Goal: Task Accomplishment & Management: Complete application form

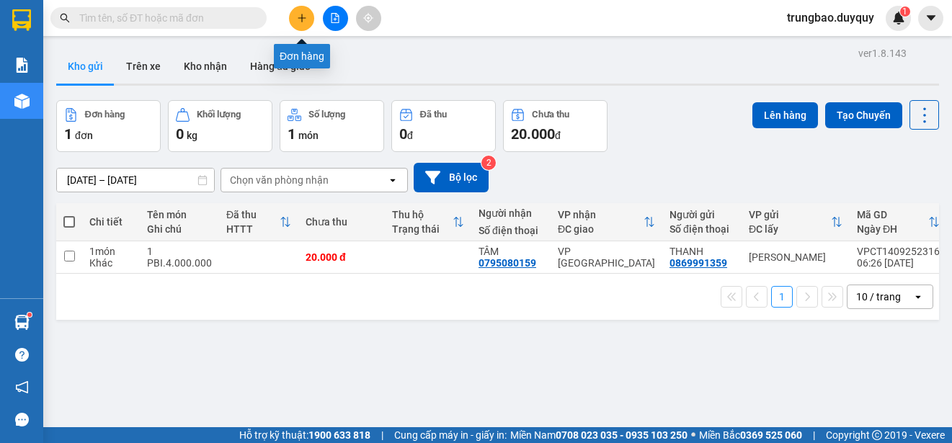
click at [300, 12] on button at bounding box center [301, 18] width 25 height 25
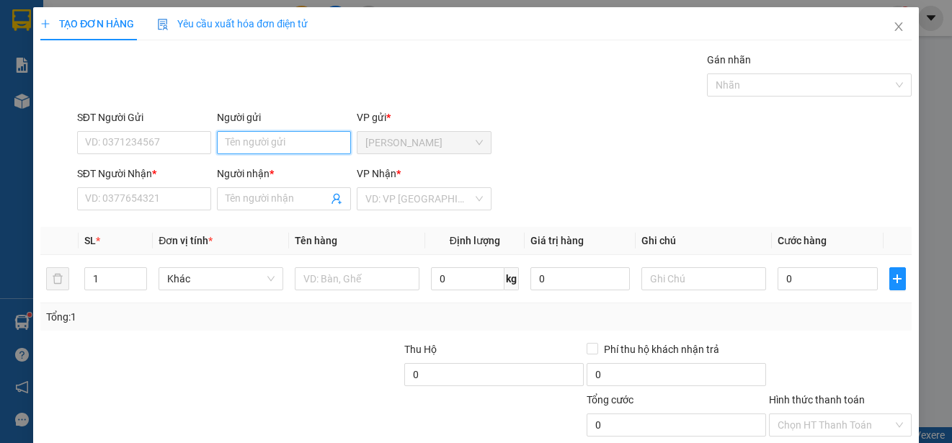
click at [283, 145] on input "Người gửi" at bounding box center [284, 142] width 134 height 23
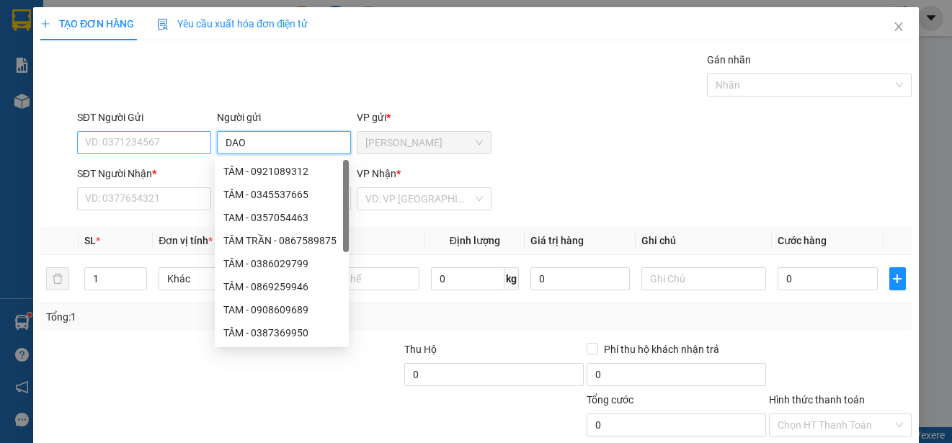
type input "DAO"
click at [154, 144] on input "SĐT Người Gửi" at bounding box center [144, 142] width 134 height 23
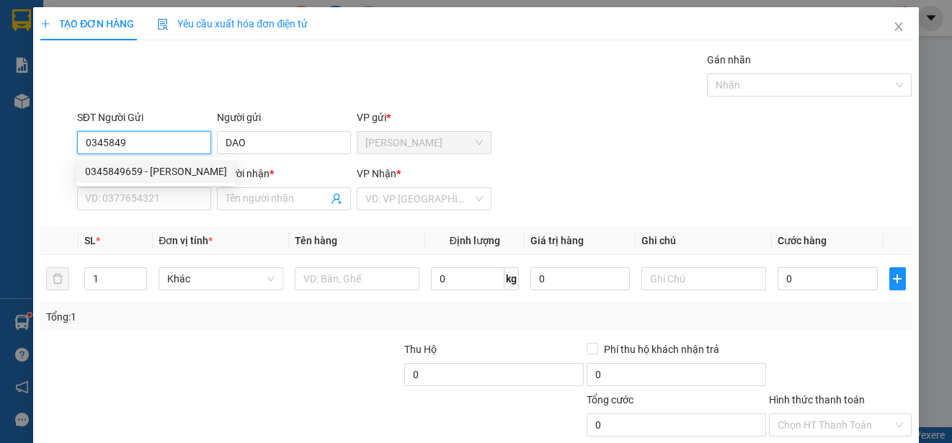
click at [143, 165] on div "0345849659 - [PERSON_NAME]" at bounding box center [156, 172] width 142 height 16
type input "0345849659"
type input "0396843278"
type input "MO"
type input "30.000"
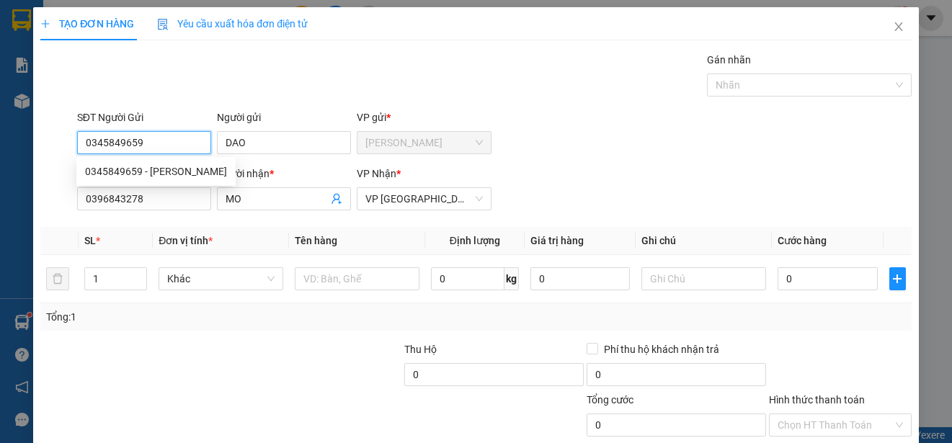
type input "30.000"
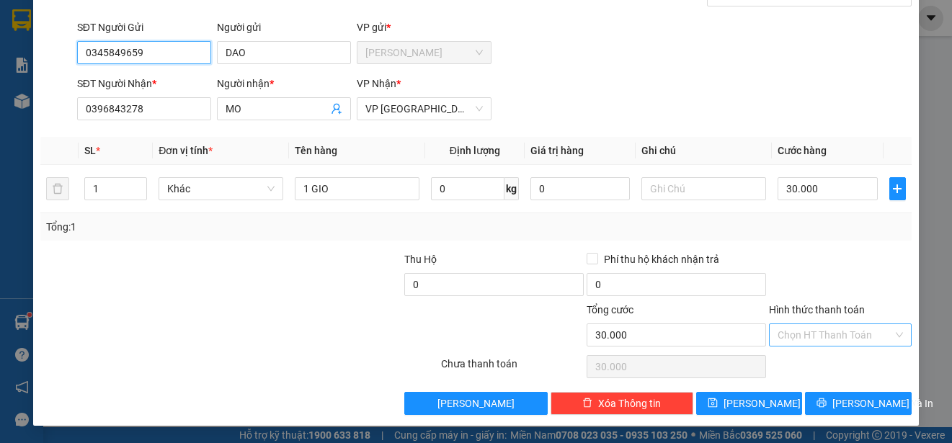
type input "0345849659"
click at [848, 332] on input "Hình thức thanh toán" at bounding box center [835, 335] width 115 height 22
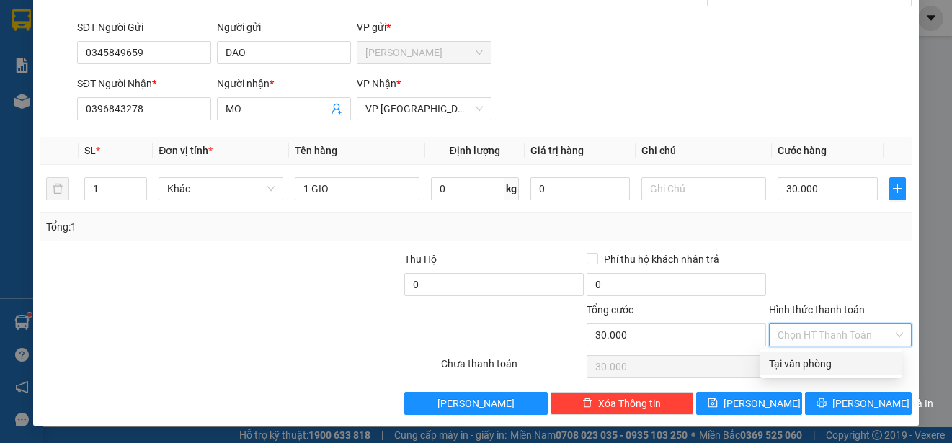
click at [839, 368] on div "Tại văn phòng" at bounding box center [831, 364] width 124 height 16
type input "0"
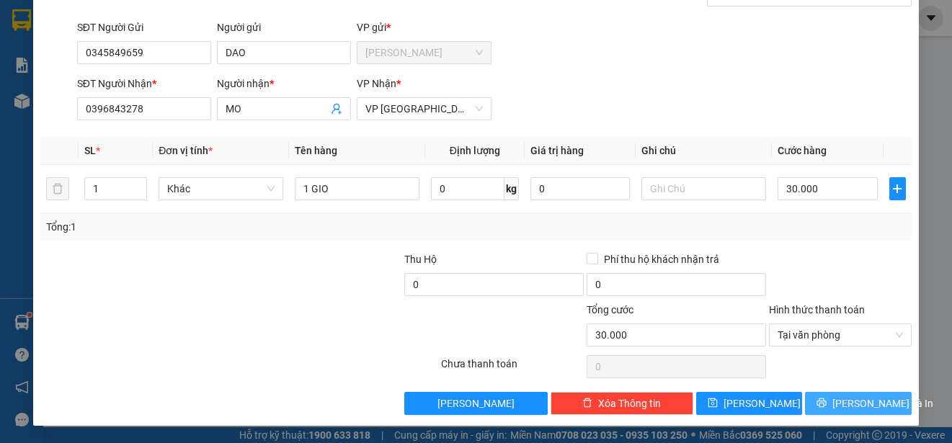
click at [848, 404] on span "[PERSON_NAME] và In" at bounding box center [883, 404] width 101 height 16
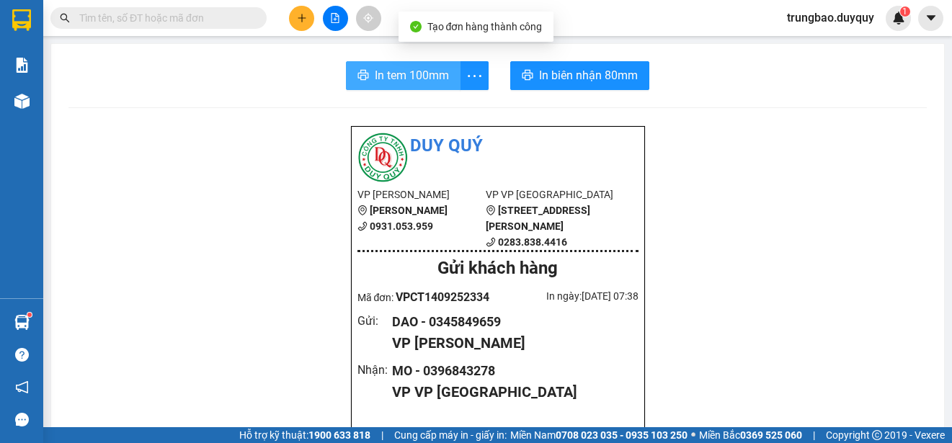
click at [419, 81] on span "In tem 100mm" at bounding box center [412, 75] width 74 height 18
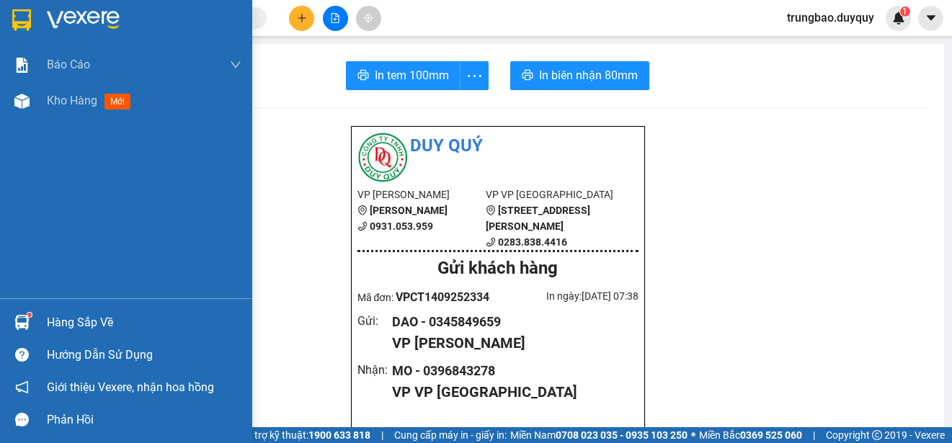
click at [25, 21] on img at bounding box center [21, 20] width 19 height 22
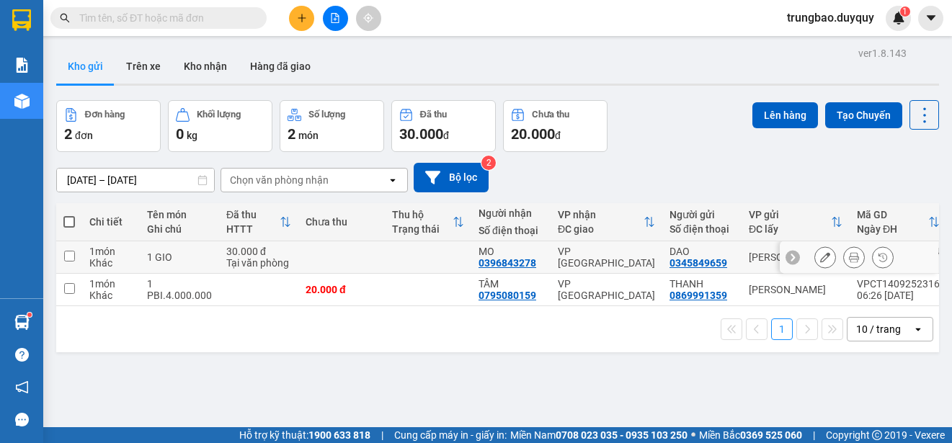
click at [68, 256] on input "checkbox" at bounding box center [69, 256] width 11 height 11
checkbox input "true"
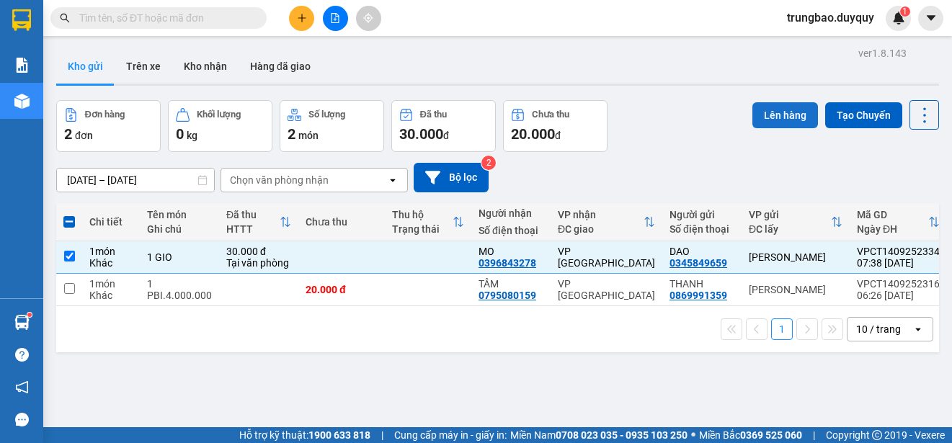
click at [778, 113] on button "Lên hàng" at bounding box center [786, 115] width 66 height 26
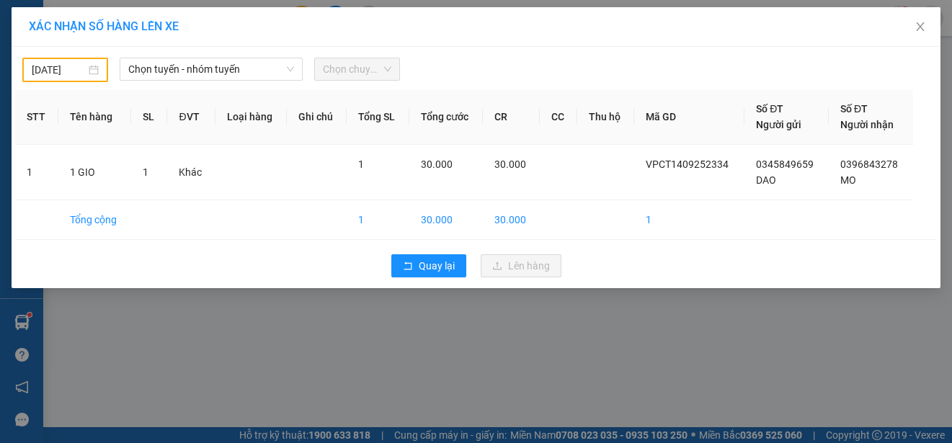
click at [79, 63] on input "[DATE]" at bounding box center [59, 70] width 54 height 16
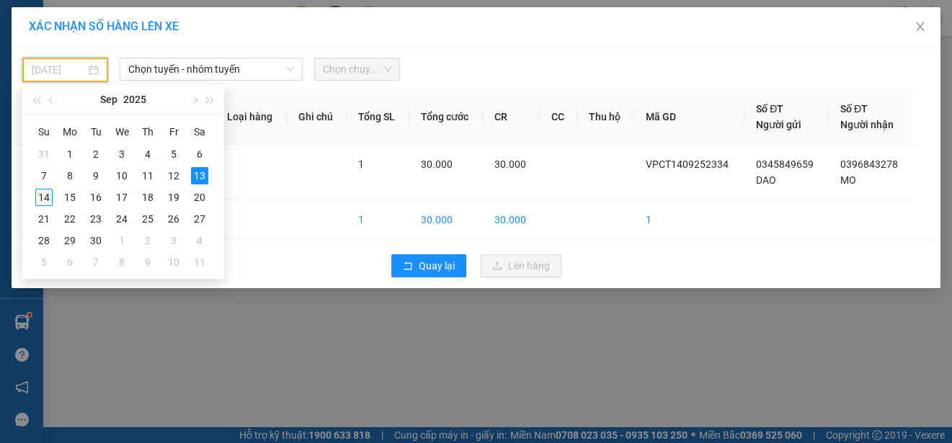
click at [41, 199] on div "14" at bounding box center [43, 197] width 17 height 17
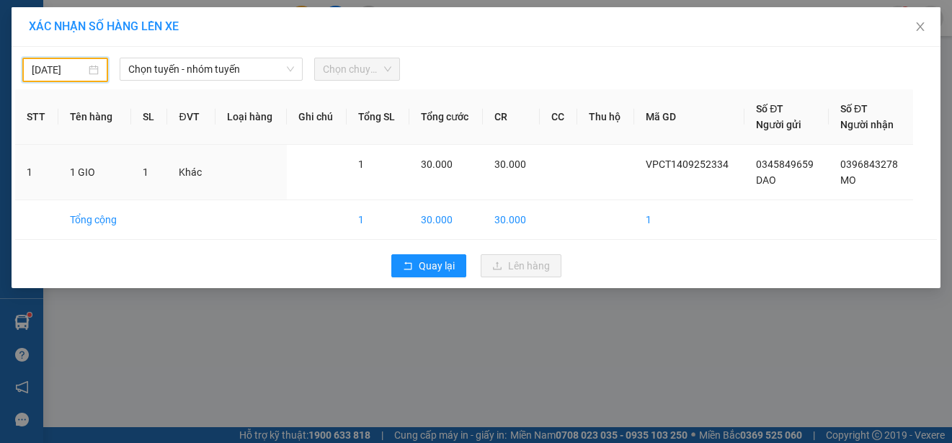
type input "[DATE]"
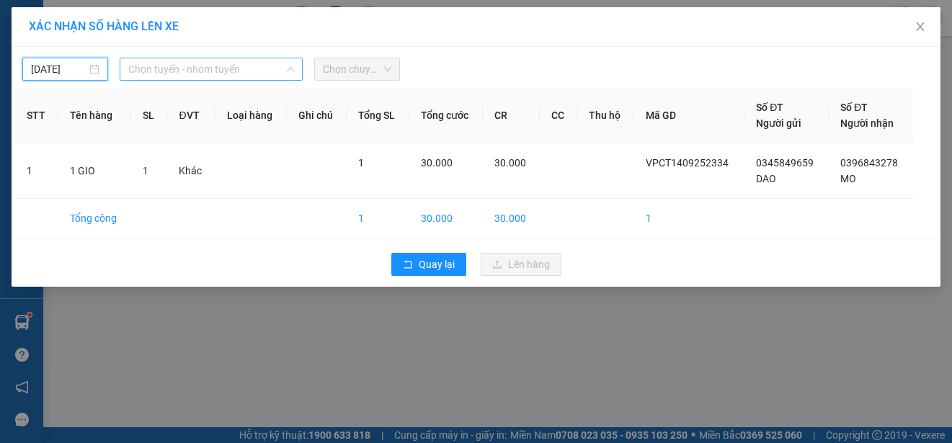
click at [231, 71] on span "Chọn tuyến - nhóm tuyến" at bounding box center [211, 69] width 166 height 22
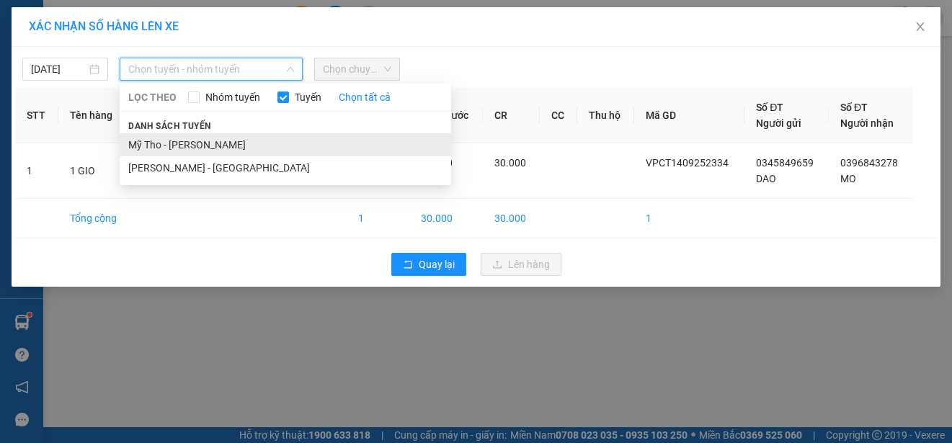
click at [244, 146] on li "Mỹ Tho - [PERSON_NAME]" at bounding box center [286, 144] width 332 height 23
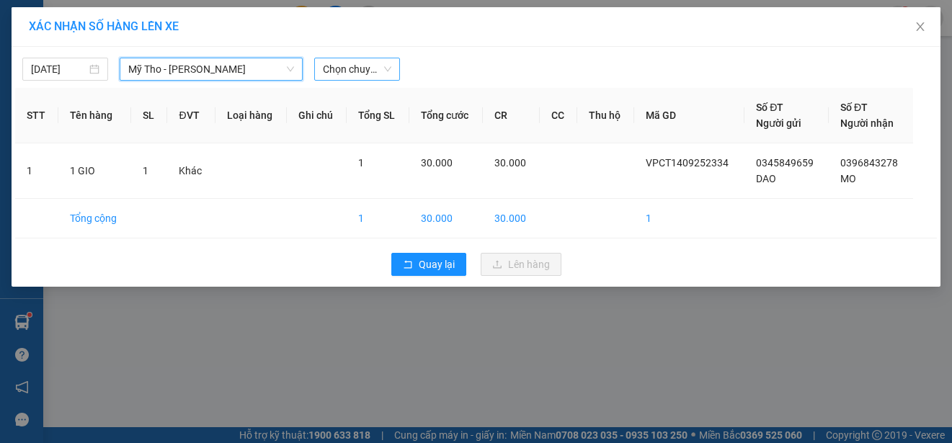
click at [355, 68] on span "Chọn chuyến" at bounding box center [357, 69] width 68 height 22
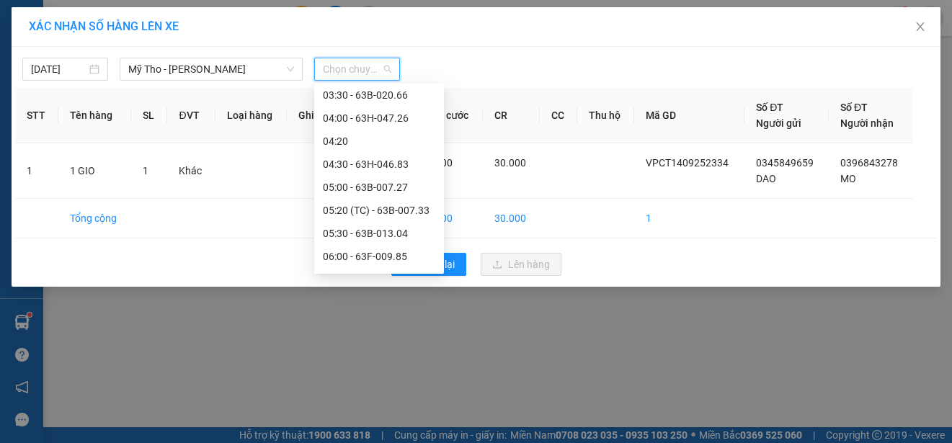
scroll to position [144, 0]
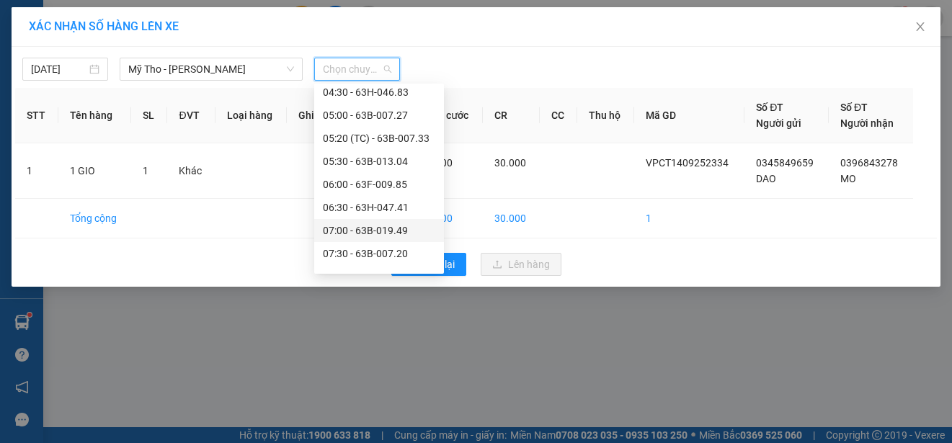
click at [391, 227] on div "07:00 - 63B-019.49" at bounding box center [379, 231] width 112 height 16
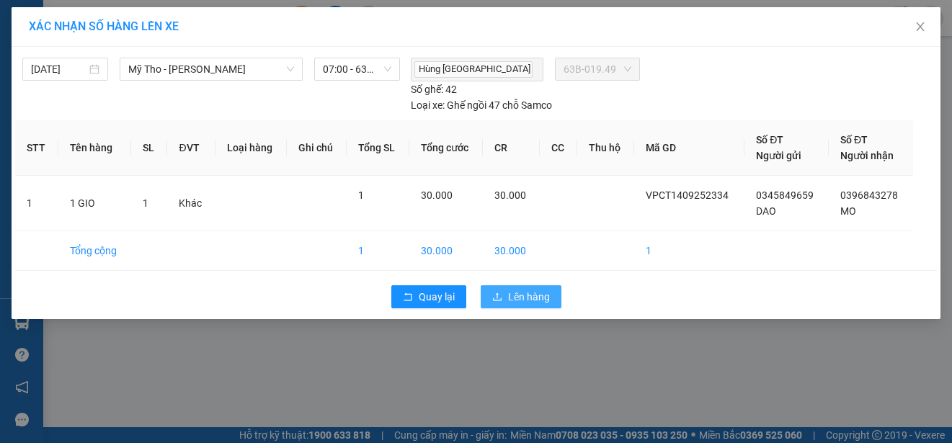
click at [537, 301] on span "Lên hàng" at bounding box center [529, 297] width 42 height 16
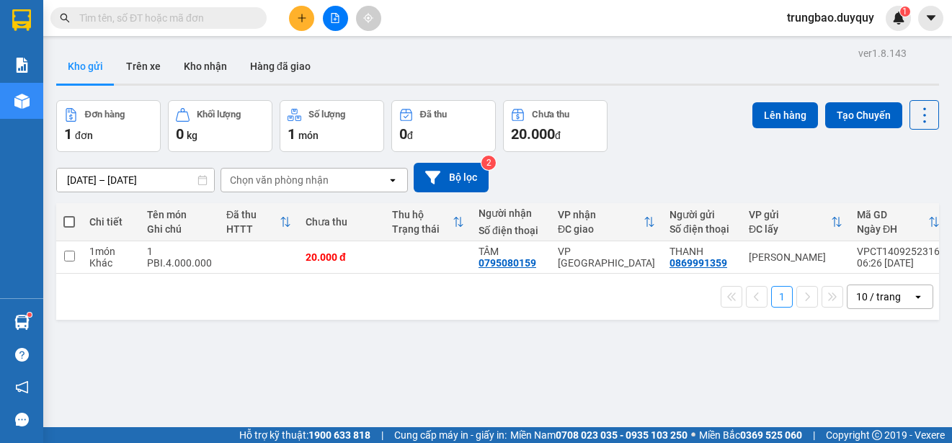
click at [298, 13] on icon "plus" at bounding box center [302, 18] width 10 height 10
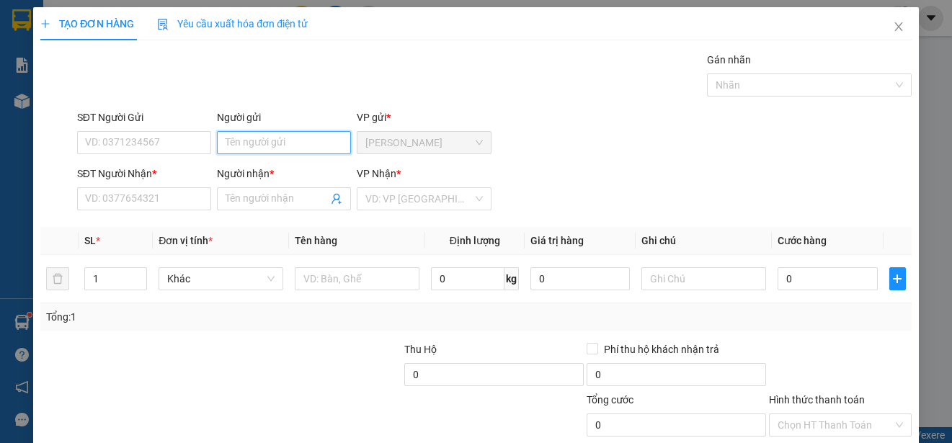
click at [272, 146] on input "Người gửi" at bounding box center [284, 142] width 134 height 23
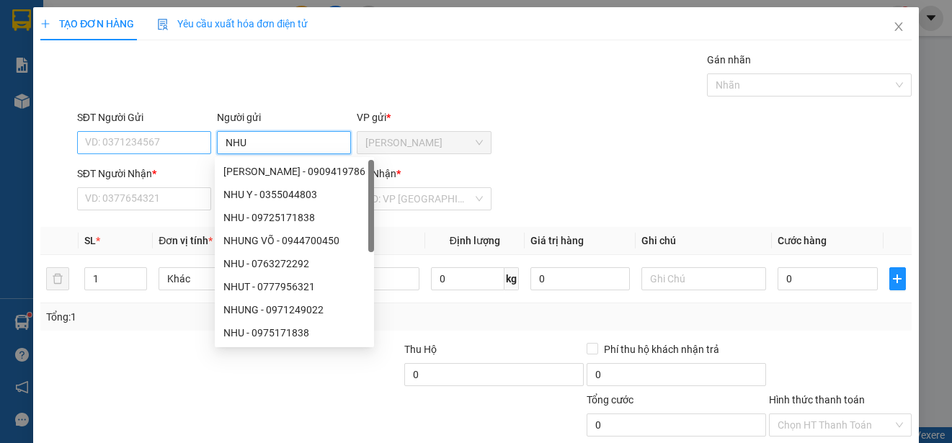
type input "NHU"
click at [188, 146] on input "SĐT Người Gửi" at bounding box center [144, 142] width 134 height 23
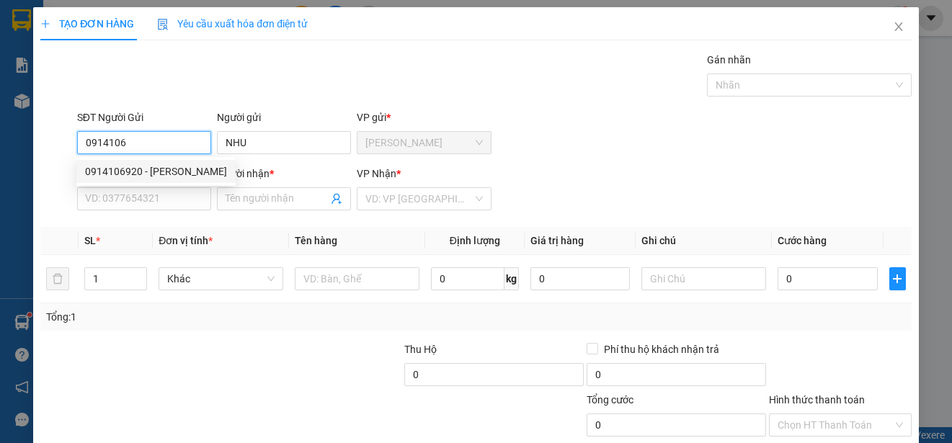
click at [179, 167] on div "0914106920 - [PERSON_NAME]" at bounding box center [156, 172] width 142 height 16
type input "0914106920"
type input "0772642566"
type input "LUAN"
type input "100.000"
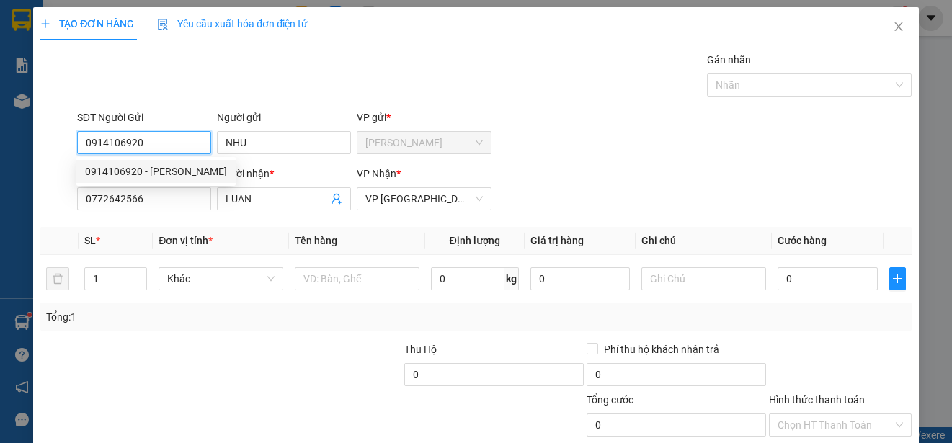
type input "100.000"
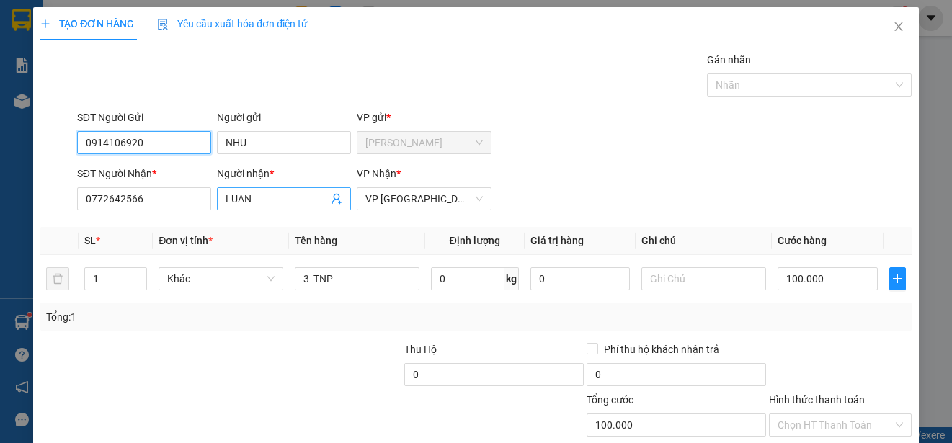
type input "0914106920"
click at [292, 201] on input "LUAN" at bounding box center [277, 199] width 102 height 16
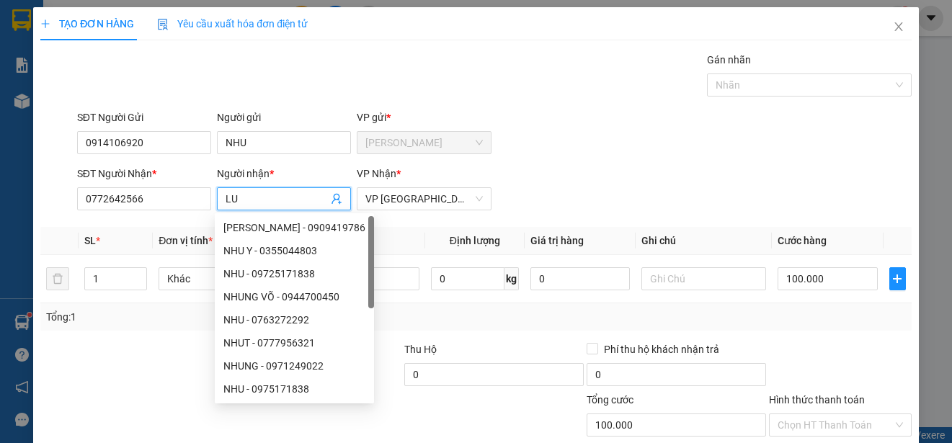
type input "L"
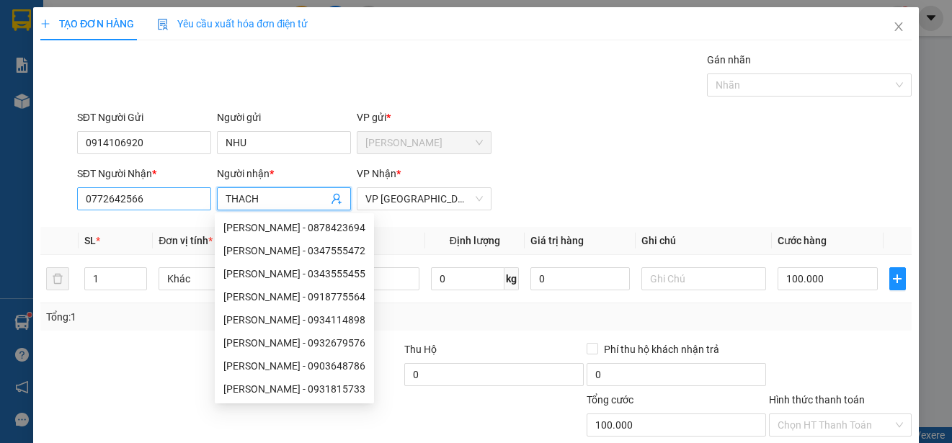
type input "THACH"
click at [177, 195] on input "0772642566" at bounding box center [144, 198] width 134 height 23
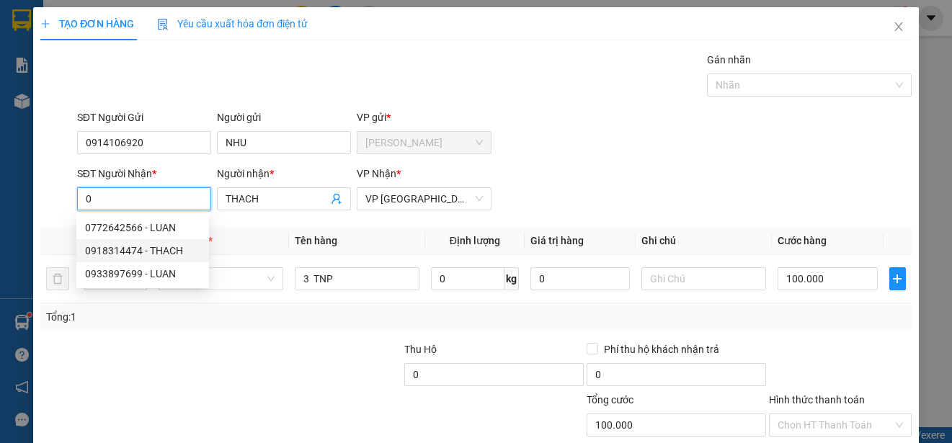
click at [178, 250] on div "0918314474 - THACH" at bounding box center [142, 251] width 115 height 16
type input "0918314474"
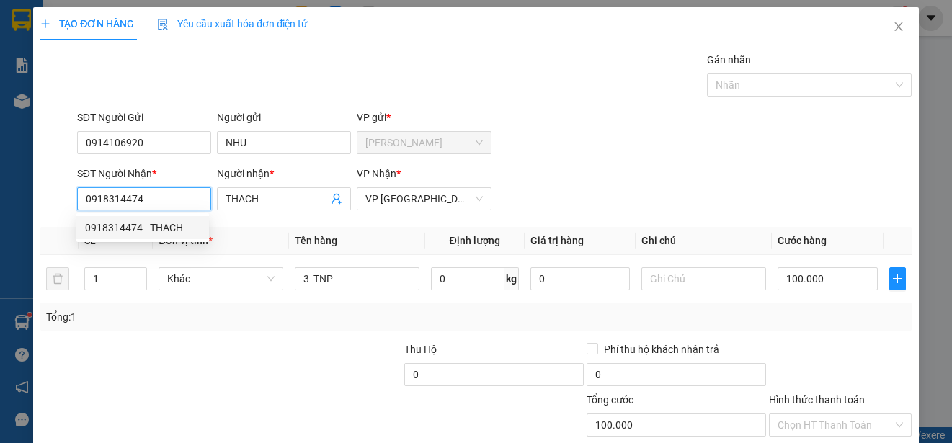
type input "30.000"
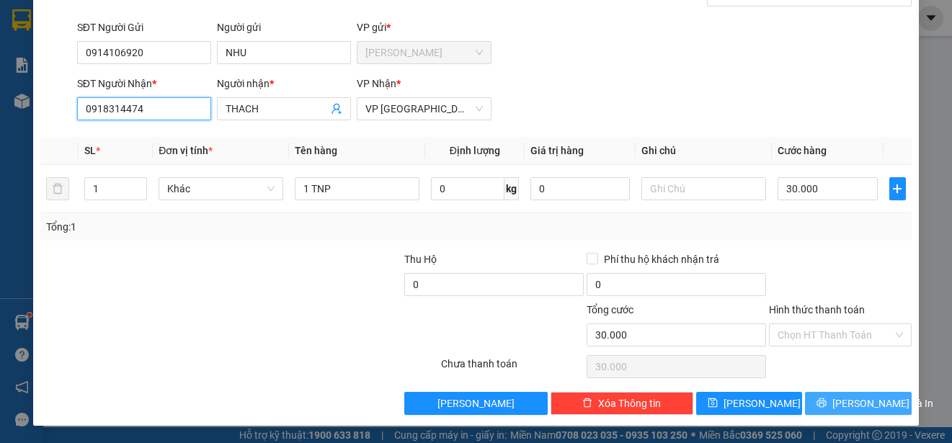
type input "0918314474"
drag, startPoint x: 876, startPoint y: 401, endPoint x: 864, endPoint y: 404, distance: 12.8
click at [872, 402] on span "[PERSON_NAME] và In" at bounding box center [883, 404] width 101 height 16
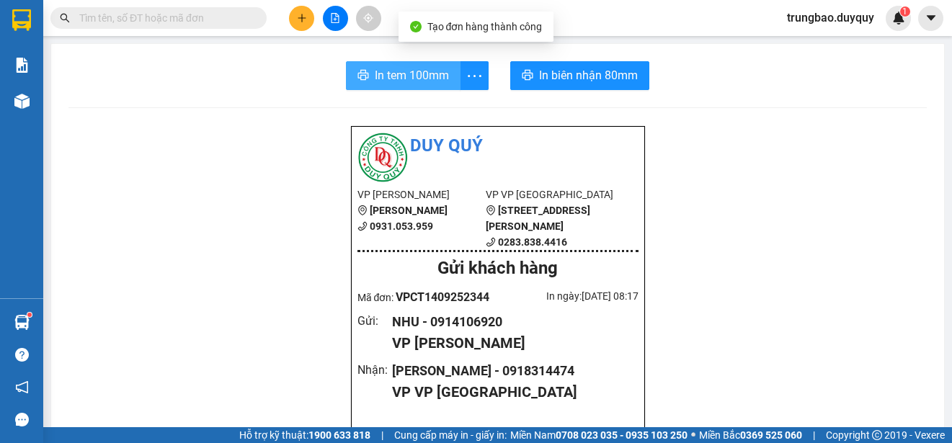
click at [421, 79] on span "In tem 100mm" at bounding box center [412, 75] width 74 height 18
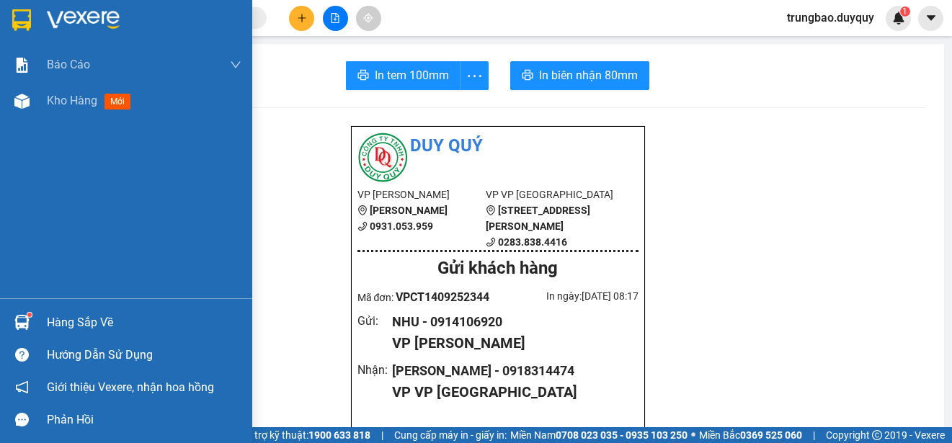
click at [20, 19] on img at bounding box center [21, 20] width 19 height 22
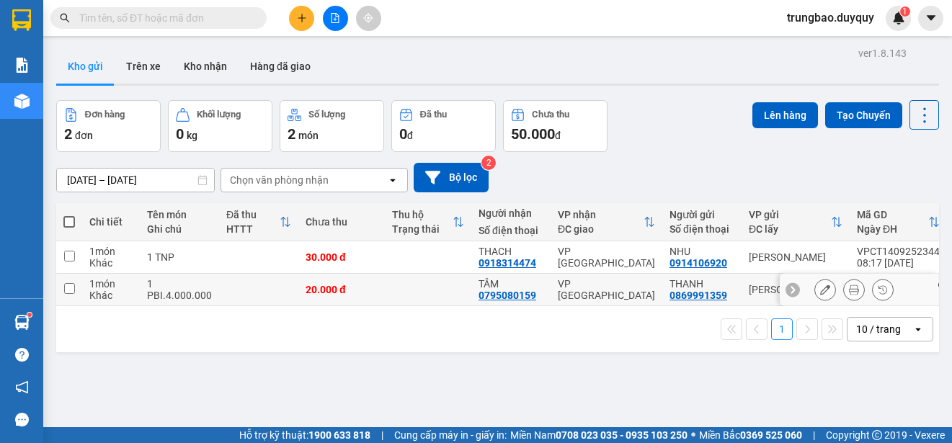
click at [73, 288] on input "checkbox" at bounding box center [69, 288] width 11 height 11
checkbox input "true"
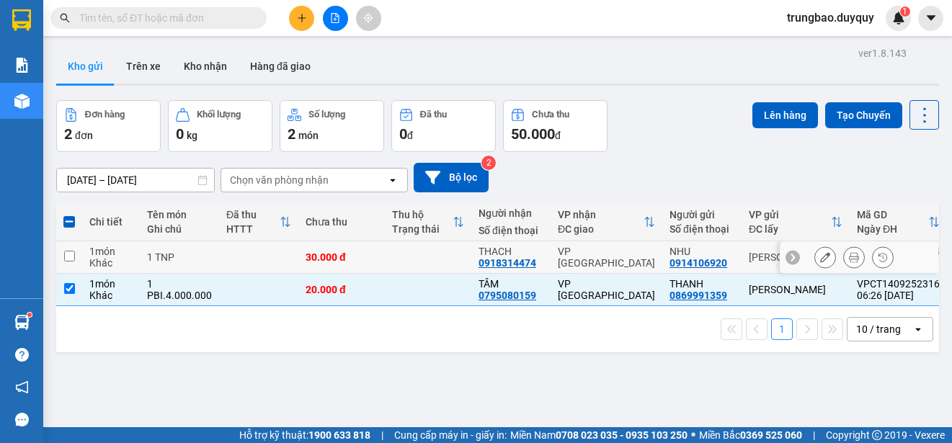
click at [69, 257] on input "checkbox" at bounding box center [69, 256] width 11 height 11
checkbox input "true"
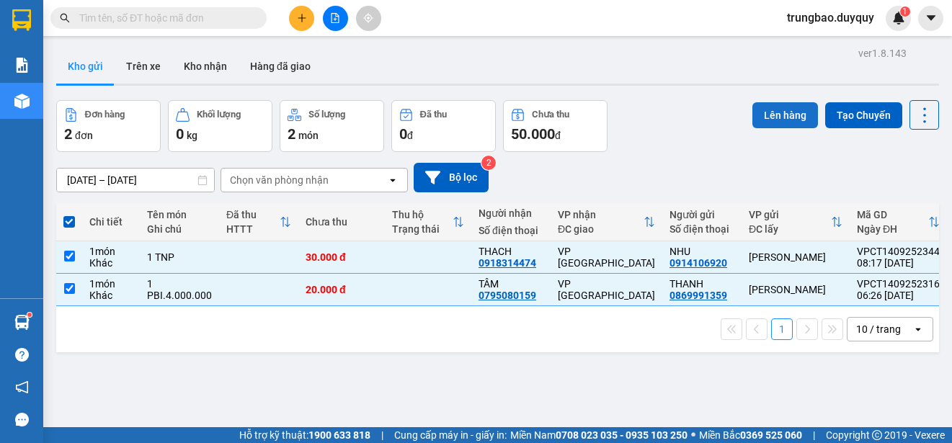
click at [771, 113] on button "Lên hàng" at bounding box center [786, 115] width 66 height 26
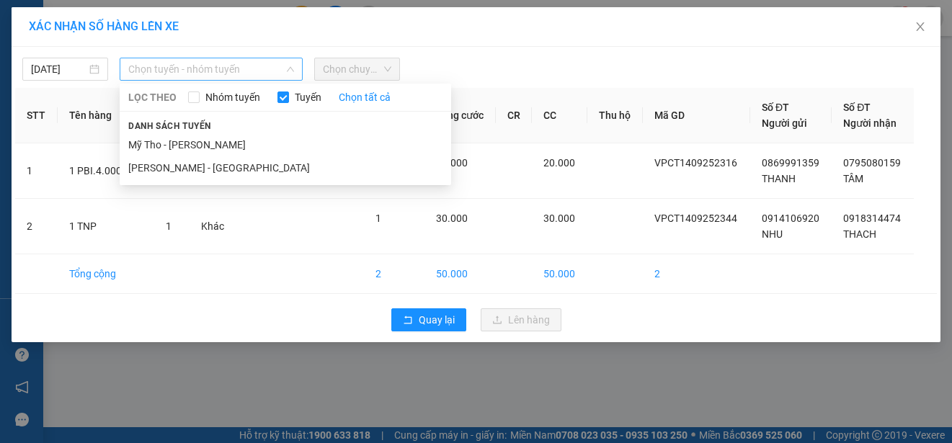
click at [237, 67] on span "Chọn tuyến - nhóm tuyến" at bounding box center [211, 69] width 166 height 22
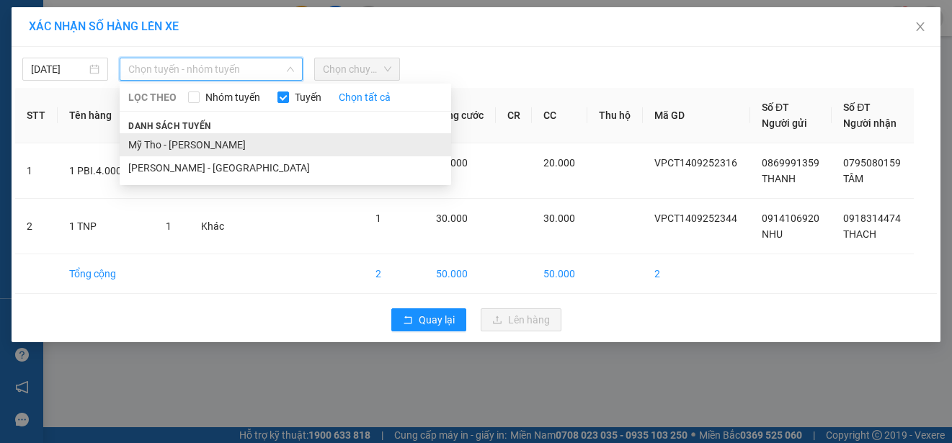
click at [263, 143] on li "Mỹ Tho - [PERSON_NAME]" at bounding box center [286, 144] width 332 height 23
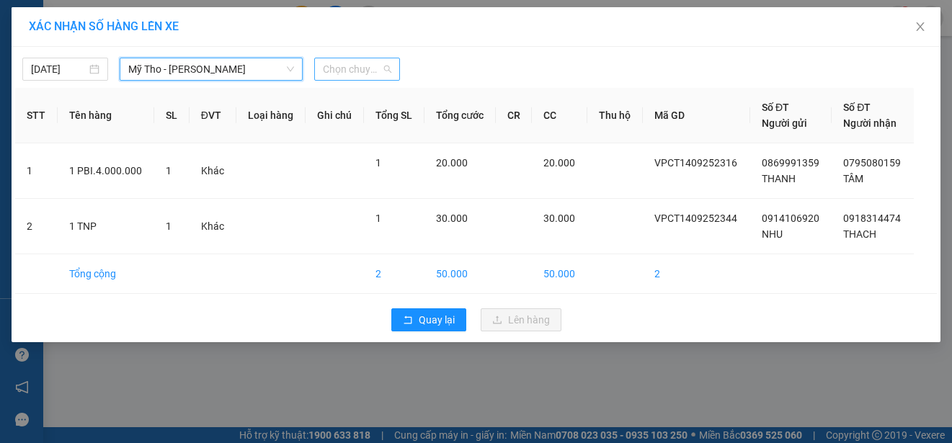
click at [368, 71] on span "Chọn chuyến" at bounding box center [357, 69] width 68 height 22
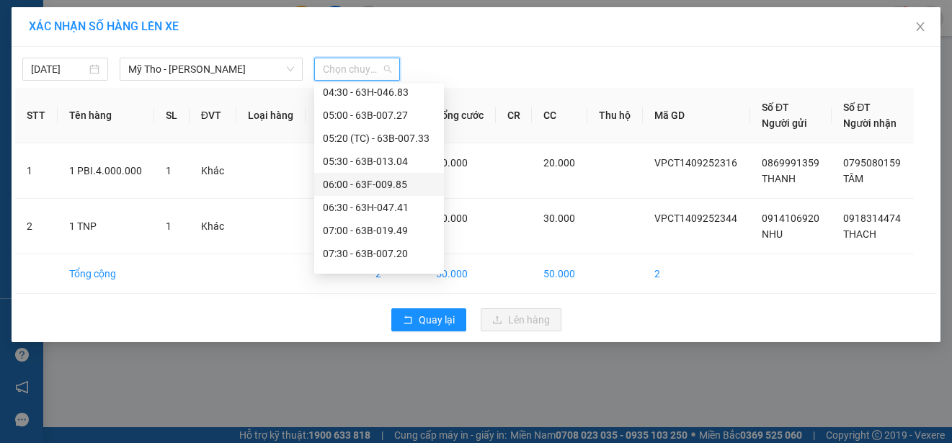
scroll to position [216, 0]
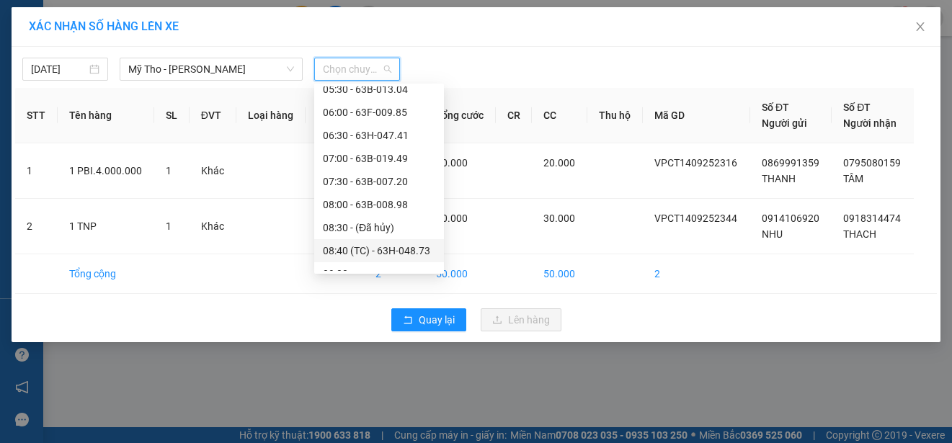
click at [417, 247] on div "08:40 (TC) - 63H-048.73" at bounding box center [379, 251] width 112 height 16
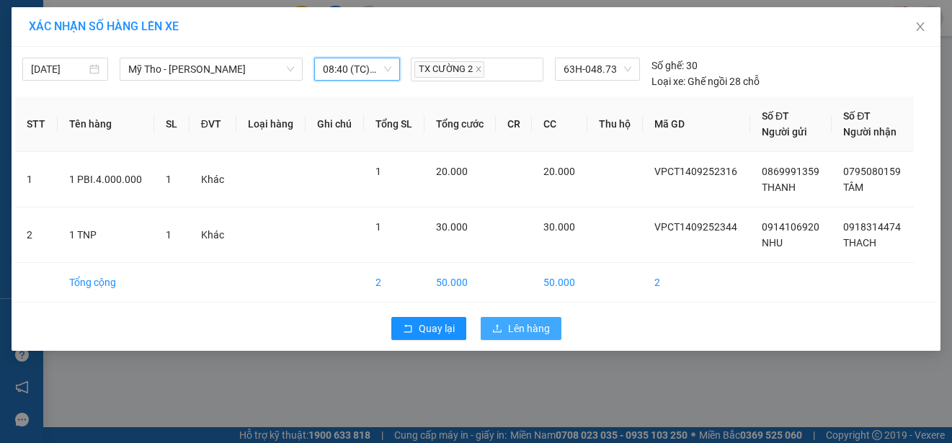
click at [534, 332] on span "Lên hàng" at bounding box center [529, 329] width 42 height 16
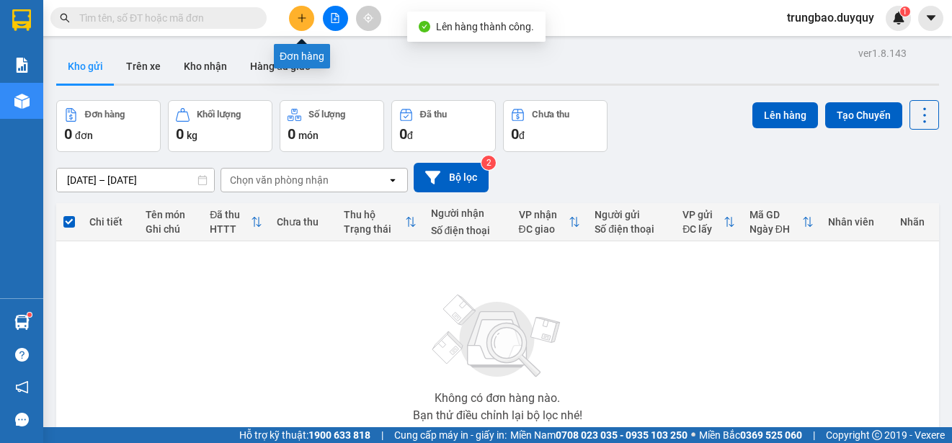
click at [308, 22] on button at bounding box center [301, 18] width 25 height 25
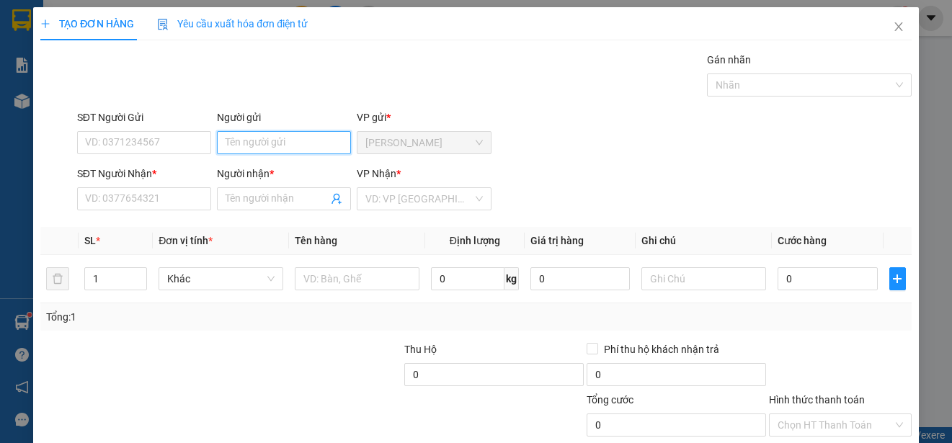
click at [298, 141] on input "Người gửi" at bounding box center [284, 142] width 134 height 23
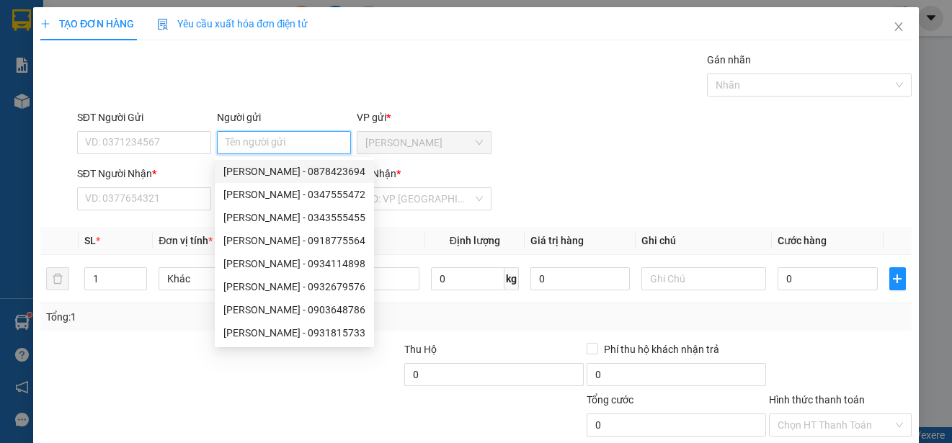
click at [325, 138] on input "Người gửi" at bounding box center [284, 142] width 134 height 23
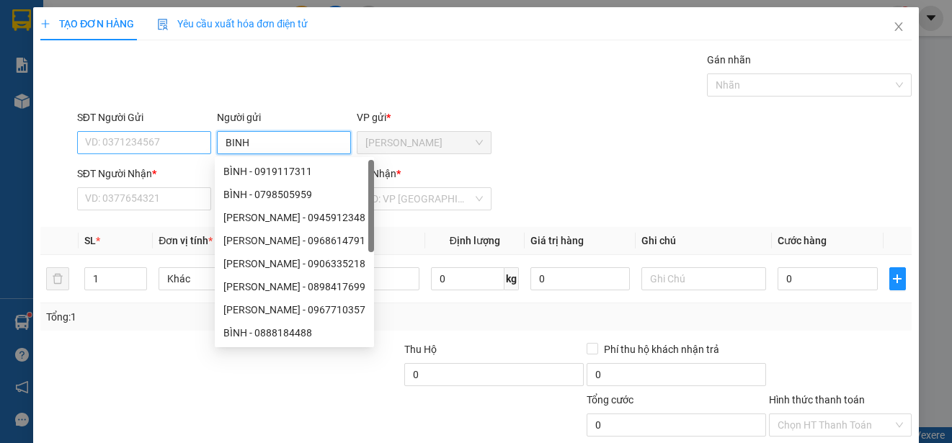
type input "BINH"
click at [189, 141] on input "SĐT Người Gửi" at bounding box center [144, 142] width 134 height 23
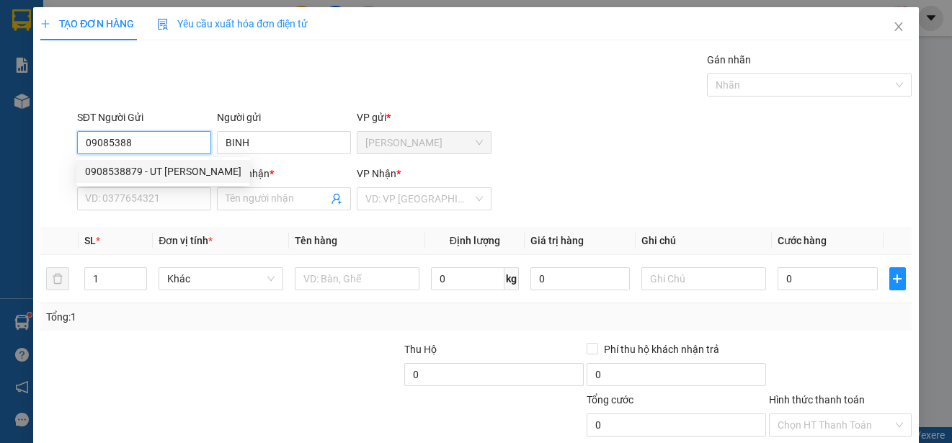
click at [182, 171] on div "0908538879 - UT [PERSON_NAME]" at bounding box center [163, 172] width 156 height 16
type input "0908538879"
type input "UT BINH"
type input "0908538879"
type input "UT BINH"
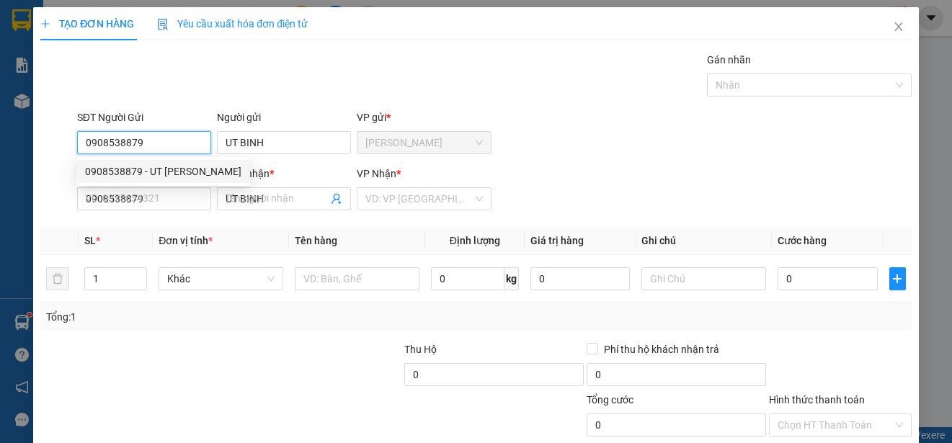
type input "25.000"
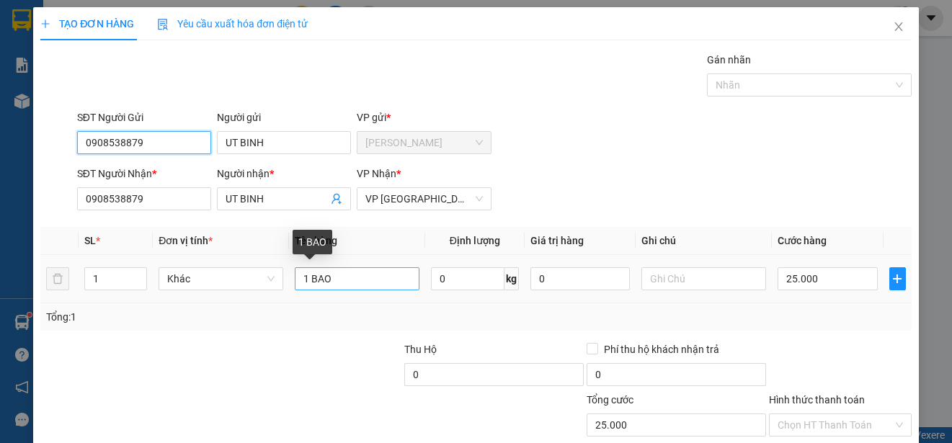
type input "0908538879"
click at [337, 279] on input "1 BAO" at bounding box center [357, 278] width 125 height 23
type input "1"
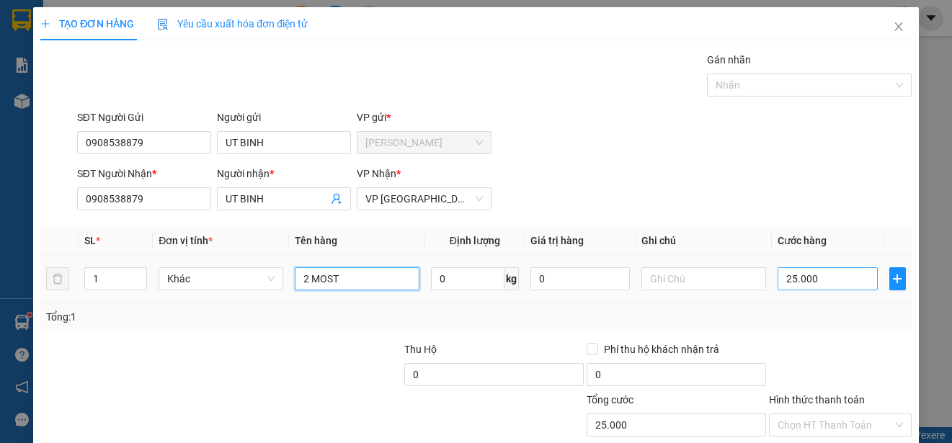
type input "2 MOST"
click at [778, 279] on input "25.000" at bounding box center [828, 278] width 100 height 23
type input "0"
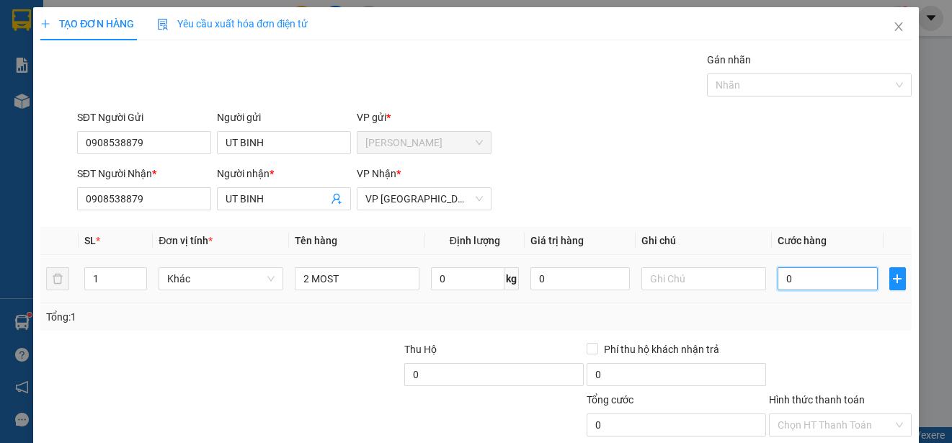
click at [778, 278] on input "0" at bounding box center [828, 278] width 100 height 23
type input "50"
type input "500"
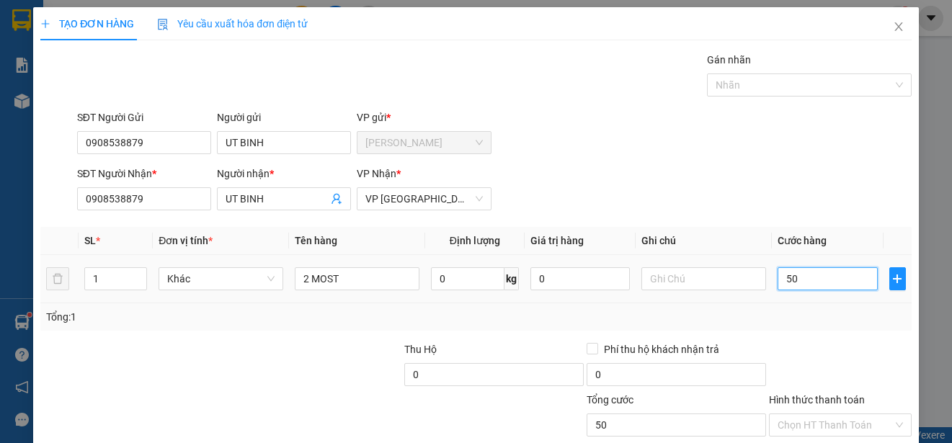
type input "500"
type input "5.000"
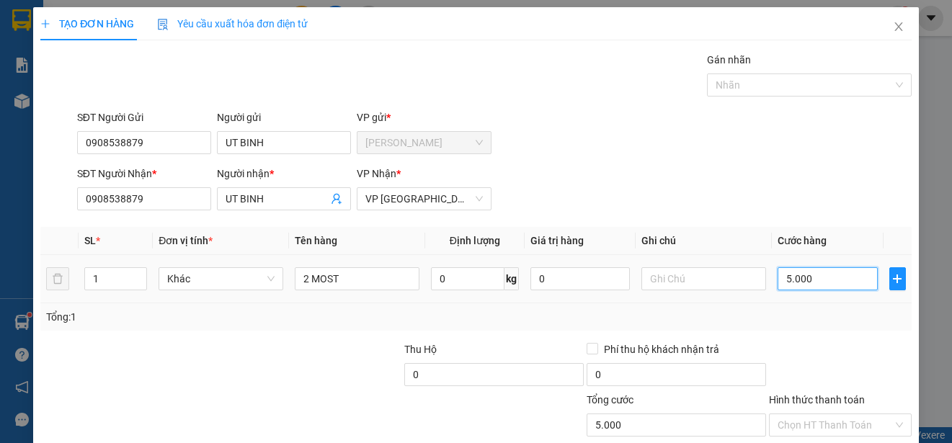
type input "50.000"
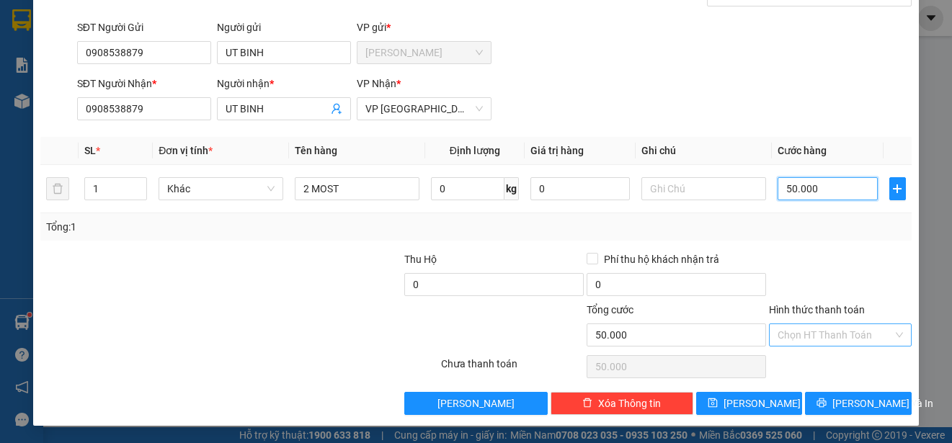
type input "50.000"
click at [848, 335] on input "Hình thức thanh toán" at bounding box center [835, 335] width 115 height 22
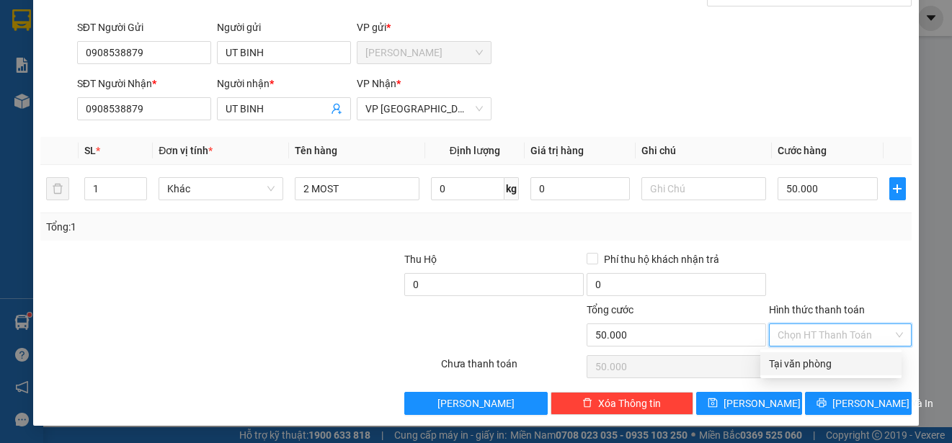
click at [851, 358] on div "Tại văn phòng" at bounding box center [831, 364] width 124 height 16
type input "0"
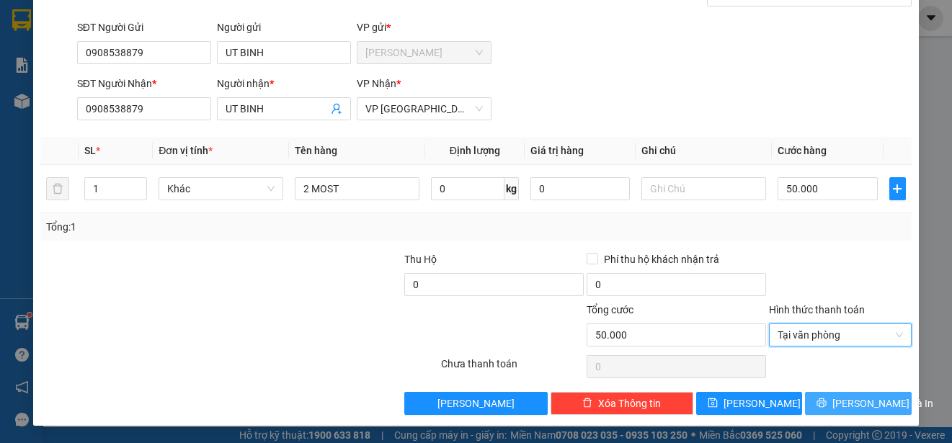
click at [867, 404] on span "[PERSON_NAME] và In" at bounding box center [883, 404] width 101 height 16
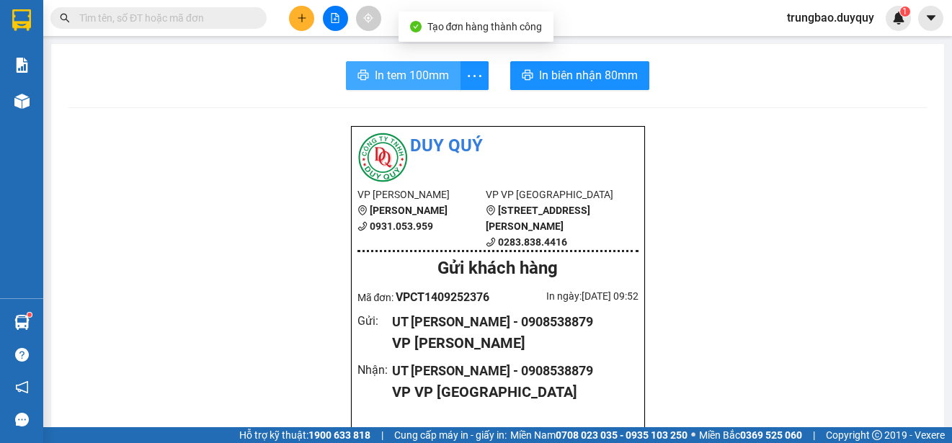
click at [426, 82] on span "In tem 100mm" at bounding box center [412, 75] width 74 height 18
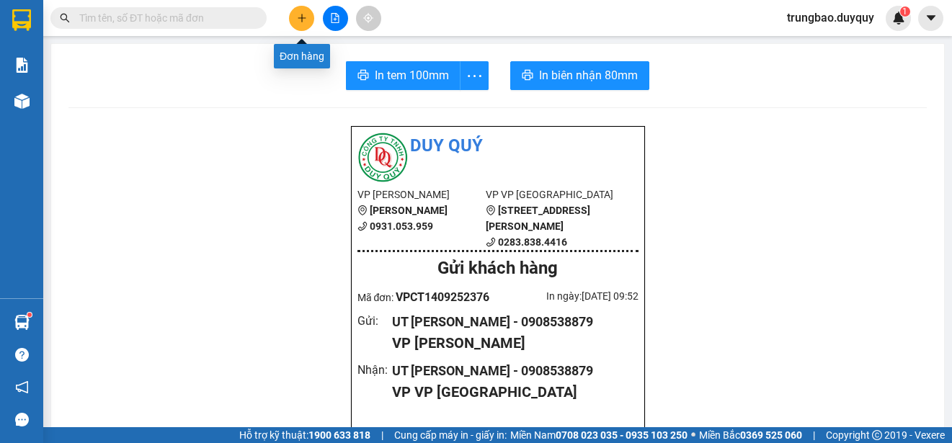
click at [301, 22] on icon "plus" at bounding box center [302, 18] width 10 height 10
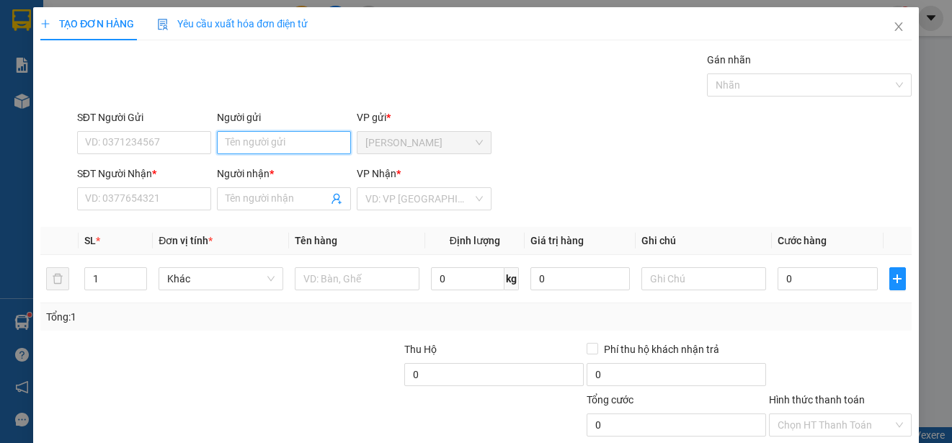
click at [309, 143] on input "Người gửi" at bounding box center [284, 142] width 134 height 23
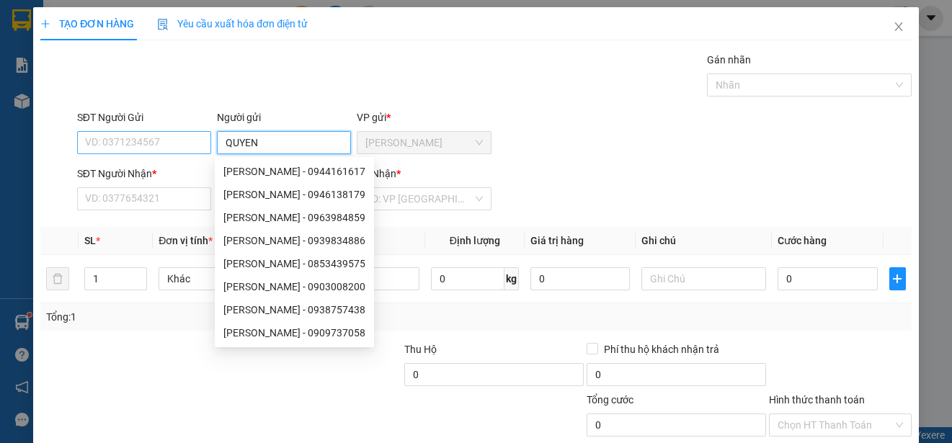
type input "QUYEN"
click at [196, 142] on input "SĐT Người Gửi" at bounding box center [144, 142] width 134 height 23
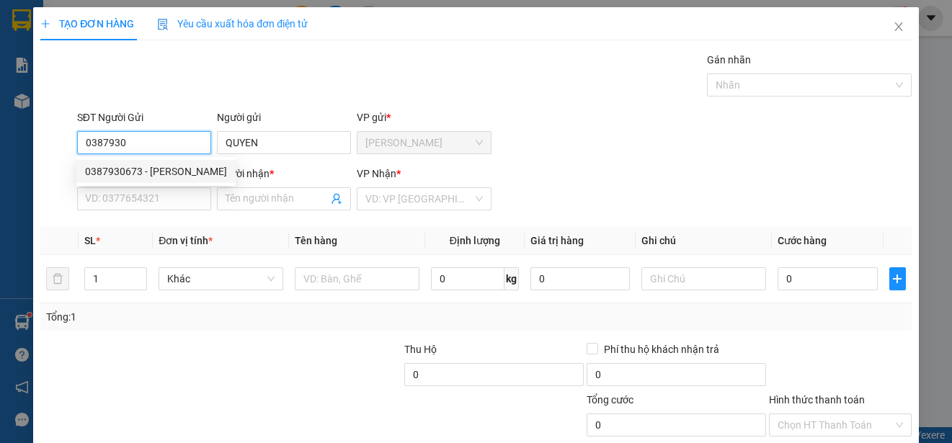
click at [170, 165] on div "0387930673 - [PERSON_NAME]" at bounding box center [156, 172] width 142 height 16
type input "0387930673"
type input "0982702745"
type input "N.[PERSON_NAME]"
type input "25.000"
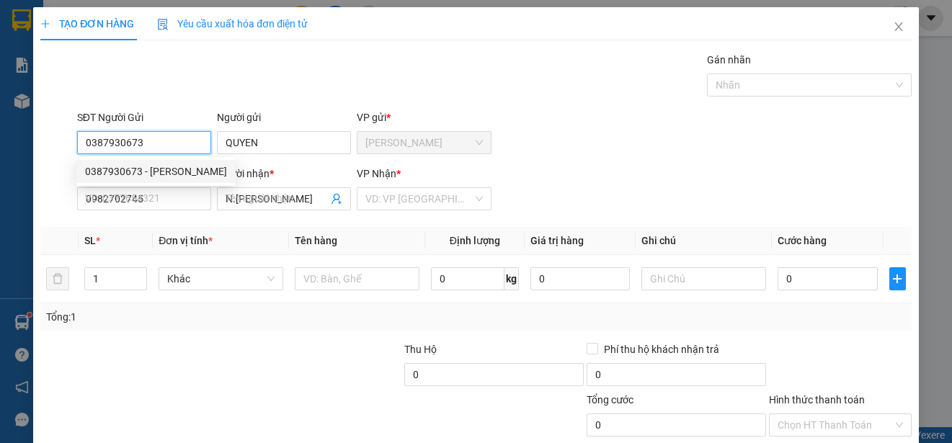
type input "25.000"
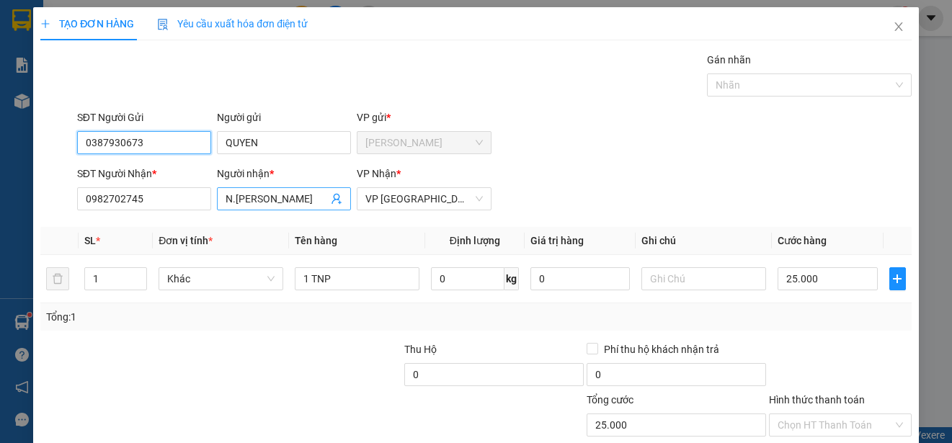
type input "0387930673"
click at [262, 202] on input "N.[PERSON_NAME]" at bounding box center [277, 199] width 102 height 16
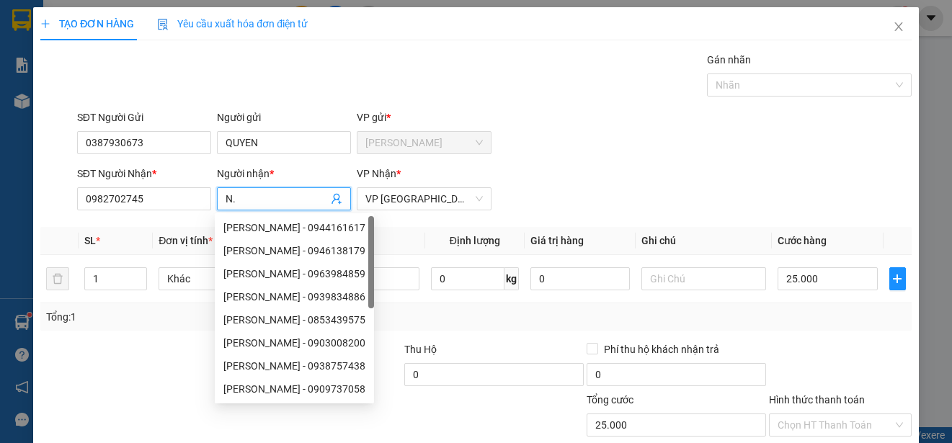
type input "N"
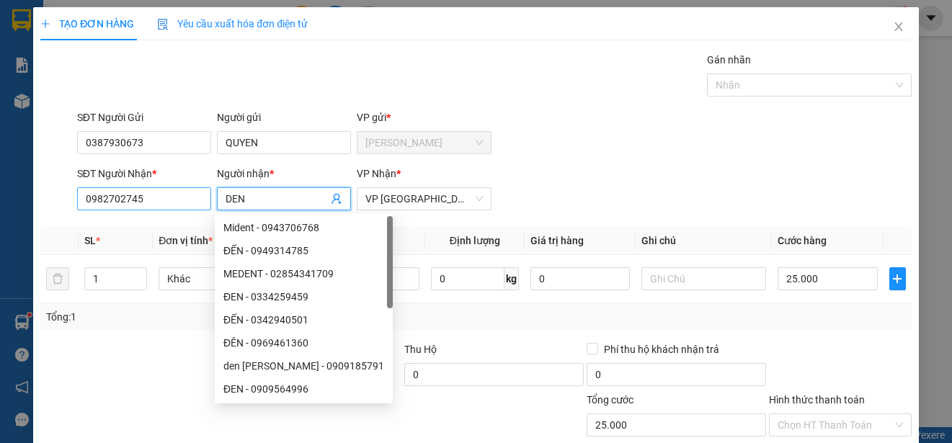
type input "DEN"
click at [192, 197] on input "0982702745" at bounding box center [144, 198] width 134 height 23
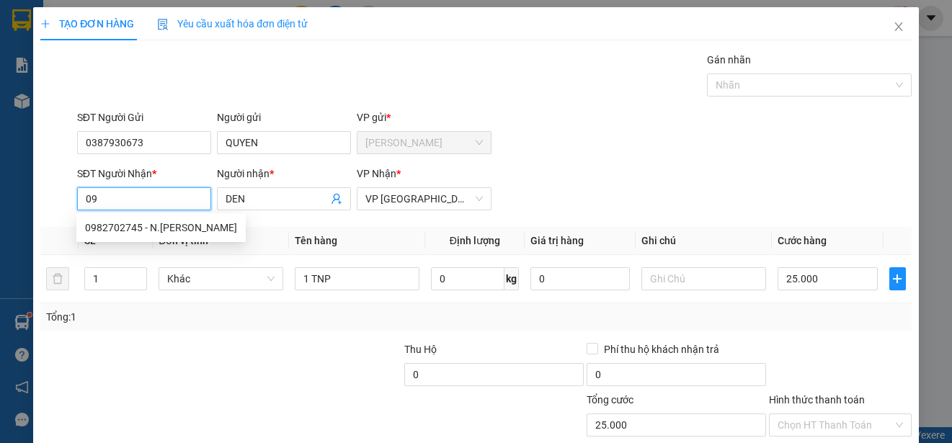
type input "0"
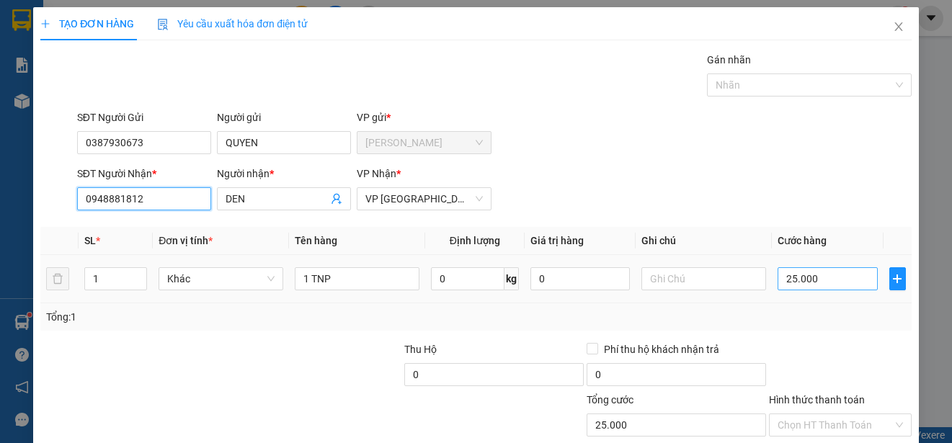
type input "0948881812"
click at [778, 280] on input "25.000" at bounding box center [828, 278] width 100 height 23
type input "0"
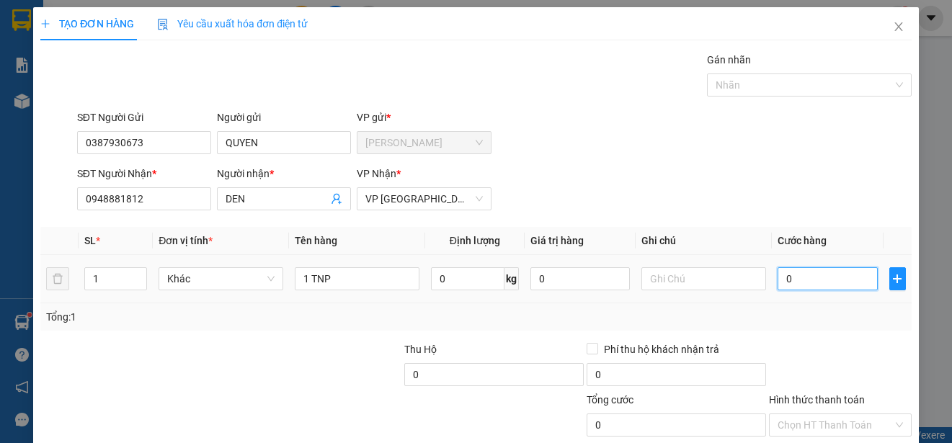
click at [778, 279] on input "0" at bounding box center [828, 278] width 100 height 23
type input "20"
type input "200"
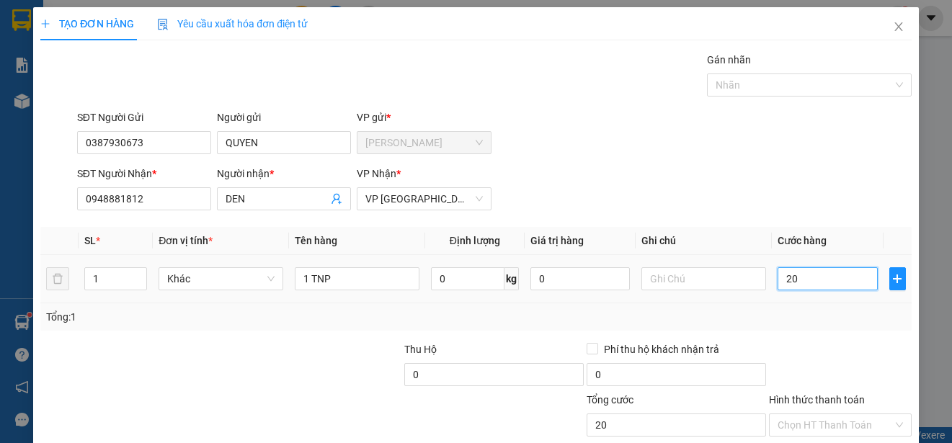
type input "200"
type input "2.000"
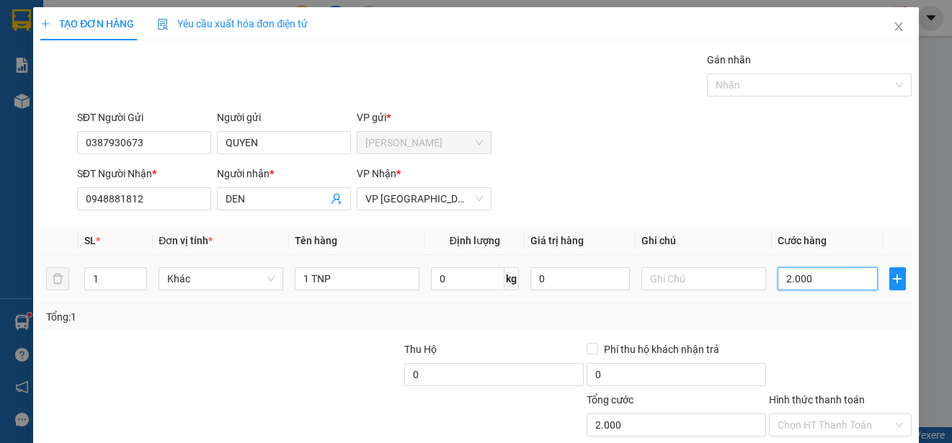
type input "20.000"
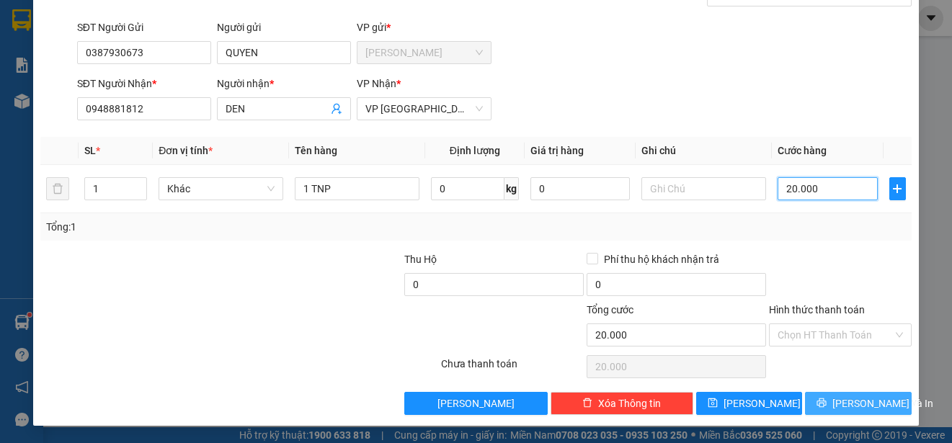
type input "20.000"
click at [863, 402] on span "[PERSON_NAME] và In" at bounding box center [883, 404] width 101 height 16
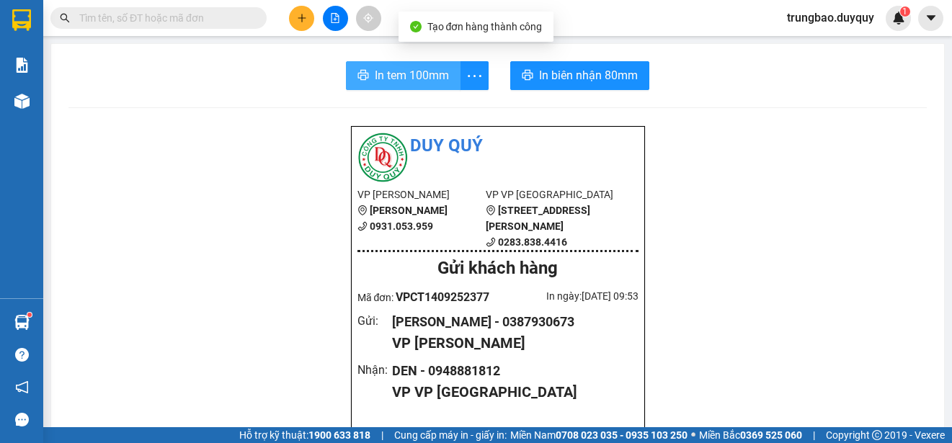
click at [415, 78] on span "In tem 100mm" at bounding box center [412, 75] width 74 height 18
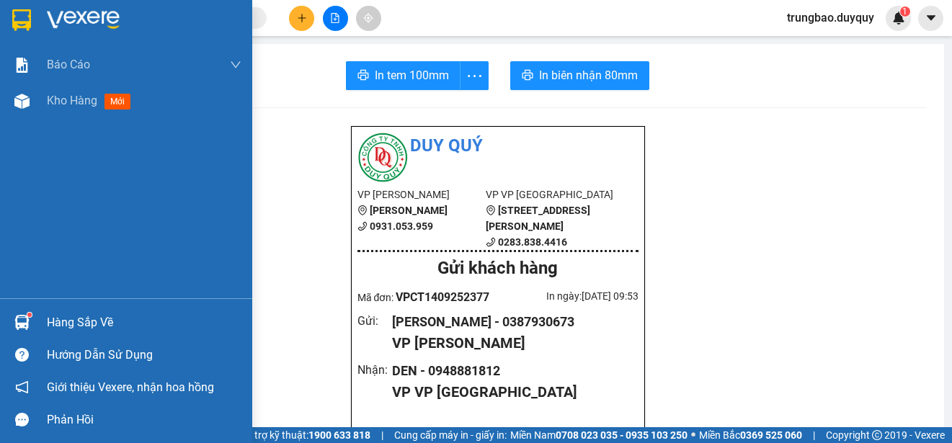
click at [15, 22] on img at bounding box center [21, 20] width 19 height 22
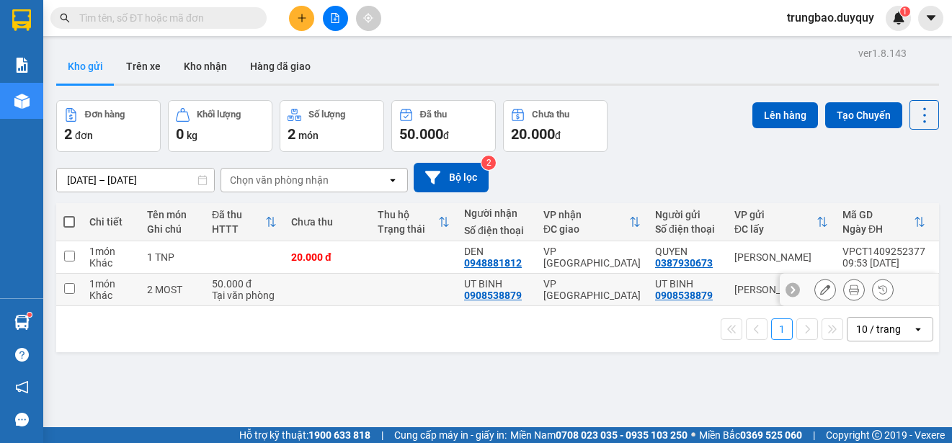
click at [71, 290] on input "checkbox" at bounding box center [69, 288] width 11 height 11
checkbox input "true"
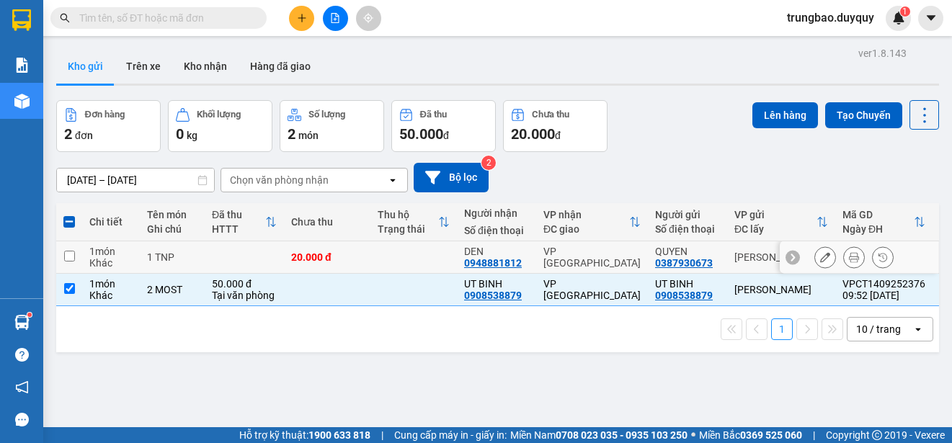
click at [68, 255] on input "checkbox" at bounding box center [69, 256] width 11 height 11
checkbox input "true"
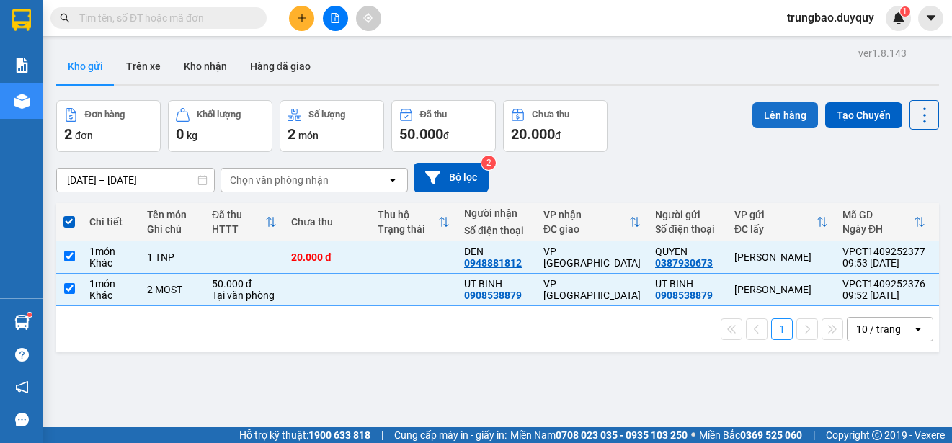
click at [757, 105] on button "Lên hàng" at bounding box center [786, 115] width 66 height 26
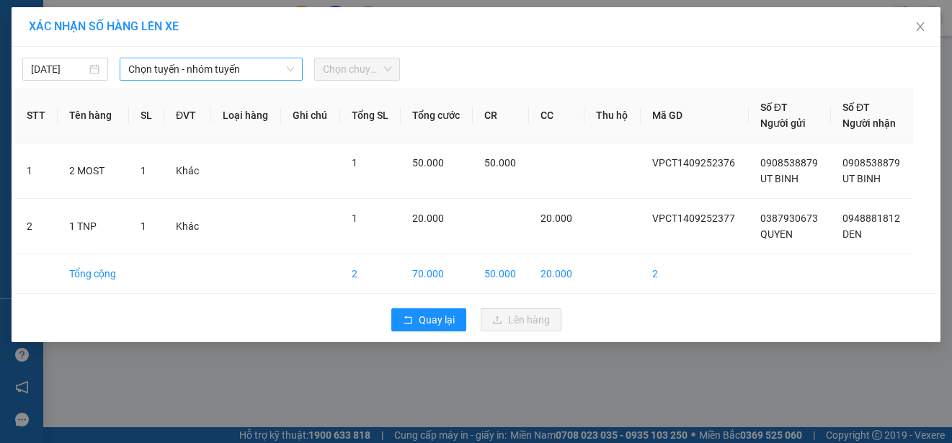
click at [238, 66] on span "Chọn tuyến - nhóm tuyến" at bounding box center [211, 69] width 166 height 22
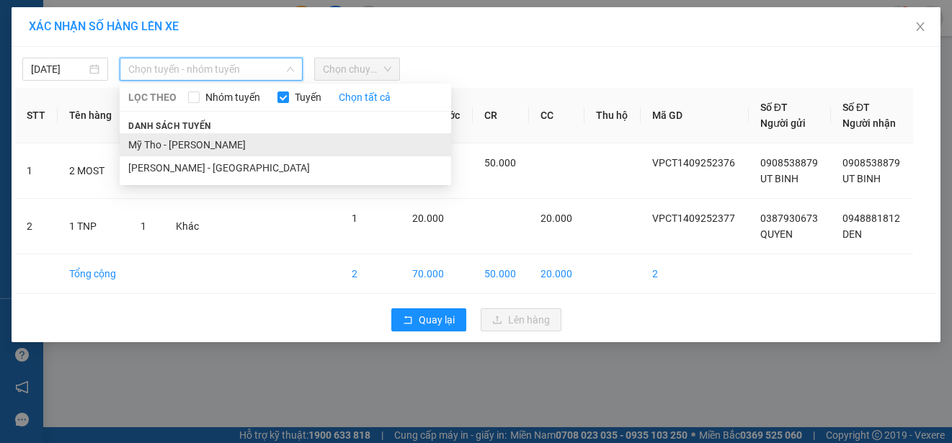
click at [252, 143] on li "Mỹ Tho - [PERSON_NAME]" at bounding box center [286, 144] width 332 height 23
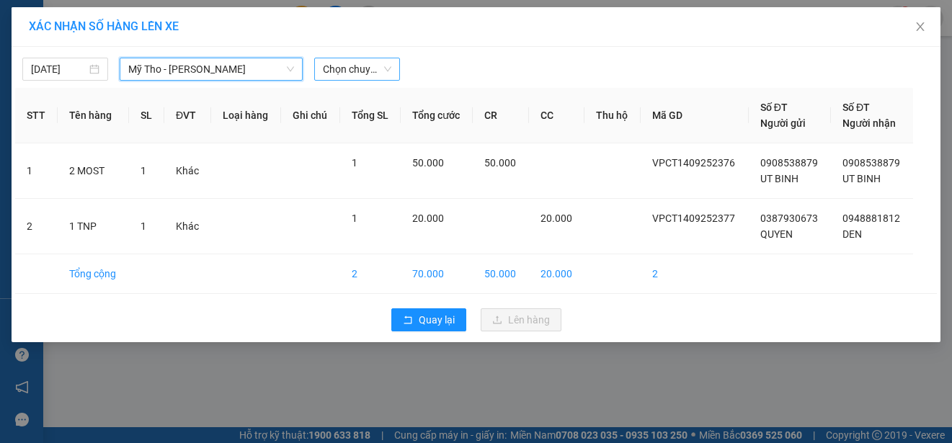
click at [366, 69] on span "Chọn chuyến" at bounding box center [357, 69] width 68 height 22
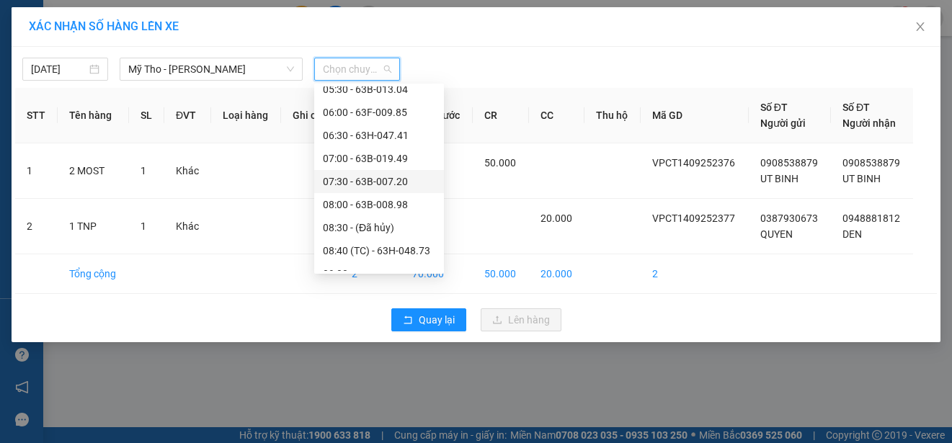
scroll to position [288, 0]
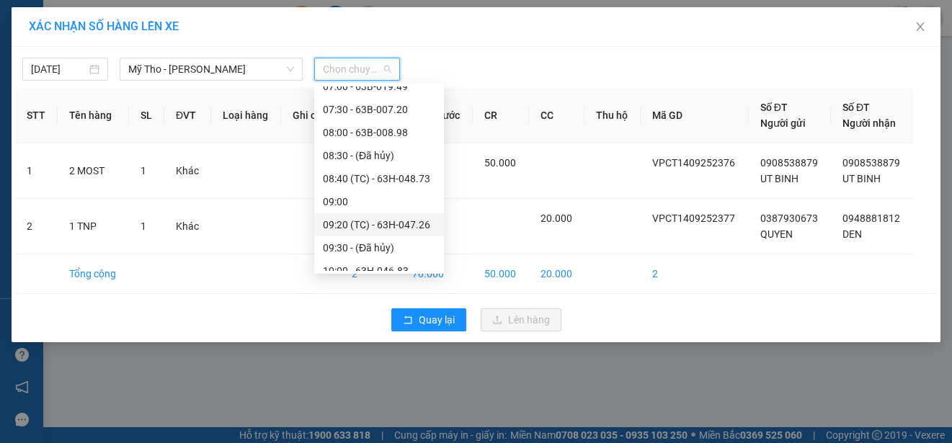
click at [399, 222] on div "09:20 (TC) - 63H-047.26" at bounding box center [379, 225] width 112 height 16
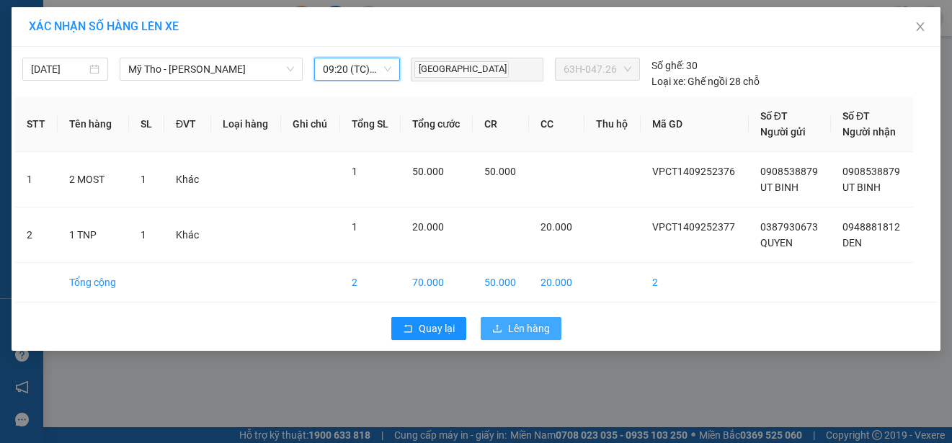
click at [546, 330] on span "Lên hàng" at bounding box center [529, 329] width 42 height 16
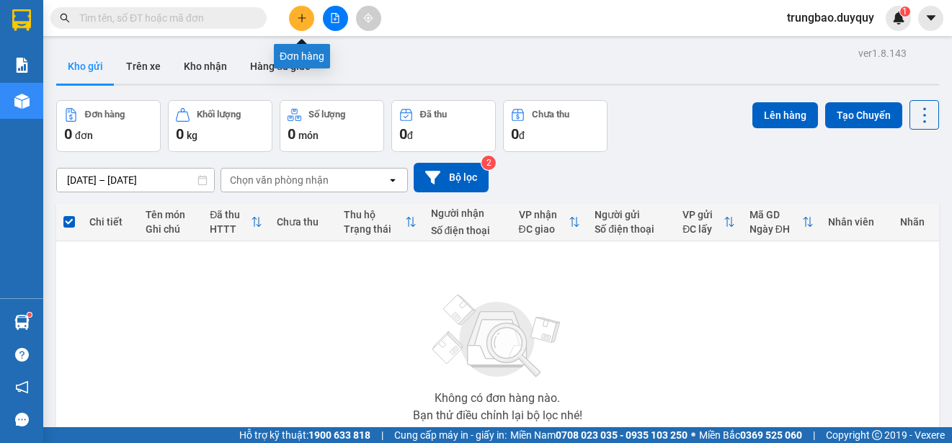
click at [303, 23] on button at bounding box center [301, 18] width 25 height 25
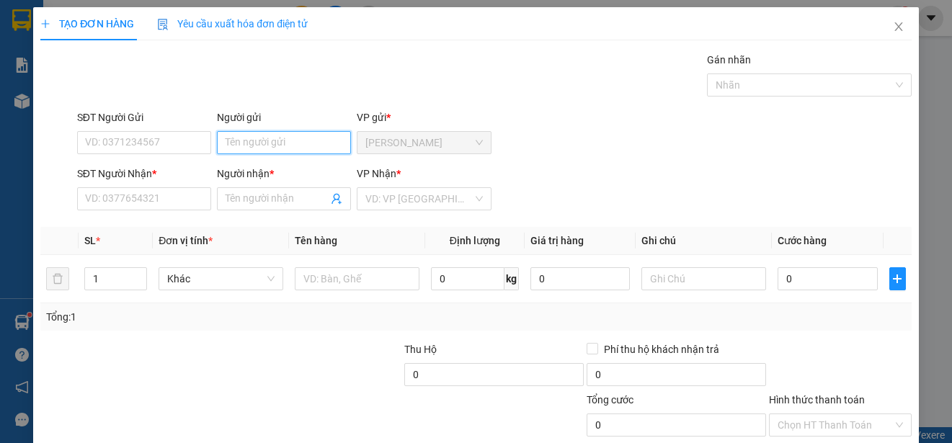
click at [289, 146] on input "Người gửi" at bounding box center [284, 142] width 134 height 23
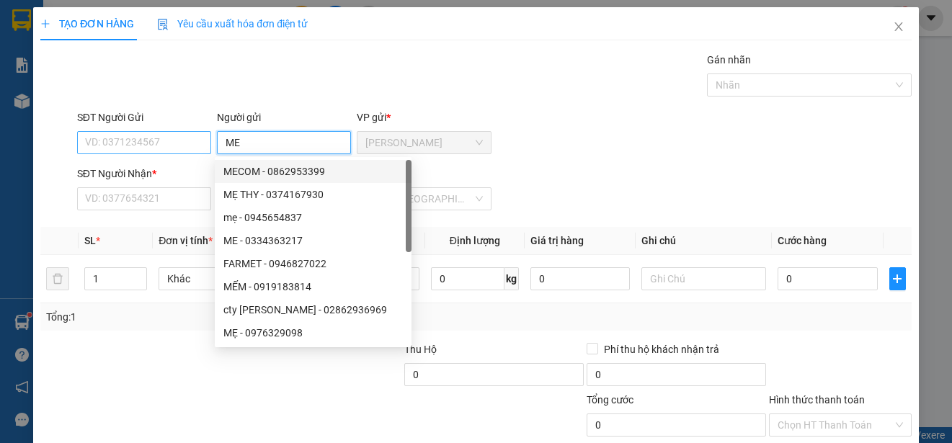
type input "ME"
click at [178, 142] on input "SĐT Người Gửi" at bounding box center [144, 142] width 134 height 23
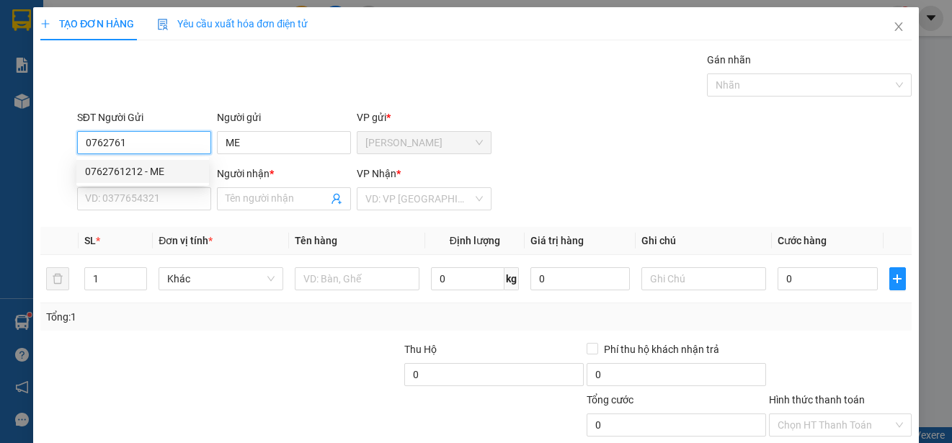
click at [187, 169] on div "0762761212 - ME" at bounding box center [142, 172] width 115 height 16
type input "0762761212"
type input "0906777674"
type input "[DEMOGRAPHIC_DATA]"
type input "20.000"
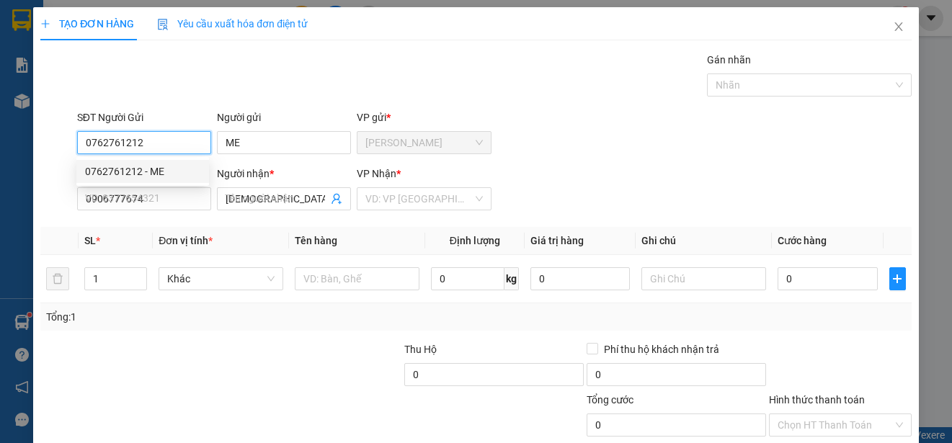
type input "20.000"
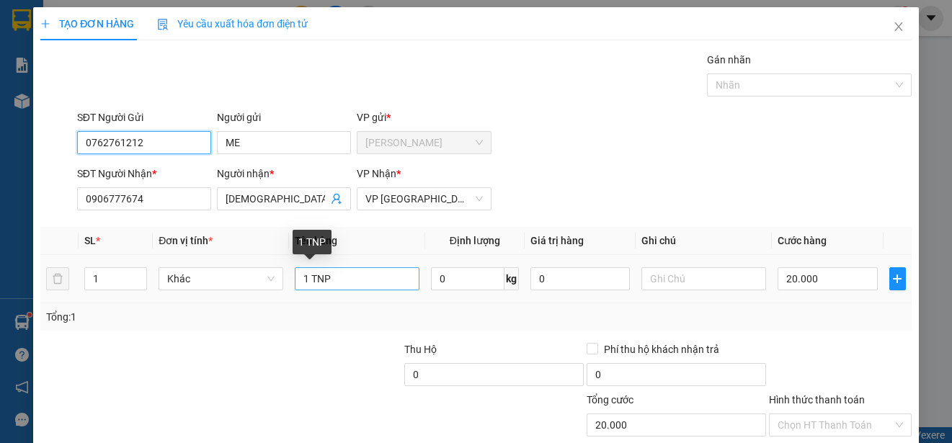
type input "0762761212"
click at [334, 280] on input "1 TNP" at bounding box center [357, 278] width 125 height 23
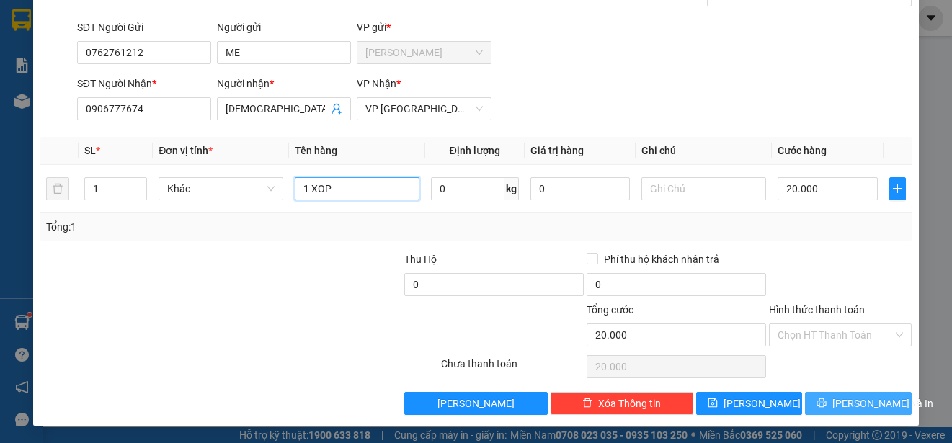
type input "1 XOP"
click at [854, 402] on span "[PERSON_NAME] và In" at bounding box center [883, 404] width 101 height 16
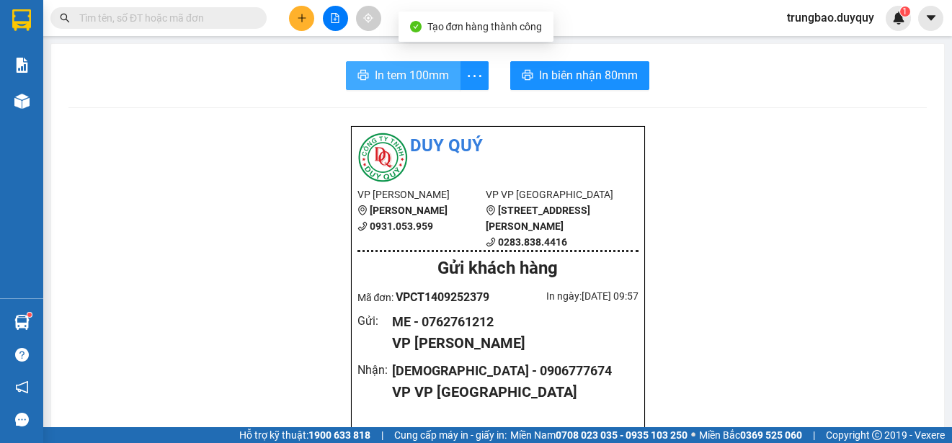
click at [415, 80] on span "In tem 100mm" at bounding box center [412, 75] width 74 height 18
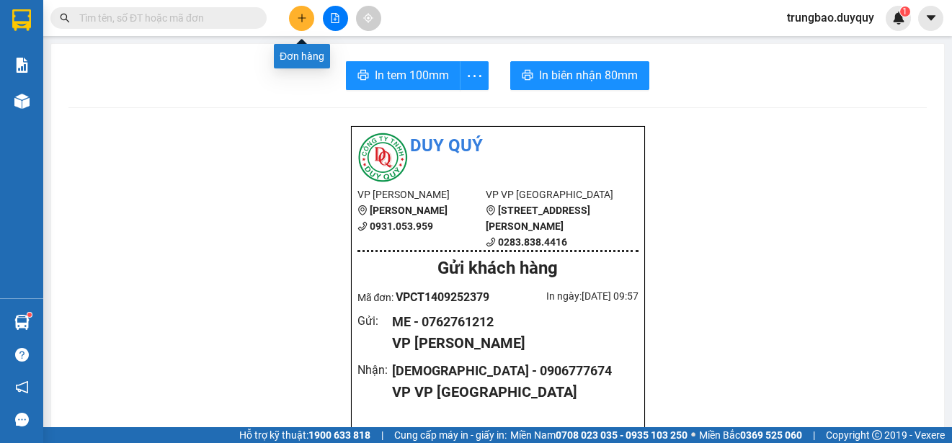
click at [299, 19] on icon "plus" at bounding box center [302, 18] width 10 height 10
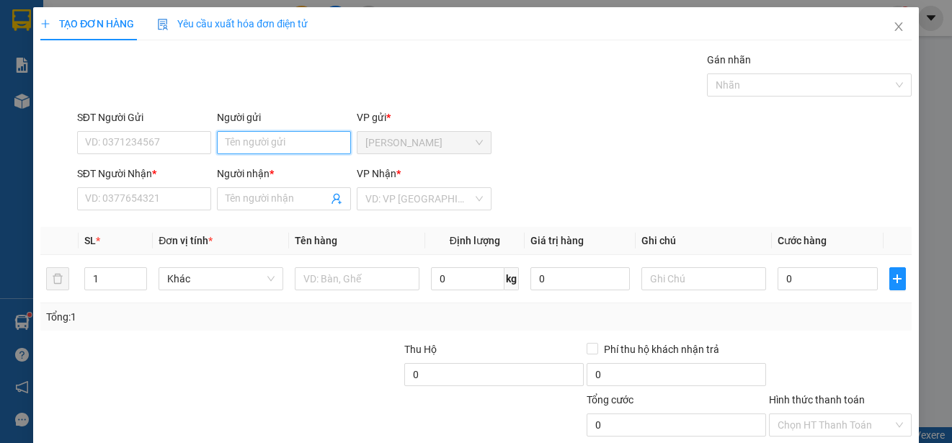
click at [318, 145] on input "Người gửi" at bounding box center [284, 142] width 134 height 23
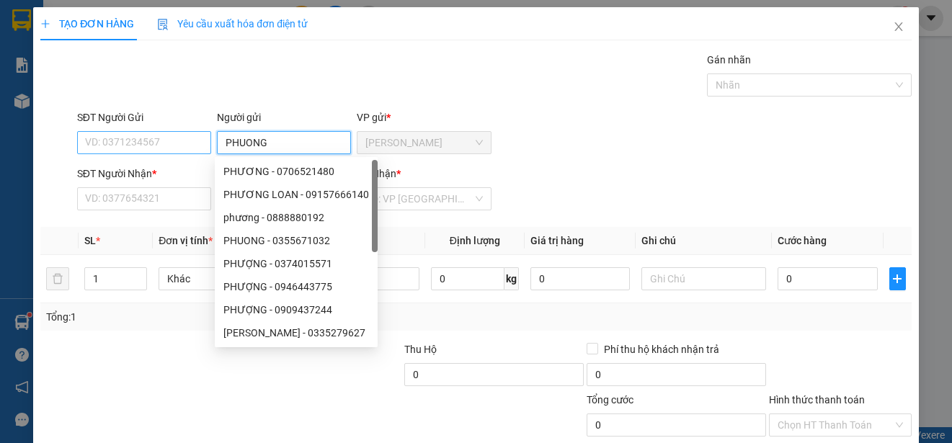
type input "PHUONG"
click at [187, 139] on input "SĐT Người Gửi" at bounding box center [144, 142] width 134 height 23
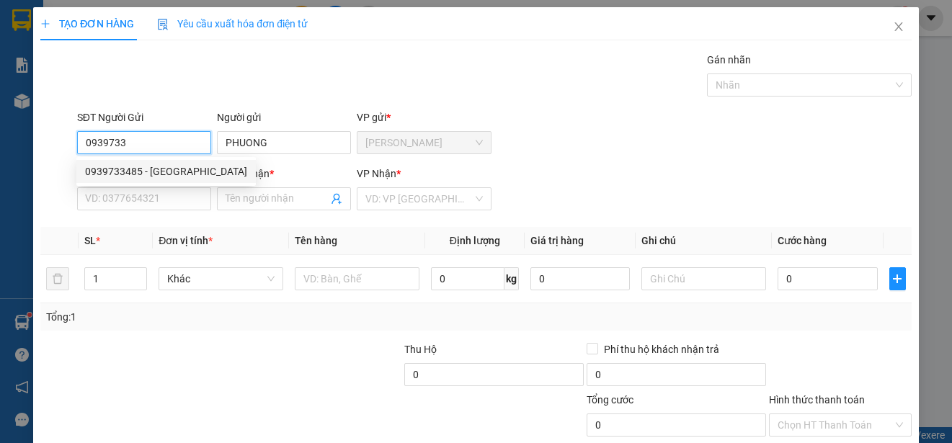
click at [166, 168] on div "0939733485 - [GEOGRAPHIC_DATA]" at bounding box center [166, 172] width 162 height 16
type input "0939733485"
type input "0768782354"
type input "HUONG"
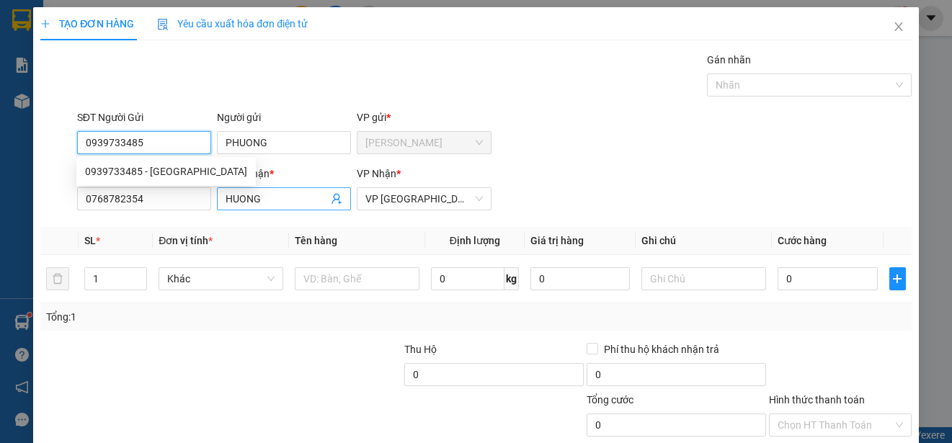
type input "50.000"
type input "0939733485"
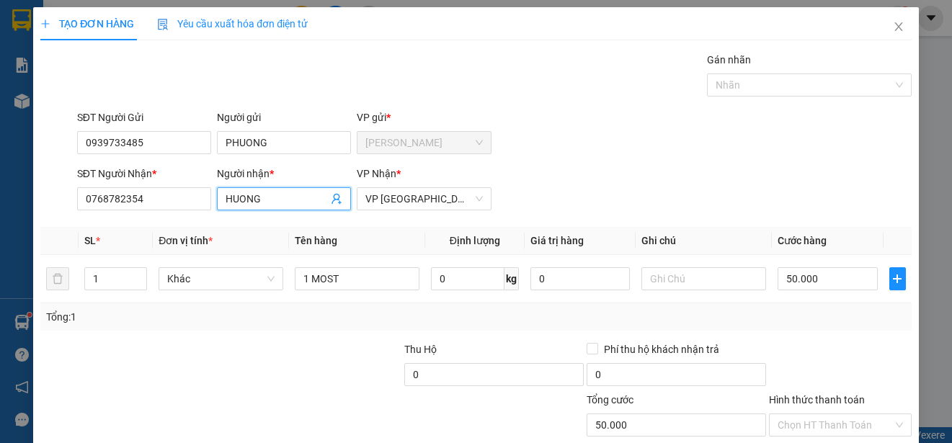
click at [267, 200] on input "HUONG" at bounding box center [277, 199] width 102 height 16
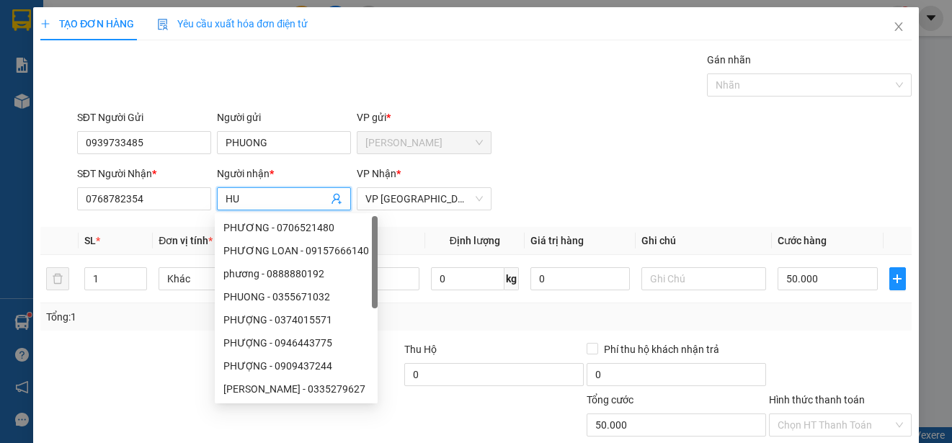
type input "H"
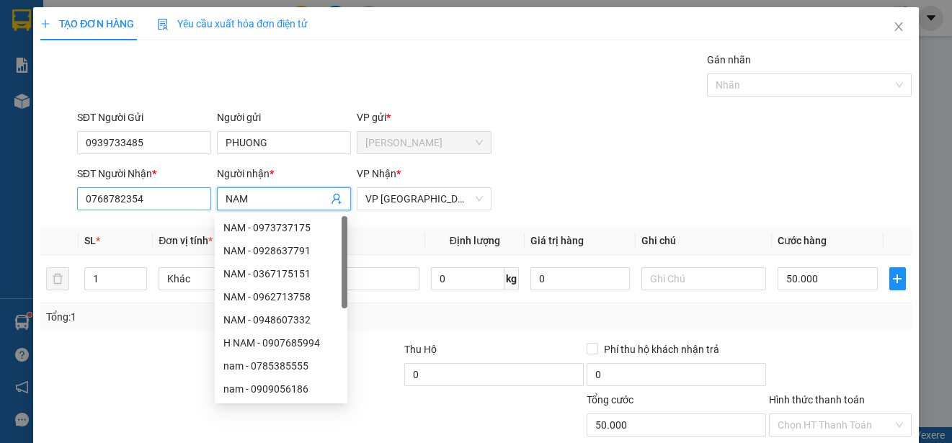
type input "NAM"
click at [166, 198] on input "0768782354" at bounding box center [144, 198] width 134 height 23
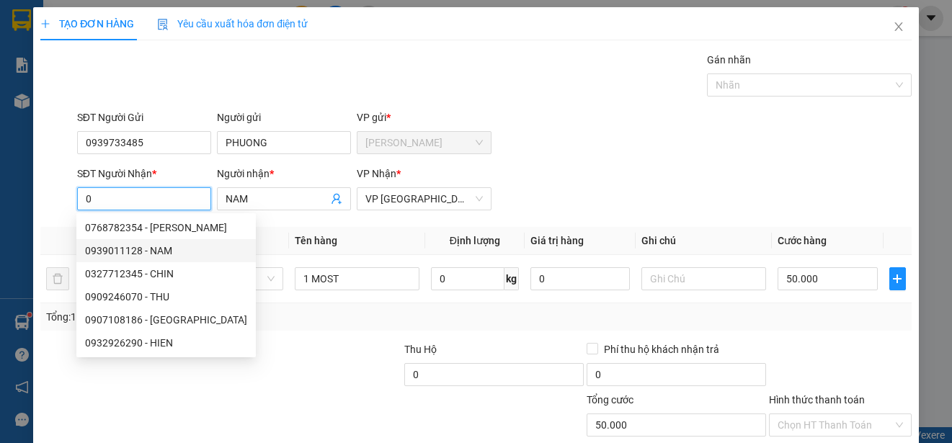
click at [165, 247] on div "0939011128 - NAM" at bounding box center [166, 251] width 162 height 16
type input "0939011128"
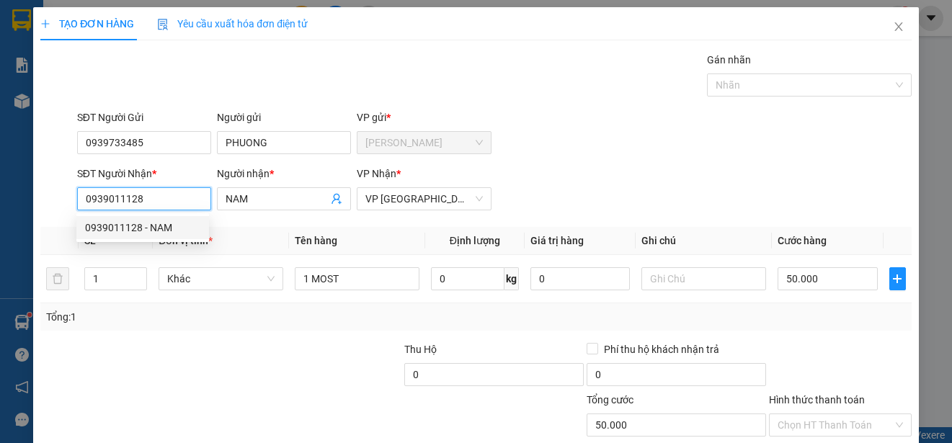
type input "120.000"
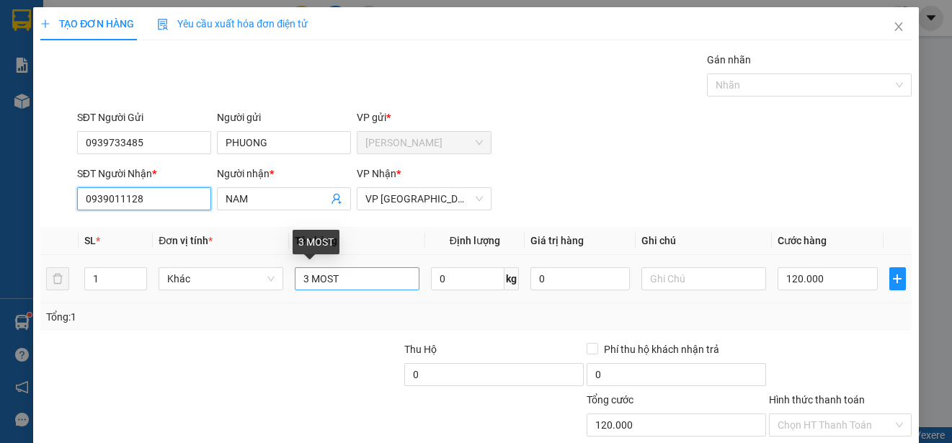
type input "0939011128"
click at [304, 279] on input "3 MOST" at bounding box center [357, 278] width 125 height 23
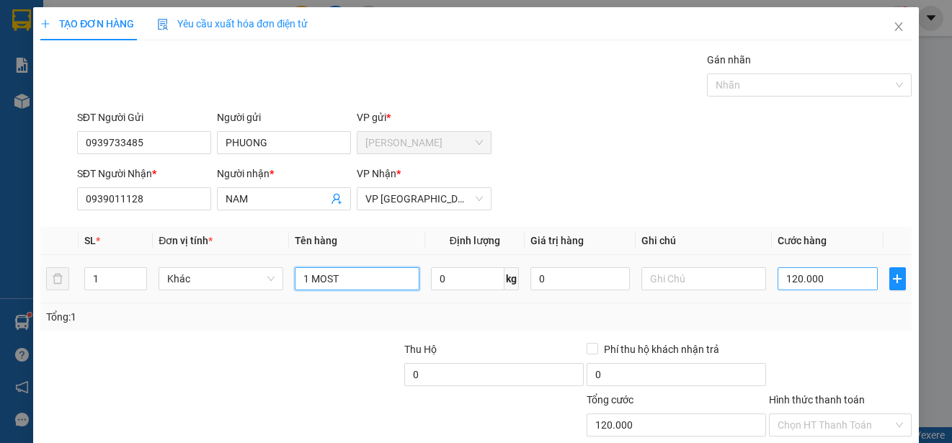
type input "1 MOST"
click at [778, 278] on input "120.000" at bounding box center [828, 278] width 100 height 23
type input "0"
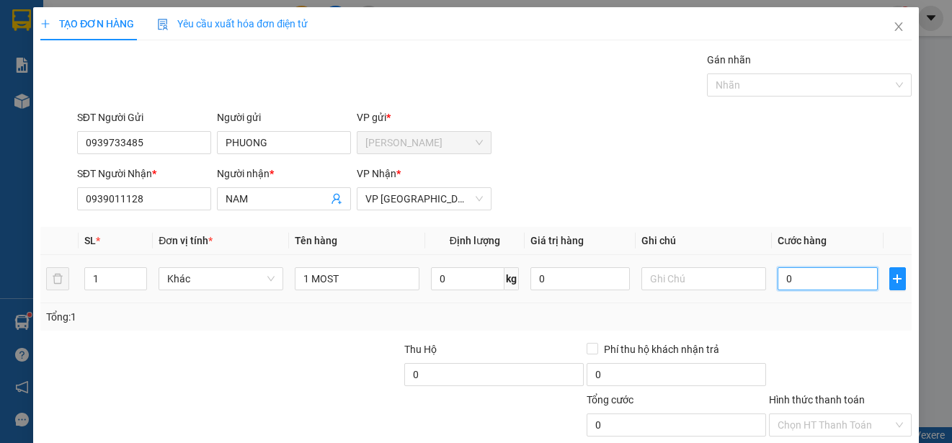
click at [778, 279] on input "0" at bounding box center [828, 278] width 100 height 23
type input "40"
type input "400"
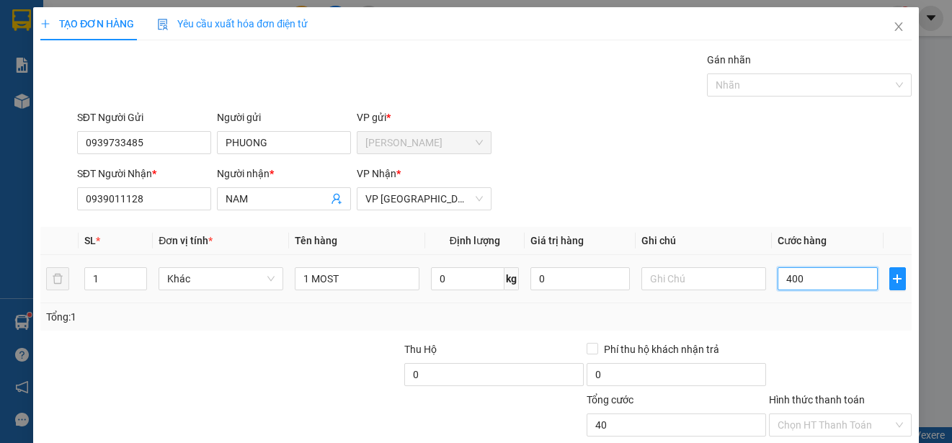
type input "400"
type input "4.000"
type input "40.000"
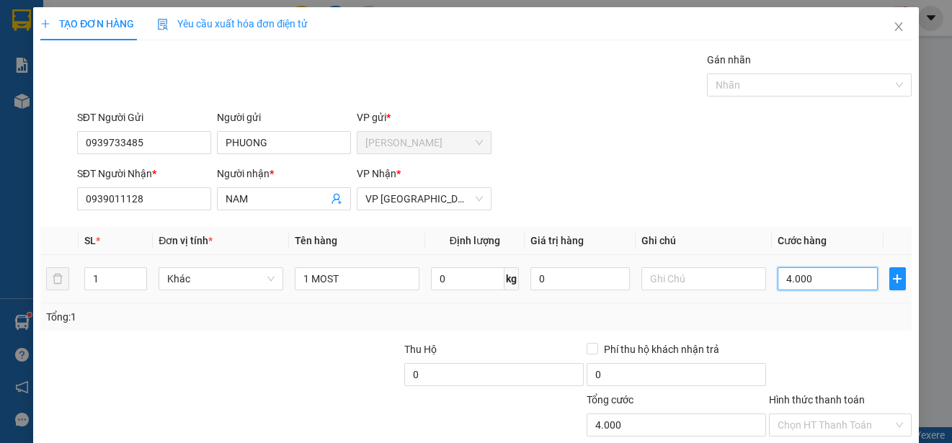
type input "40.000"
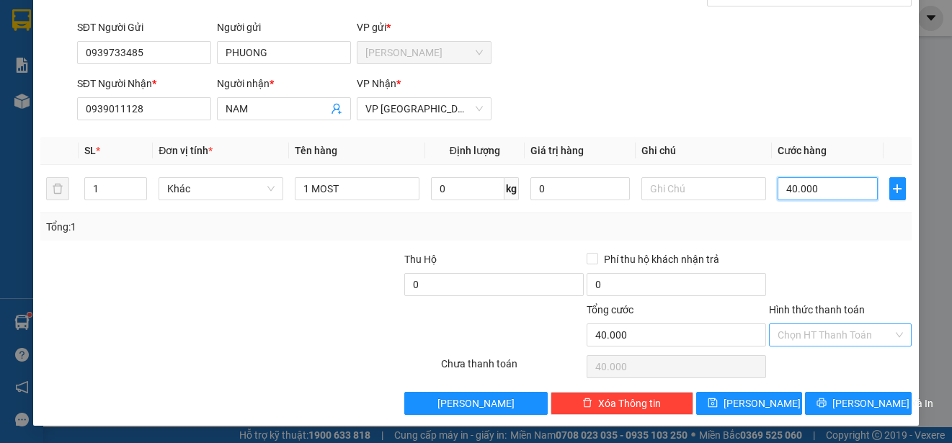
type input "40.000"
click at [857, 330] on input "Hình thức thanh toán" at bounding box center [835, 335] width 115 height 22
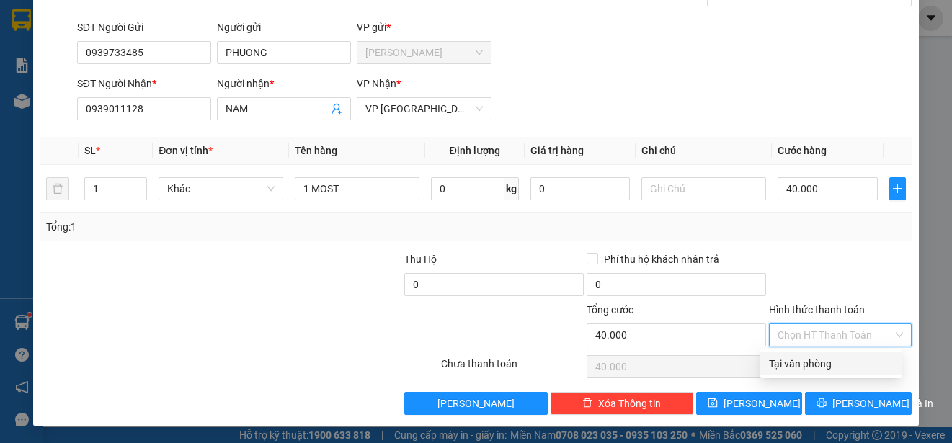
click at [860, 365] on div "Tại văn phòng" at bounding box center [831, 364] width 124 height 16
type input "0"
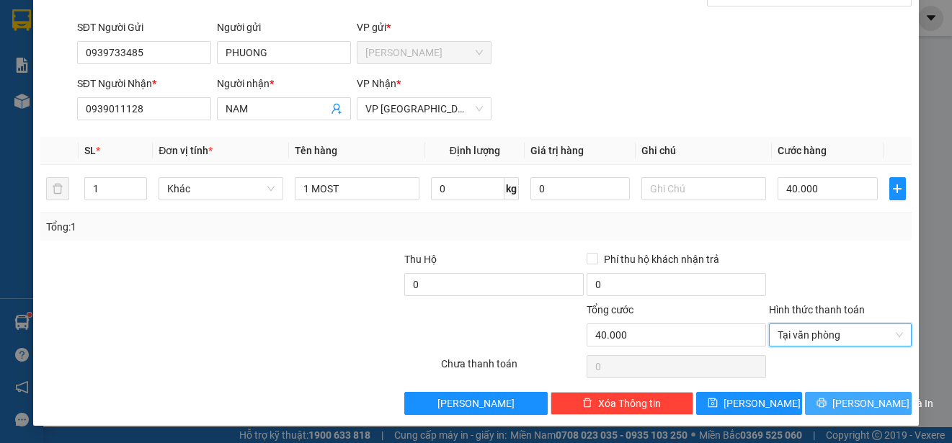
click at [866, 402] on span "[PERSON_NAME] và In" at bounding box center [883, 404] width 101 height 16
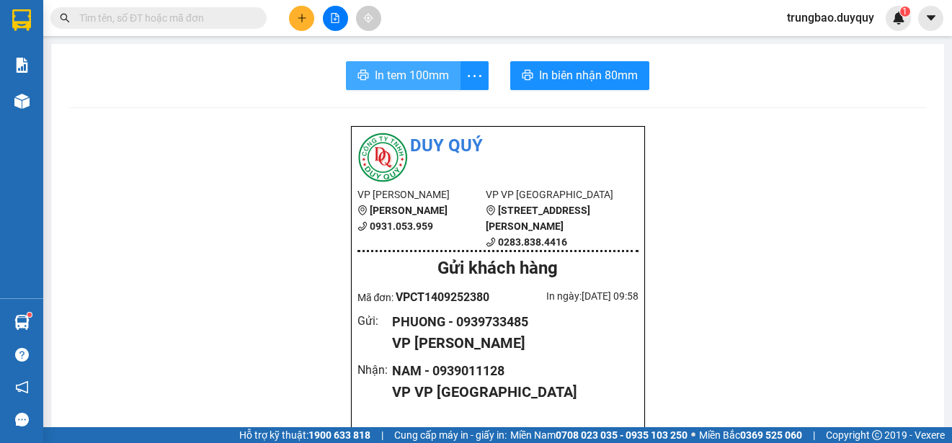
click at [411, 71] on span "In tem 100mm" at bounding box center [412, 75] width 74 height 18
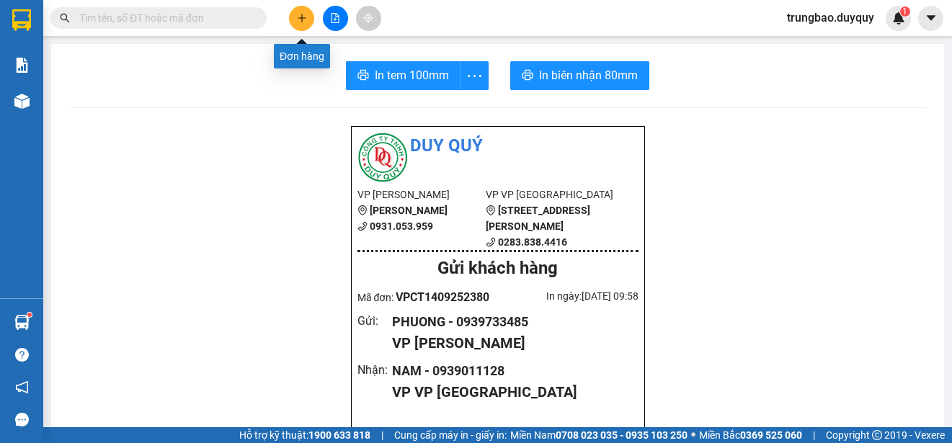
click at [309, 19] on button at bounding box center [301, 18] width 25 height 25
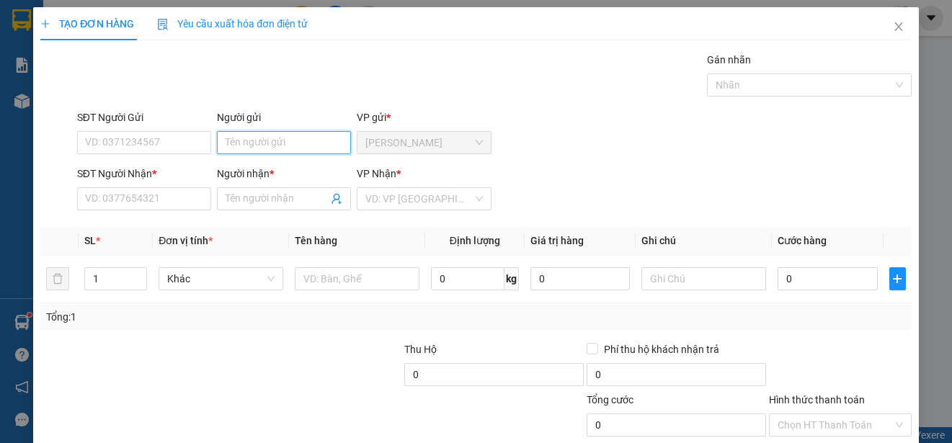
click at [329, 143] on input "Người gửi" at bounding box center [284, 142] width 134 height 23
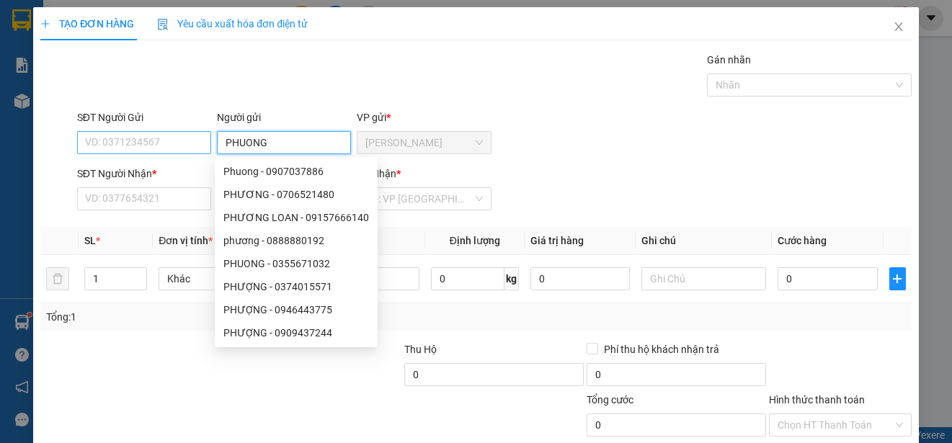
type input "PHUONG"
click at [172, 142] on input "SĐT Người Gửi" at bounding box center [144, 142] width 134 height 23
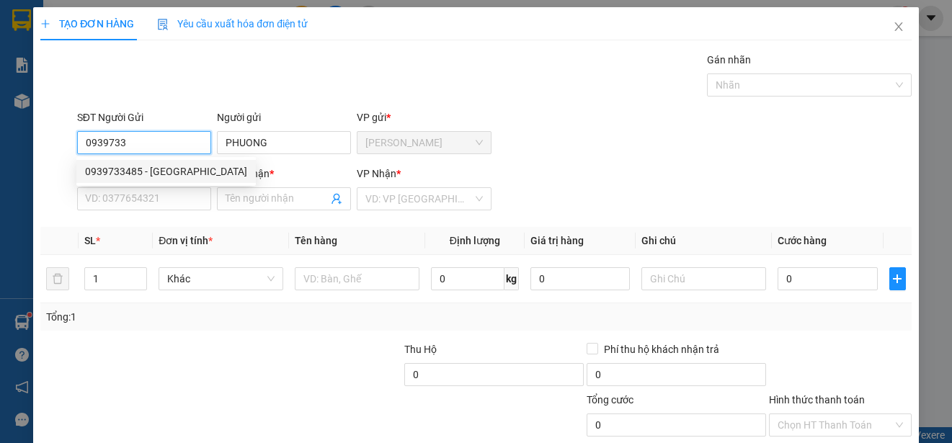
click at [170, 168] on div "0939733485 - [GEOGRAPHIC_DATA]" at bounding box center [166, 172] width 162 height 16
type input "0939733485"
type input "0939011128"
type input "NAM"
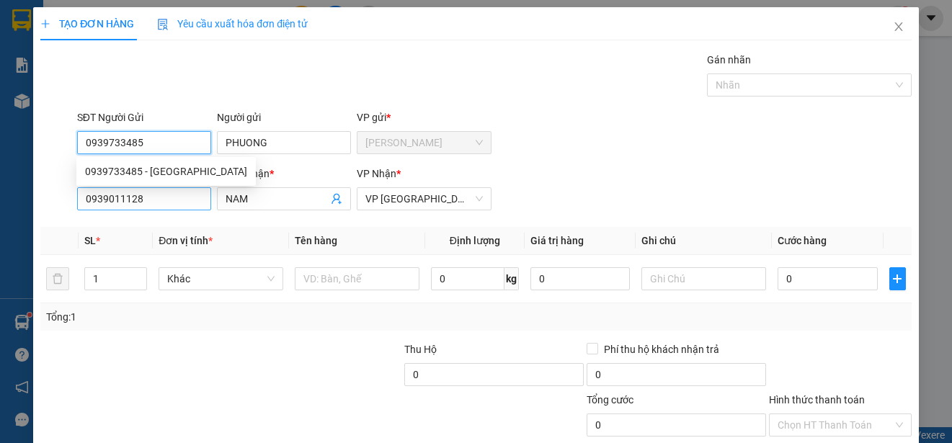
type input "40.000"
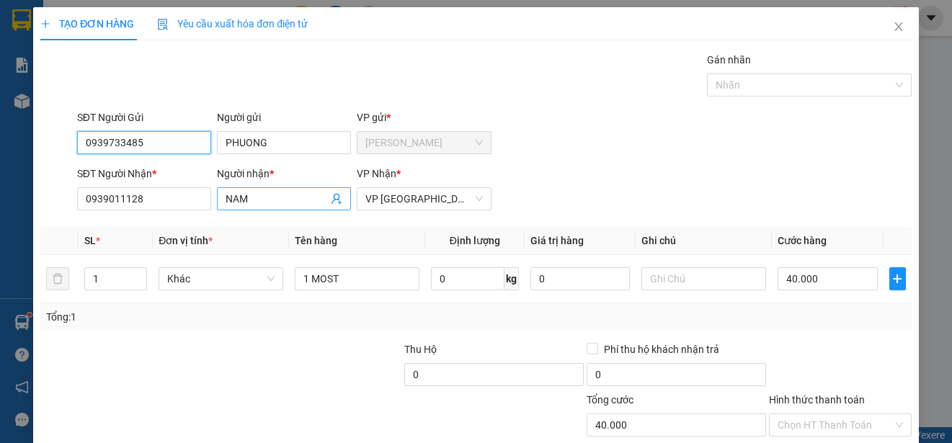
type input "0939733485"
click at [262, 203] on input "NAM" at bounding box center [277, 199] width 102 height 16
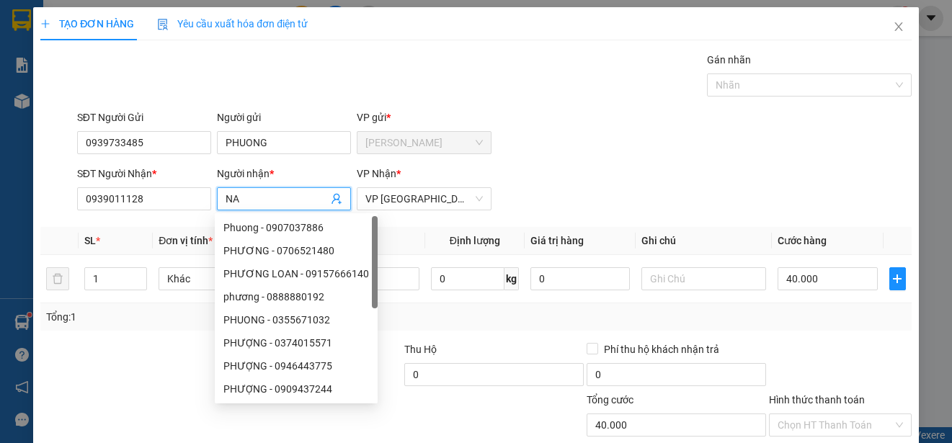
type input "N"
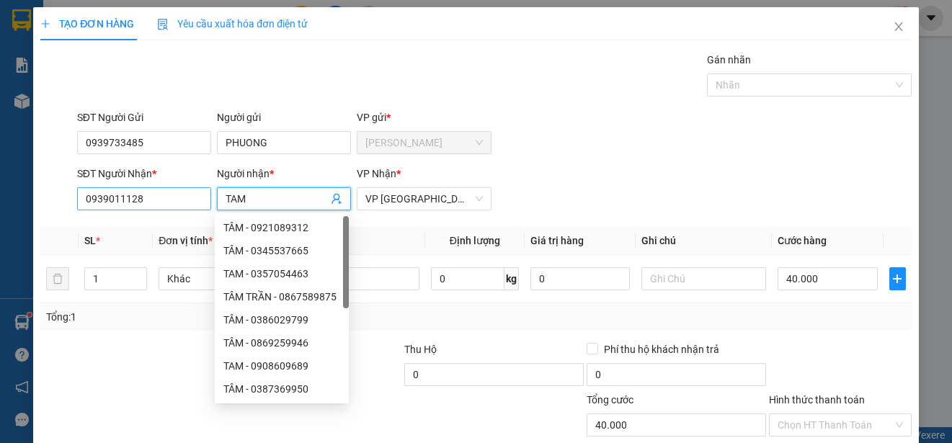
type input "TAM"
click at [172, 200] on input "0939011128" at bounding box center [144, 198] width 134 height 23
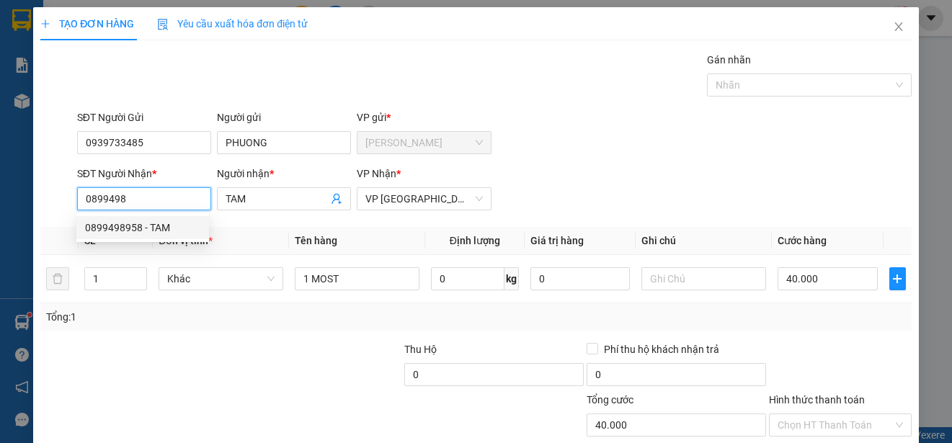
click at [175, 221] on div "0899498958 - TAM" at bounding box center [142, 227] width 133 height 23
type input "0899498958"
type input "30.000"
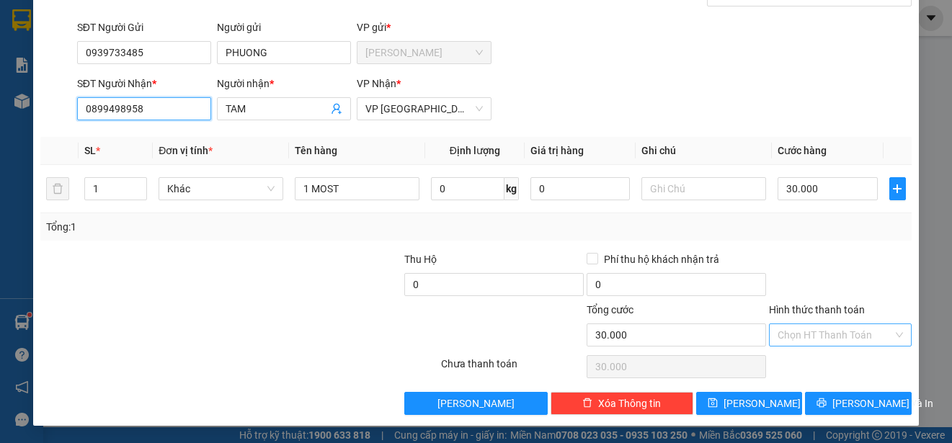
type input "0899498958"
click at [856, 334] on input "Hình thức thanh toán" at bounding box center [835, 335] width 115 height 22
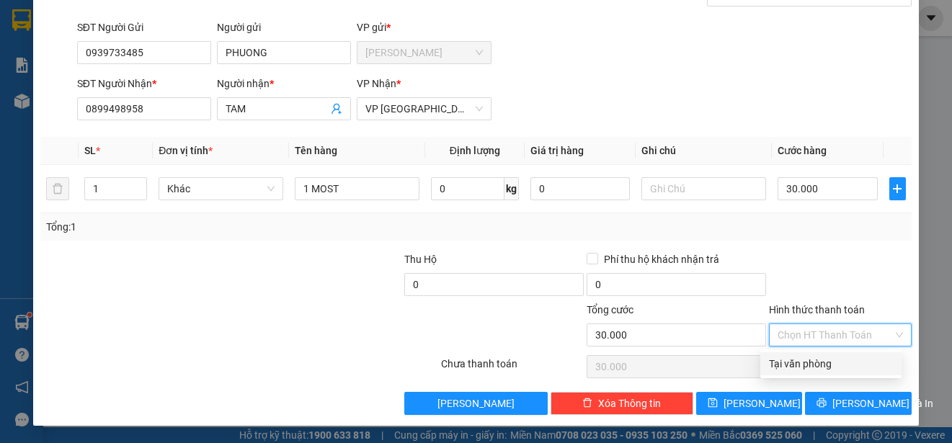
click at [855, 370] on div "Tại văn phòng" at bounding box center [831, 364] width 124 height 16
type input "0"
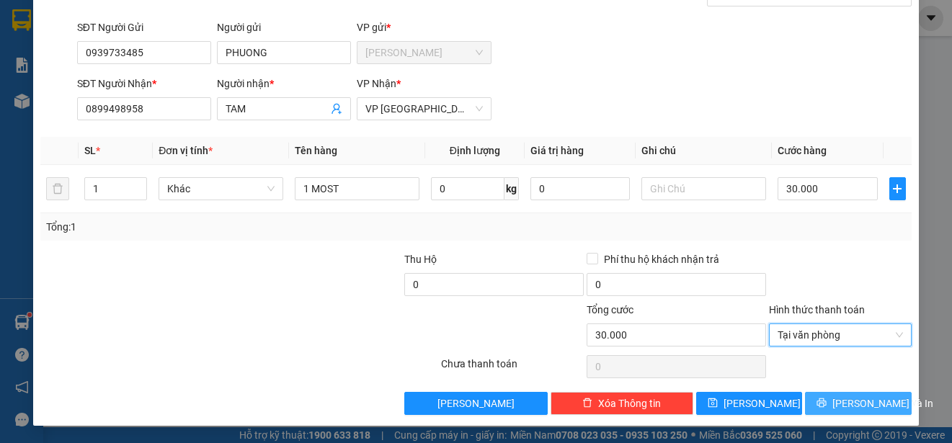
click at [865, 399] on span "[PERSON_NAME] và In" at bounding box center [883, 404] width 101 height 16
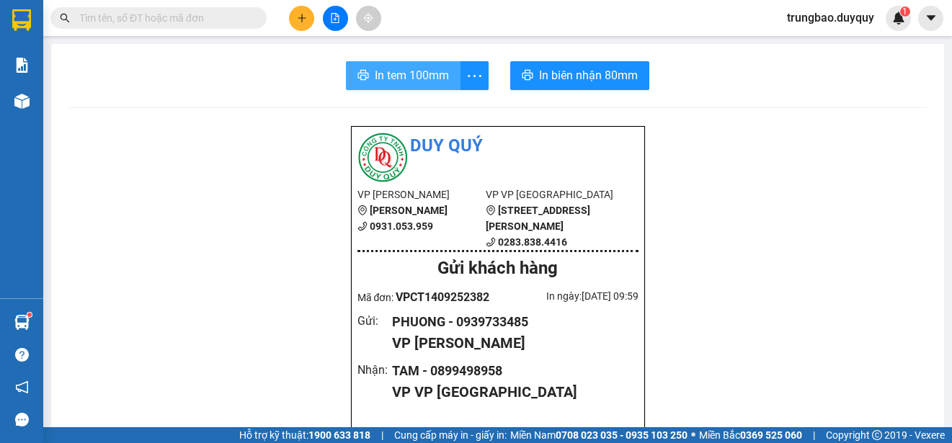
click at [412, 76] on span "In tem 100mm" at bounding box center [412, 75] width 74 height 18
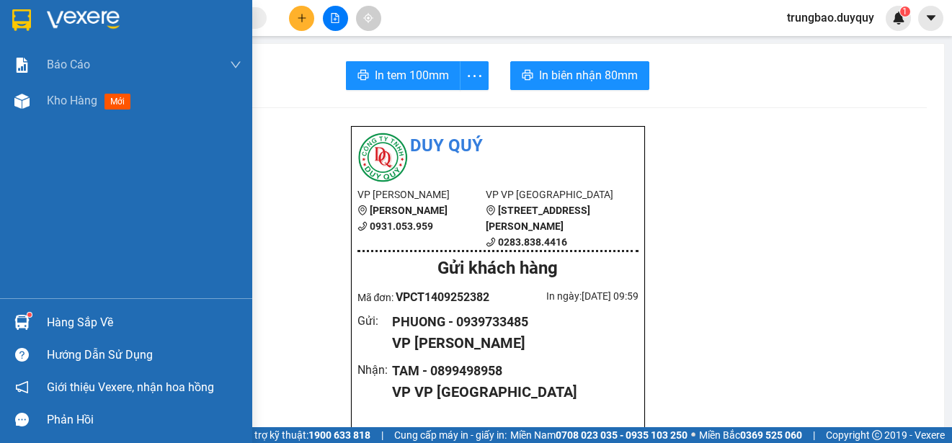
click at [22, 18] on img at bounding box center [21, 20] width 19 height 22
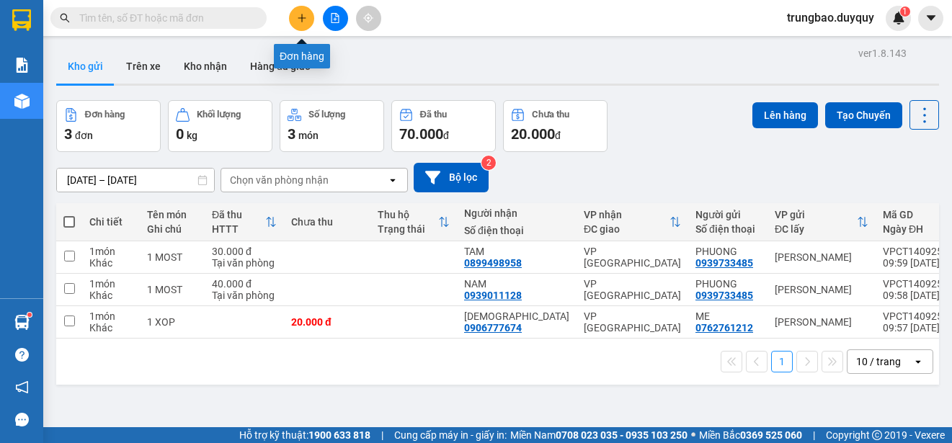
click at [299, 19] on icon "plus" at bounding box center [302, 18] width 10 height 10
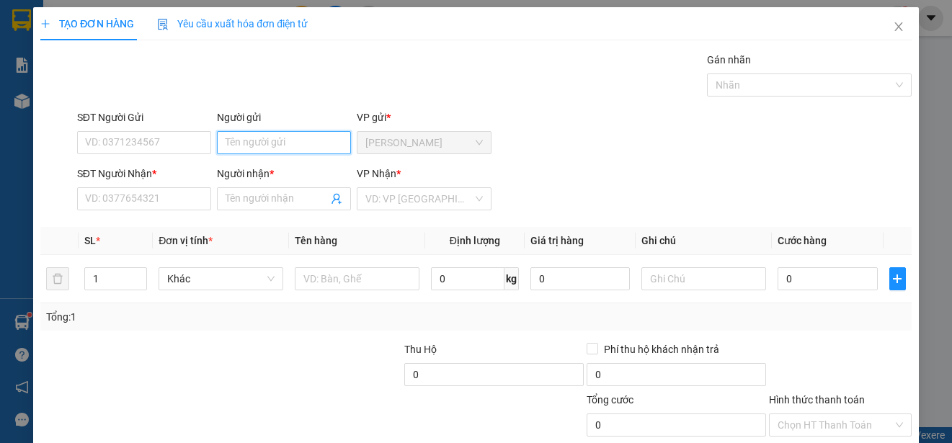
click at [276, 140] on input "Người gửi" at bounding box center [284, 142] width 134 height 23
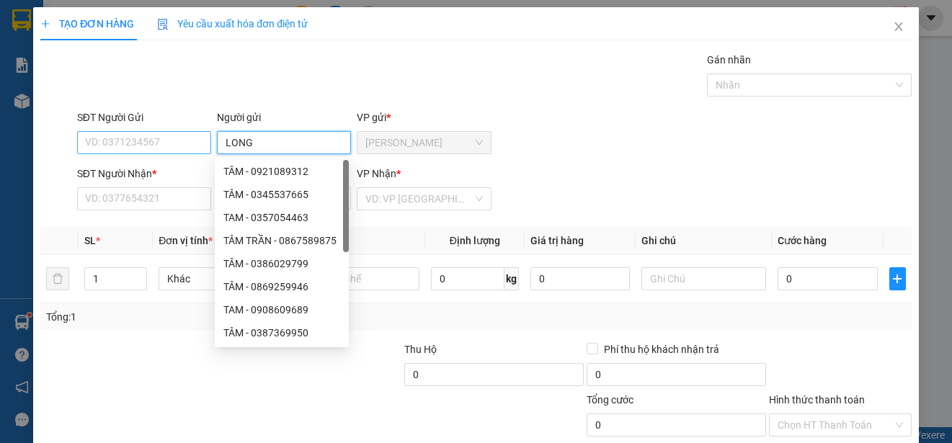
type input "LONG"
click at [185, 143] on input "SĐT Người Gửi" at bounding box center [144, 142] width 134 height 23
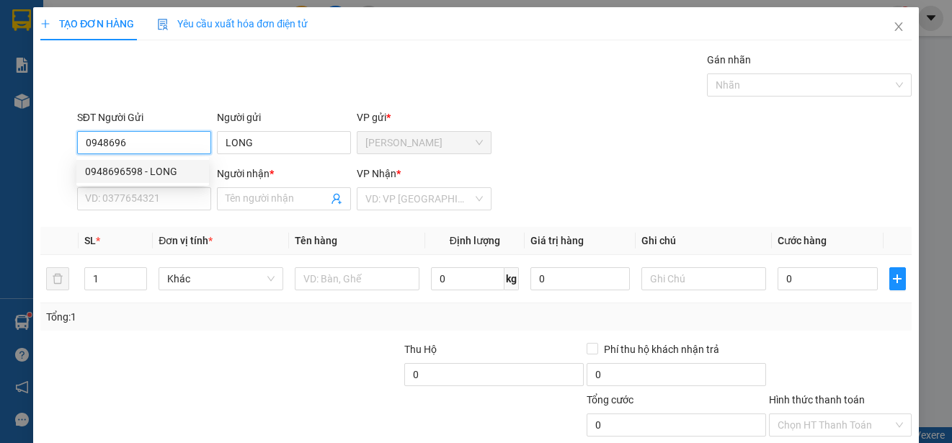
click at [182, 166] on div "0948696598 - LONG" at bounding box center [142, 172] width 115 height 16
type input "0948696598"
type input "0946469293"
type input "THANH"
type input "30.000"
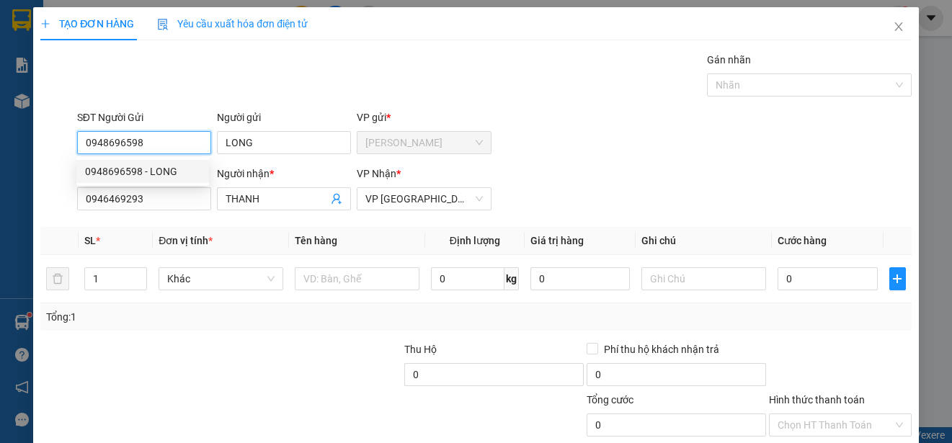
type input "30.000"
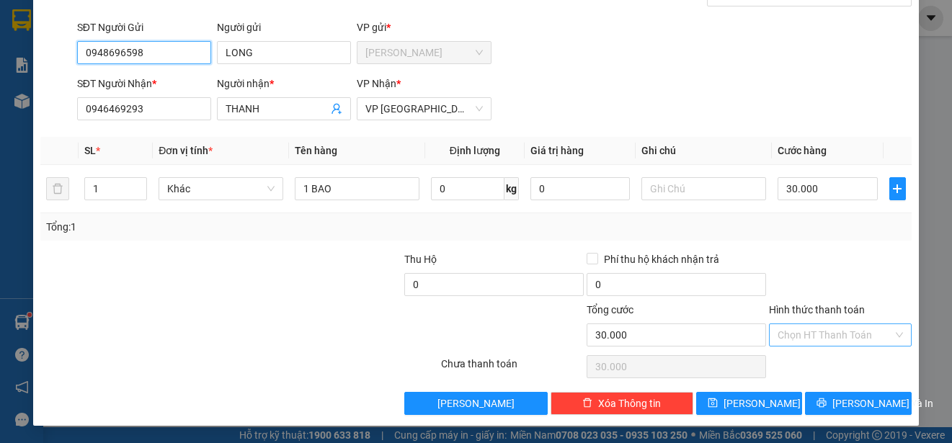
type input "0948696598"
click at [840, 332] on input "Hình thức thanh toán" at bounding box center [835, 335] width 115 height 22
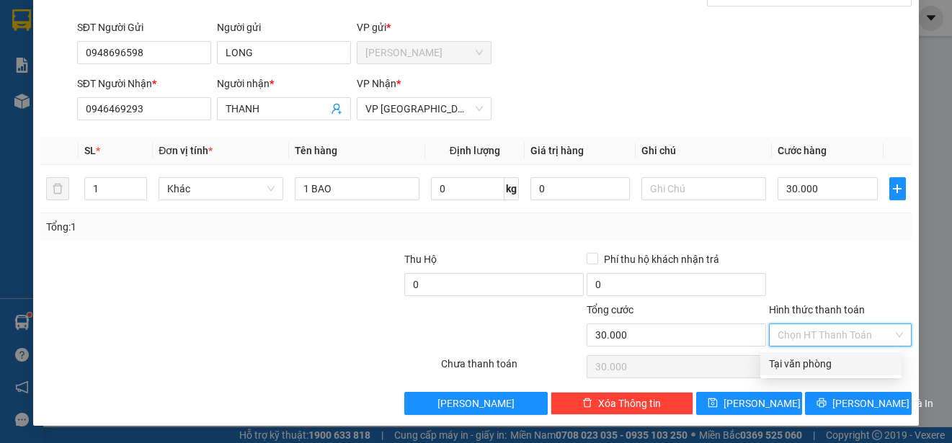
click at [837, 365] on div "Tại văn phòng" at bounding box center [831, 364] width 124 height 16
type input "0"
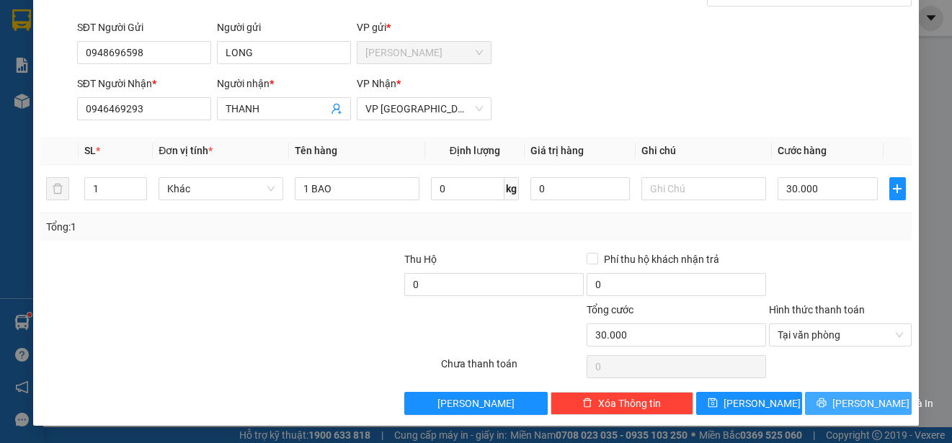
click at [857, 399] on span "[PERSON_NAME] và In" at bounding box center [883, 404] width 101 height 16
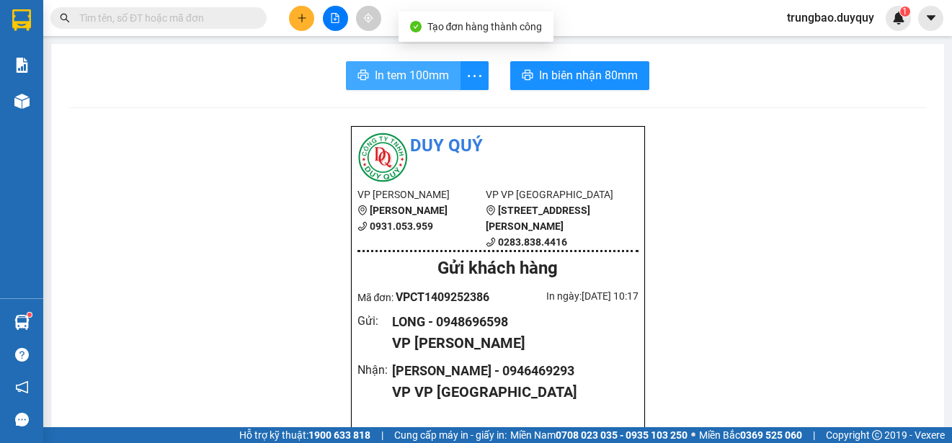
click at [425, 83] on span "In tem 100mm" at bounding box center [412, 75] width 74 height 18
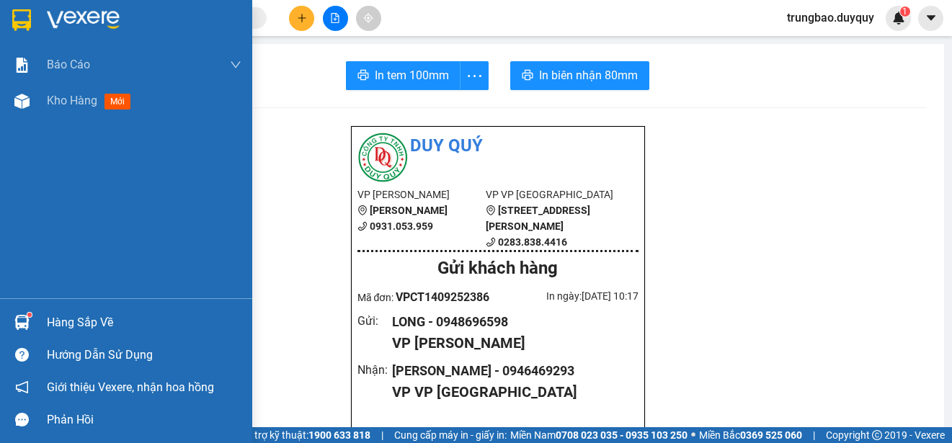
click at [23, 13] on img at bounding box center [21, 20] width 19 height 22
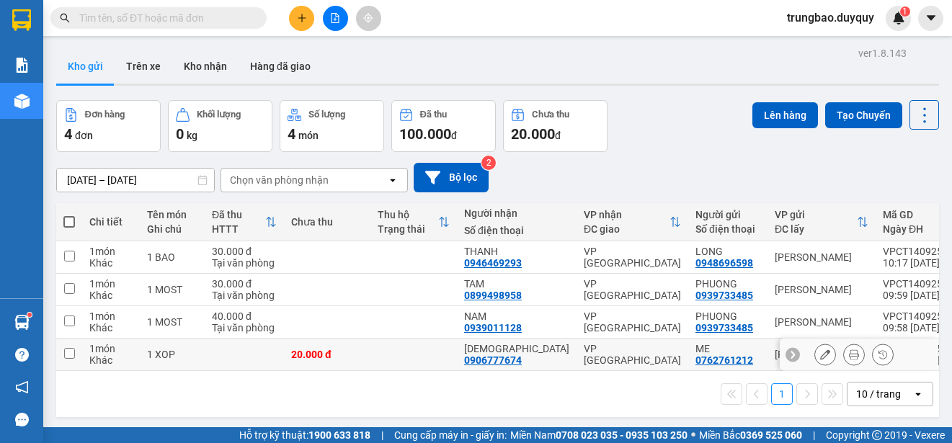
click at [68, 350] on input "checkbox" at bounding box center [69, 353] width 11 height 11
checkbox input "true"
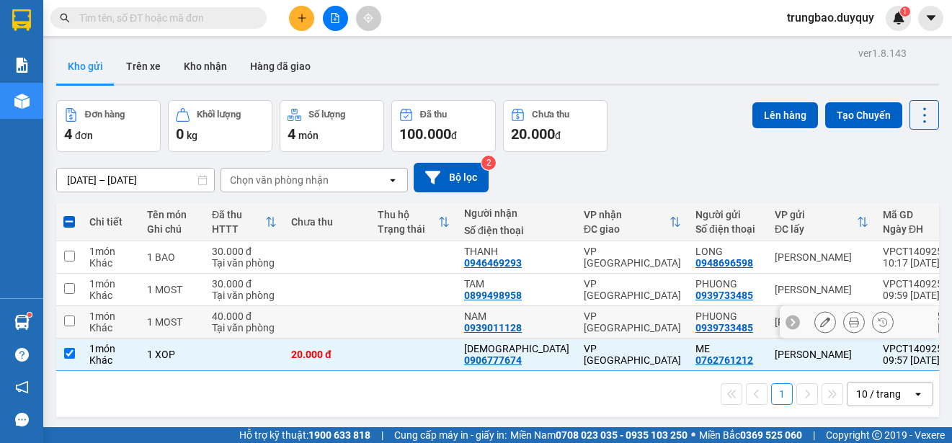
click at [69, 317] on input "checkbox" at bounding box center [69, 321] width 11 height 11
checkbox input "true"
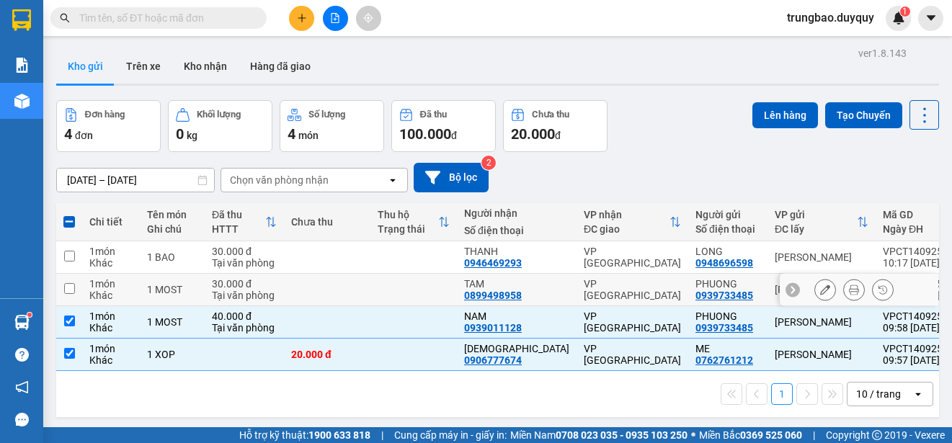
click at [71, 290] on input "checkbox" at bounding box center [69, 288] width 11 height 11
checkbox input "true"
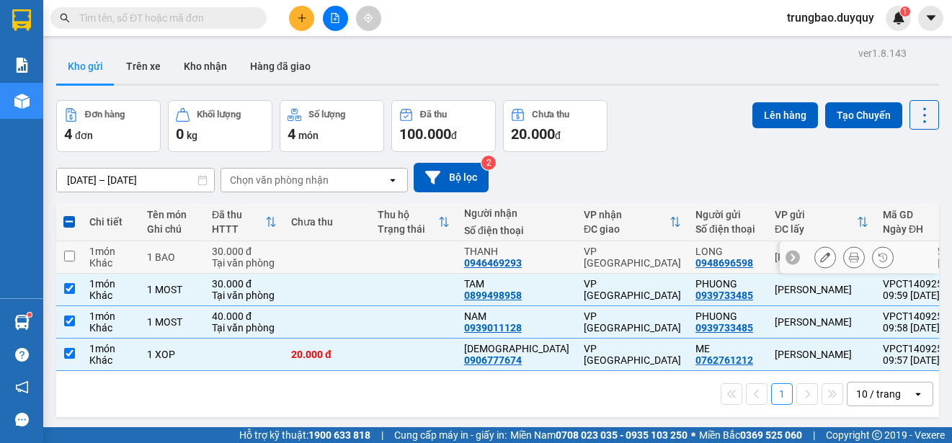
click at [69, 255] on input "checkbox" at bounding box center [69, 256] width 11 height 11
checkbox input "true"
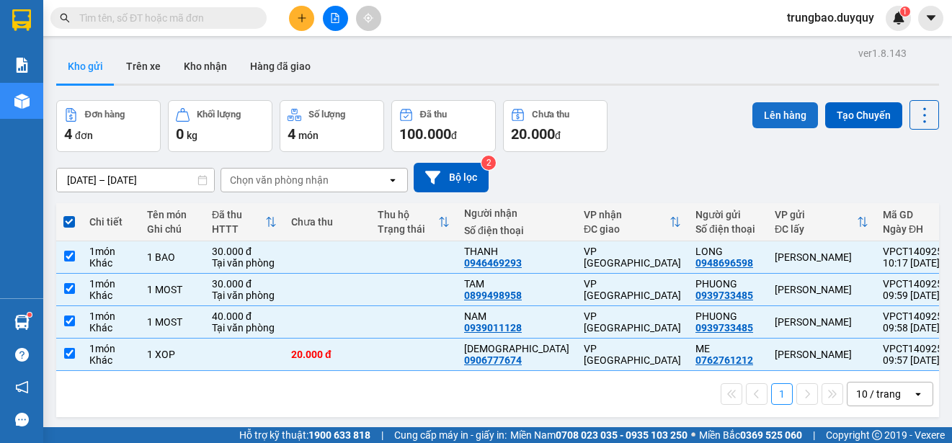
click at [784, 111] on button "Lên hàng" at bounding box center [786, 115] width 66 height 26
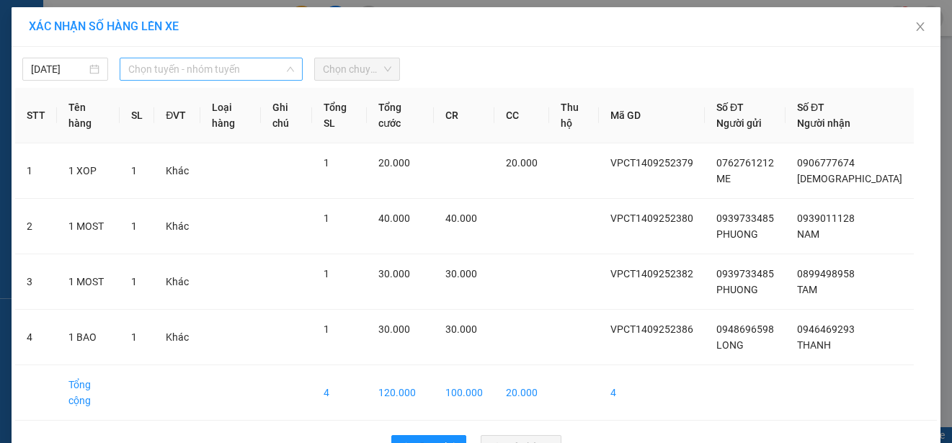
click at [195, 71] on span "Chọn tuyến - nhóm tuyến" at bounding box center [211, 69] width 166 height 22
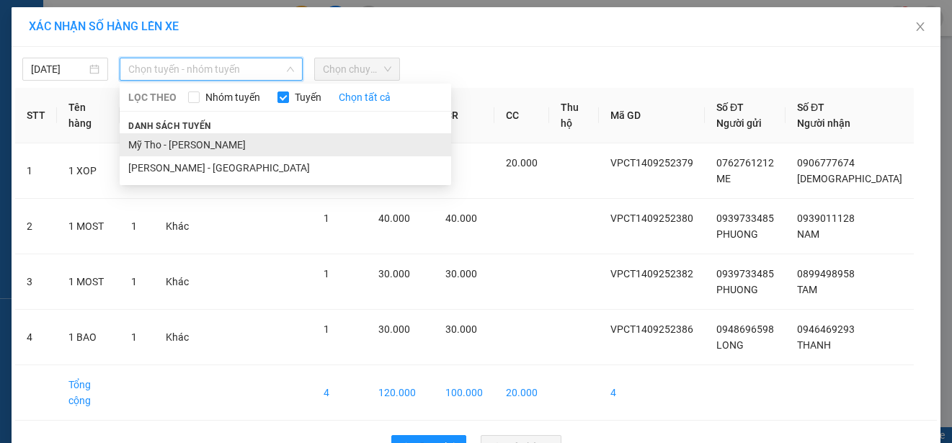
click at [216, 149] on li "Mỹ Tho - [PERSON_NAME]" at bounding box center [286, 144] width 332 height 23
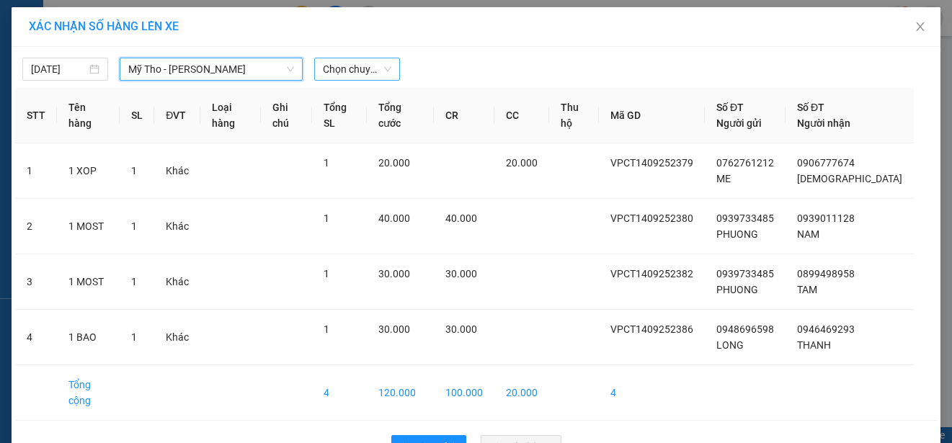
click at [362, 68] on span "Chọn chuyến" at bounding box center [357, 69] width 68 height 22
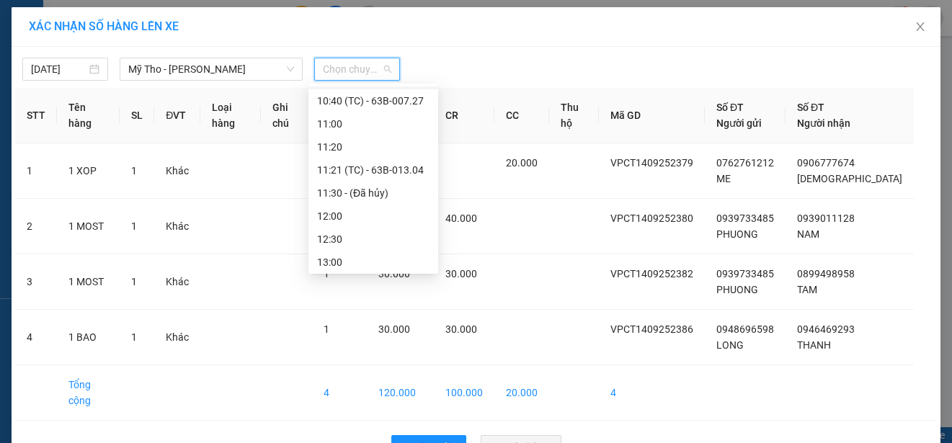
scroll to position [432, 0]
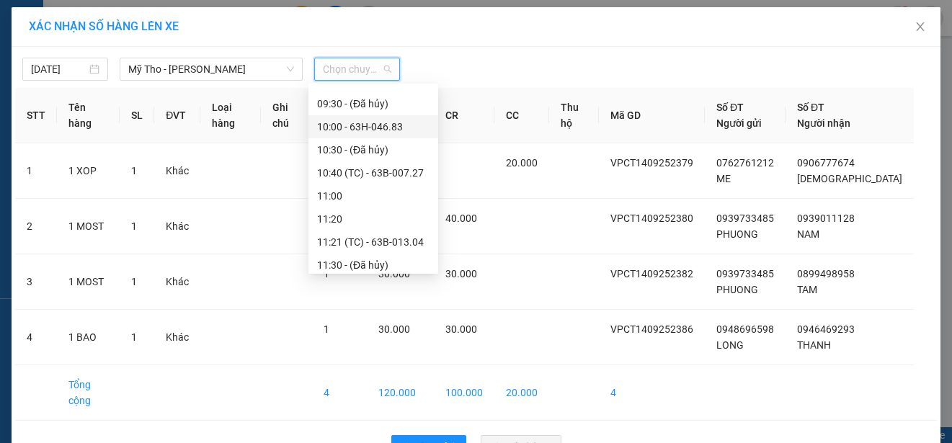
click at [395, 122] on div "10:00 - 63H-046.83" at bounding box center [373, 127] width 112 height 16
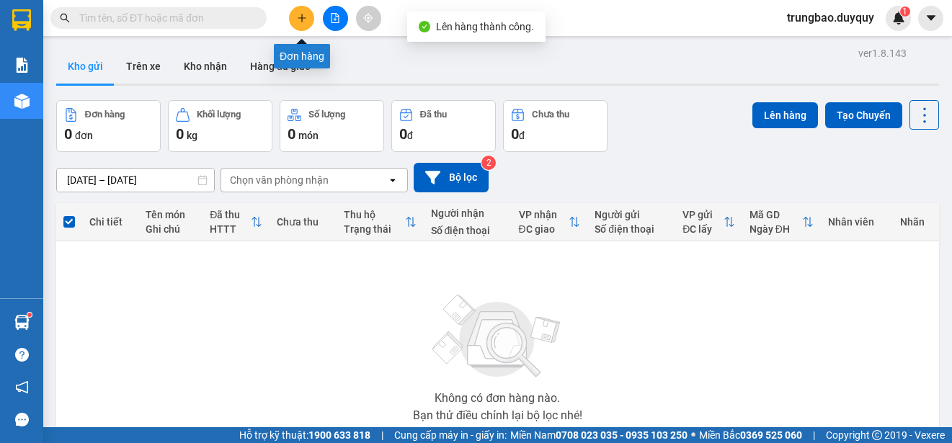
click at [301, 18] on icon "plus" at bounding box center [302, 17] width 8 height 1
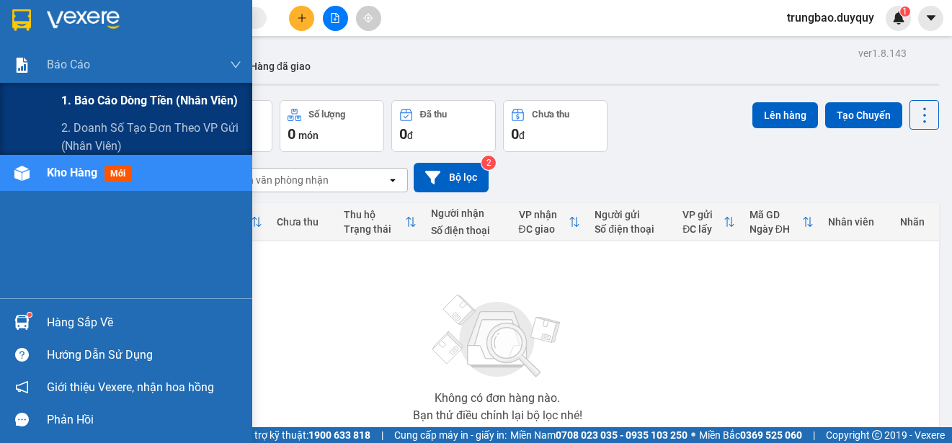
click at [77, 97] on span "1. Báo cáo dòng tiền (nhân viên)" at bounding box center [149, 101] width 177 height 18
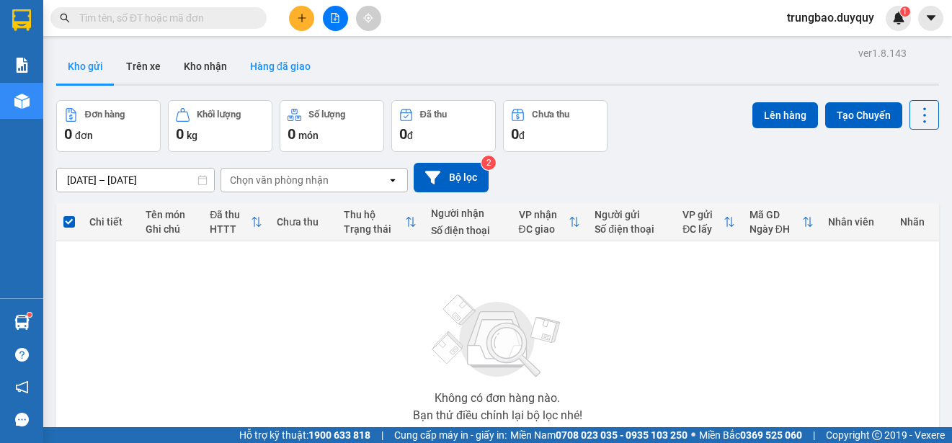
click at [280, 65] on button "Hàng đã giao" at bounding box center [281, 66] width 84 height 35
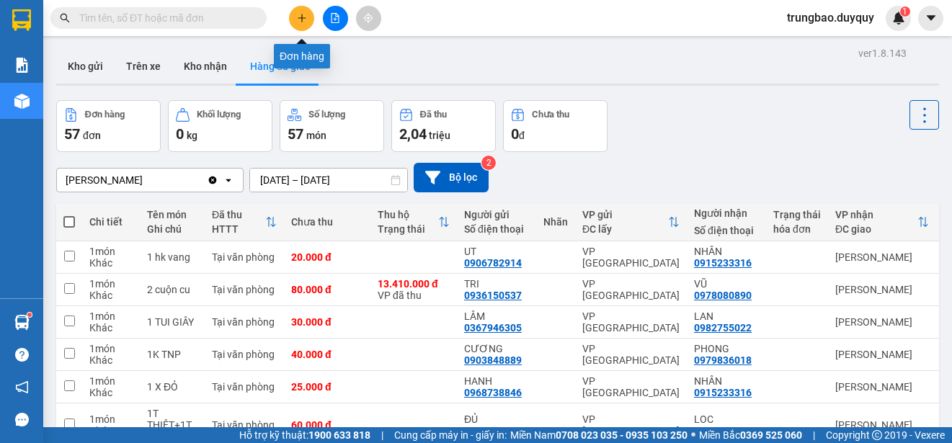
click at [300, 21] on icon "plus" at bounding box center [302, 18] width 10 height 10
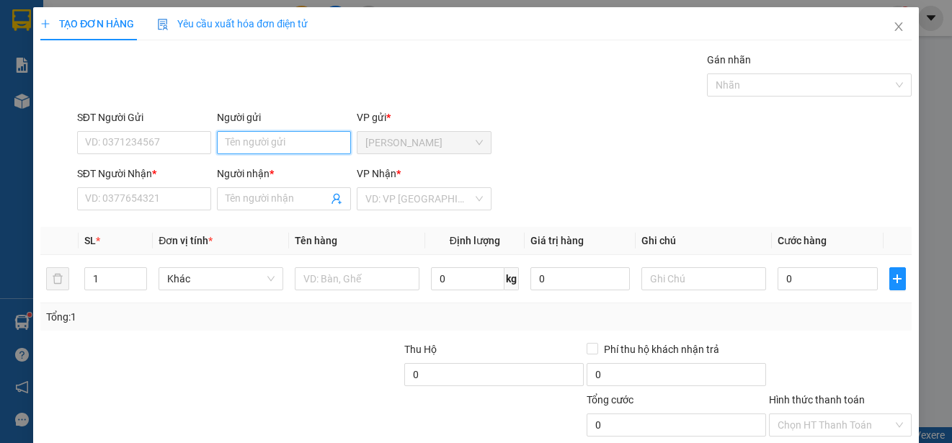
click at [303, 141] on input "Người gửi" at bounding box center [284, 142] width 134 height 23
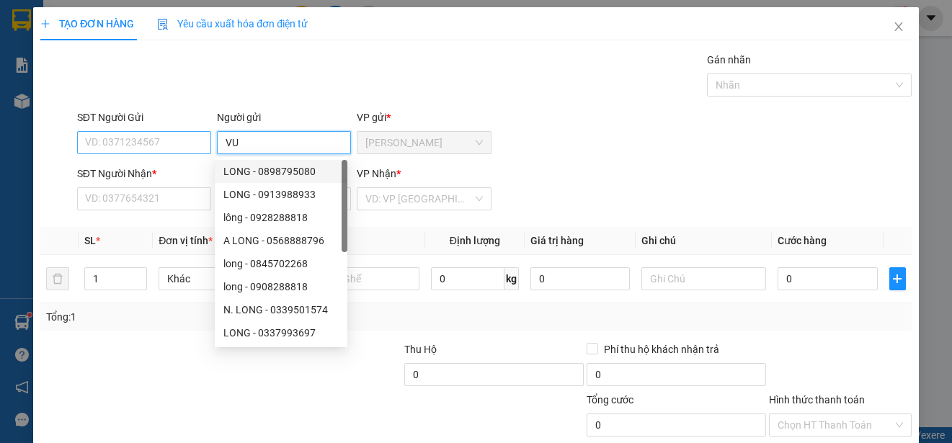
type input "VU"
click at [193, 145] on input "SĐT Người Gửi" at bounding box center [144, 142] width 134 height 23
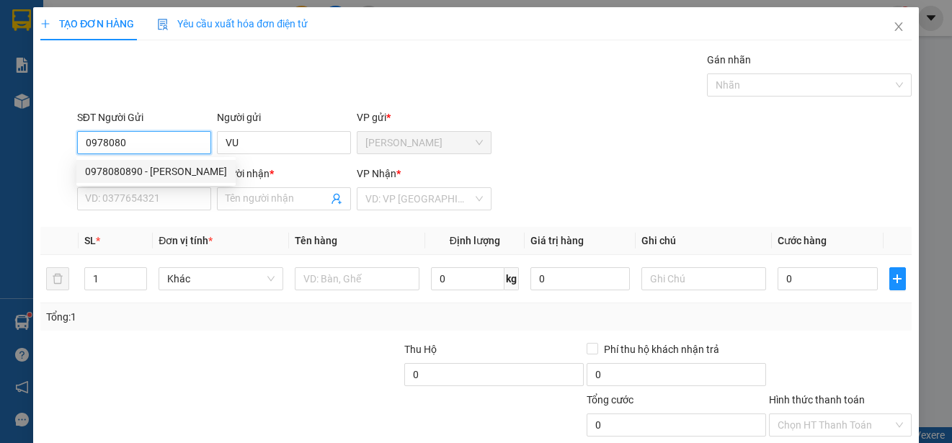
click at [150, 171] on div "0978080890 - [PERSON_NAME]" at bounding box center [156, 172] width 142 height 16
type input "0978080890"
type input "VŨ"
type input "0764098508"
type input "PHU"
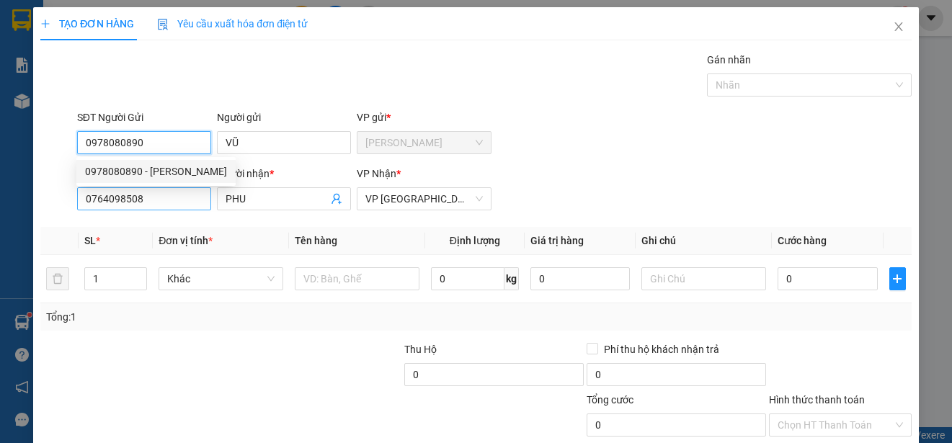
type input "30.000"
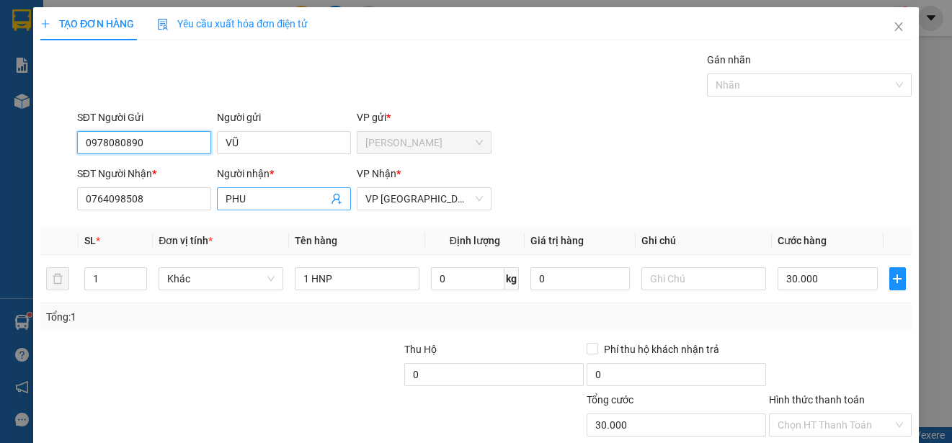
type input "0978080890"
click at [270, 202] on input "PHU" at bounding box center [277, 199] width 102 height 16
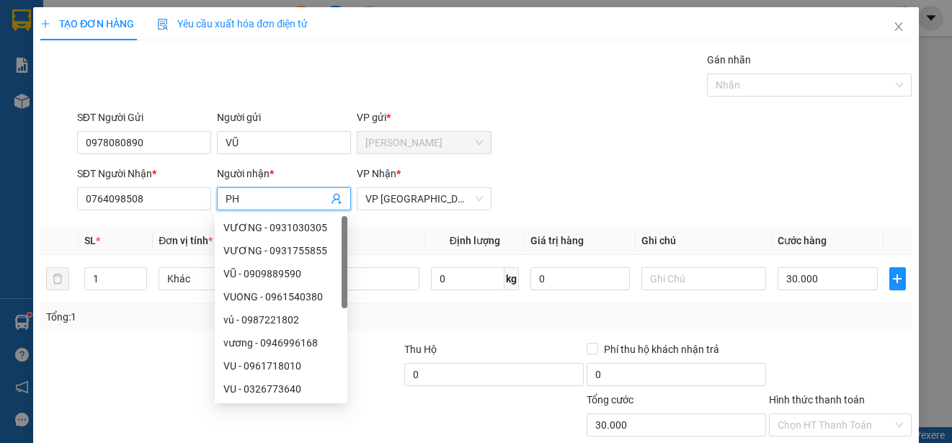
type input "P"
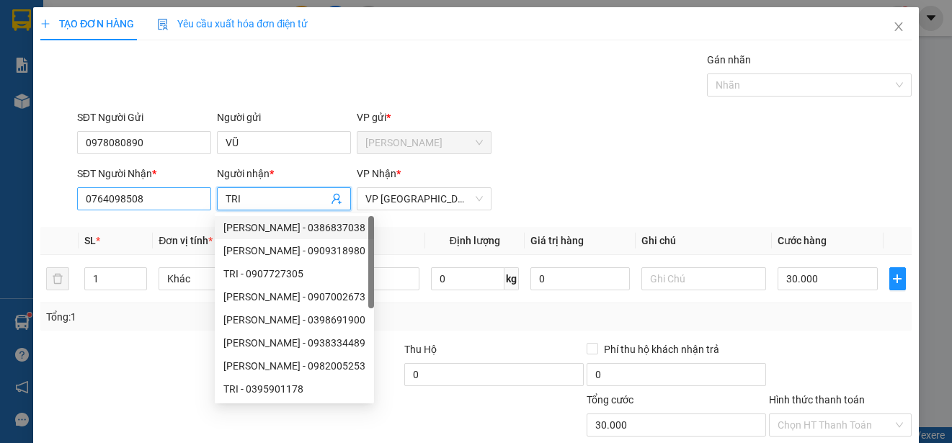
type input "TRI"
click at [179, 197] on input "0764098508" at bounding box center [144, 198] width 134 height 23
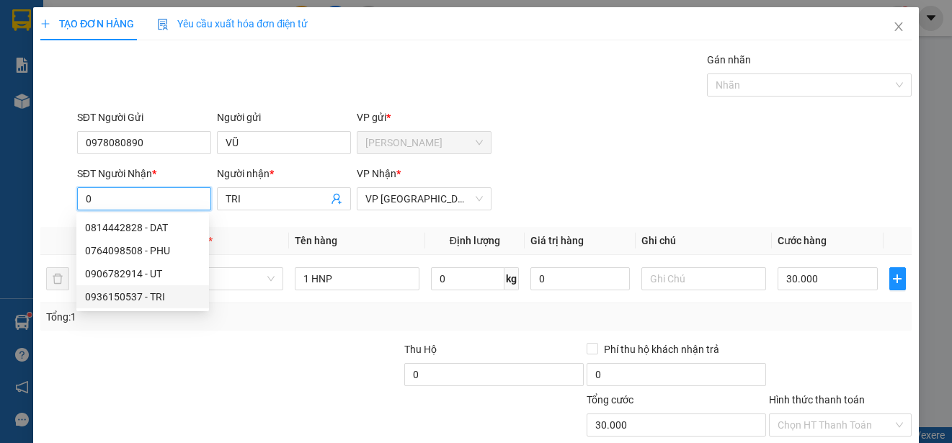
click at [134, 295] on div "0936150537 - TRI" at bounding box center [142, 297] width 115 height 16
type input "0936150537"
type input "25.000"
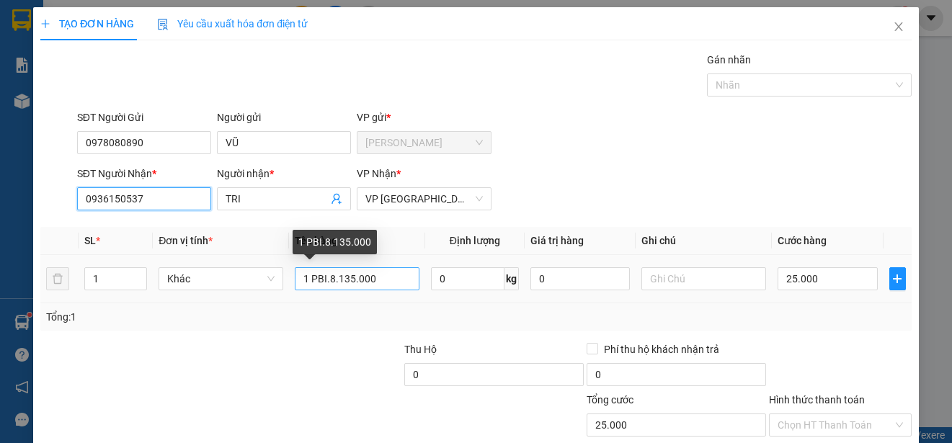
type input "0936150537"
click at [373, 280] on input "1 PBI.8.135.000" at bounding box center [357, 278] width 125 height 23
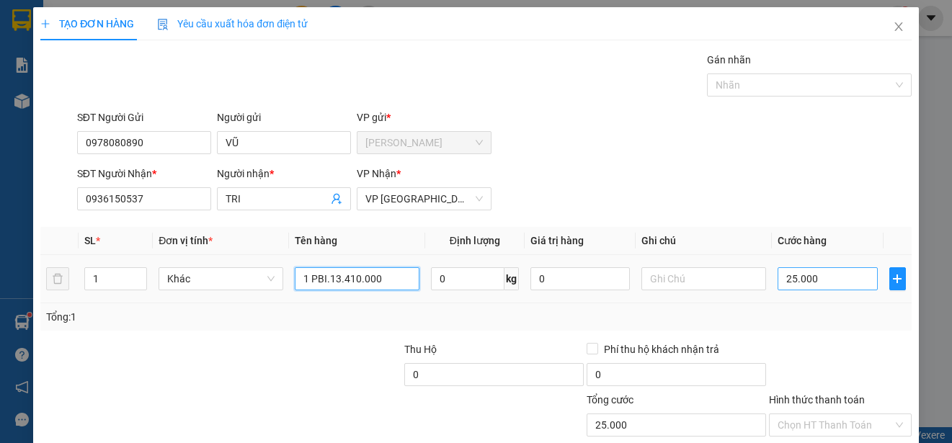
type input "1 PBI.13.410.000"
click at [778, 277] on input "25.000" at bounding box center [828, 278] width 100 height 23
type input "0"
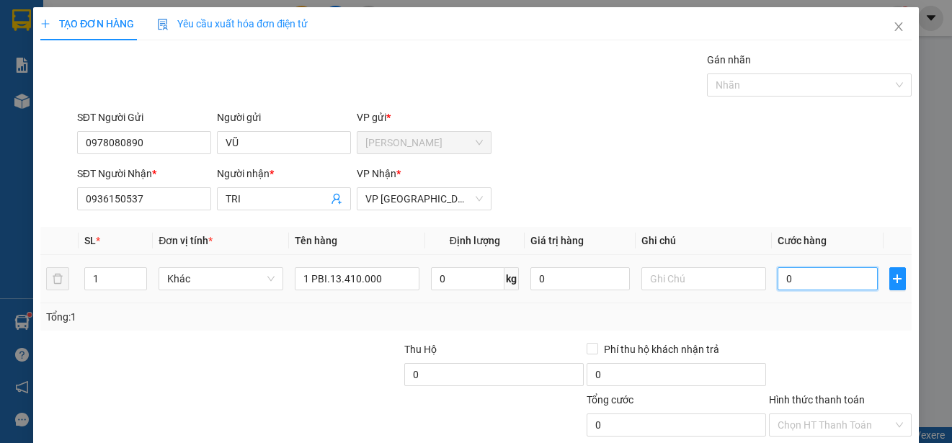
click at [778, 277] on input "0" at bounding box center [828, 278] width 100 height 23
type input "30"
type input "300"
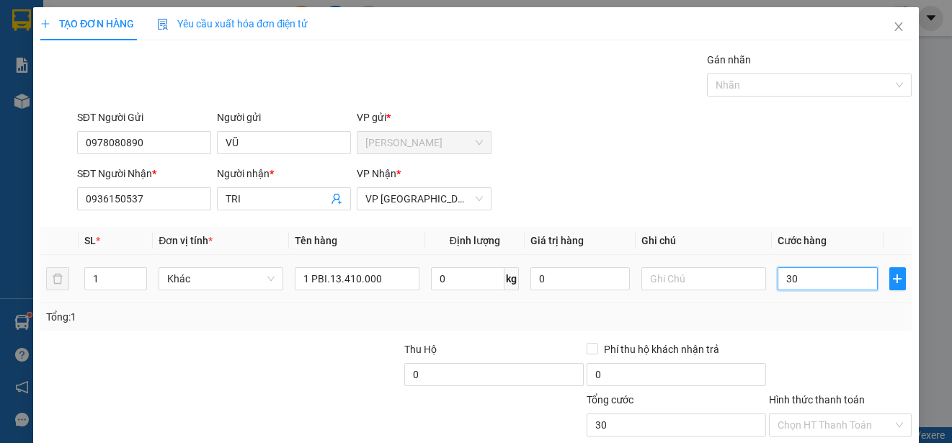
type input "300"
type input "3.000"
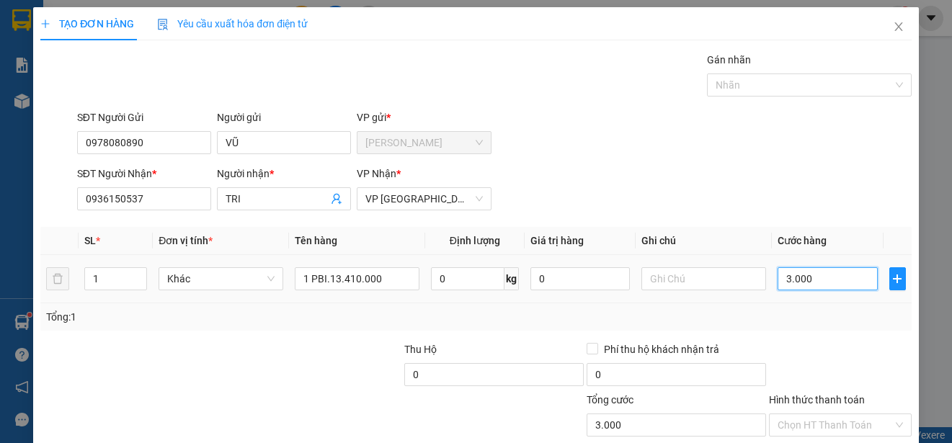
type input "30.000"
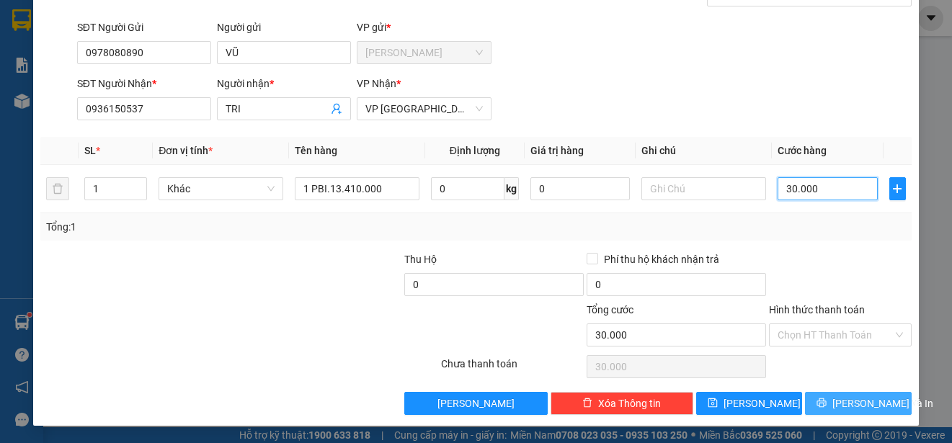
type input "30.000"
click at [887, 401] on button "[PERSON_NAME] và In" at bounding box center [858, 403] width 107 height 23
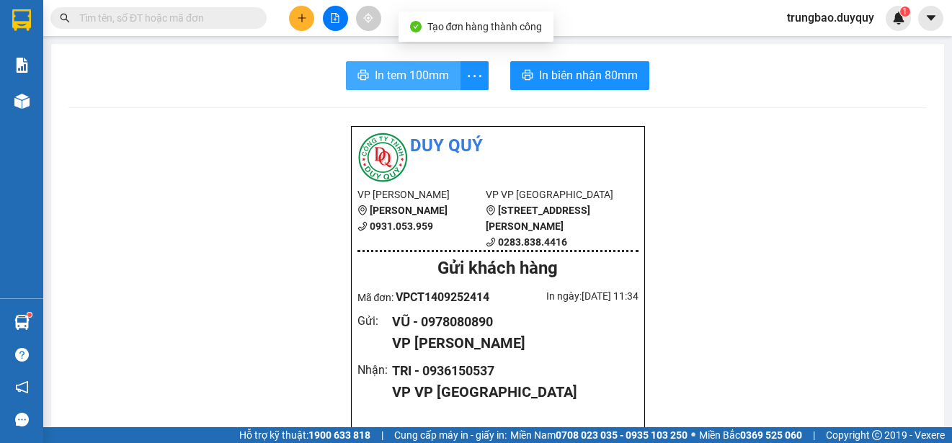
click at [421, 84] on span "In tem 100mm" at bounding box center [412, 75] width 74 height 18
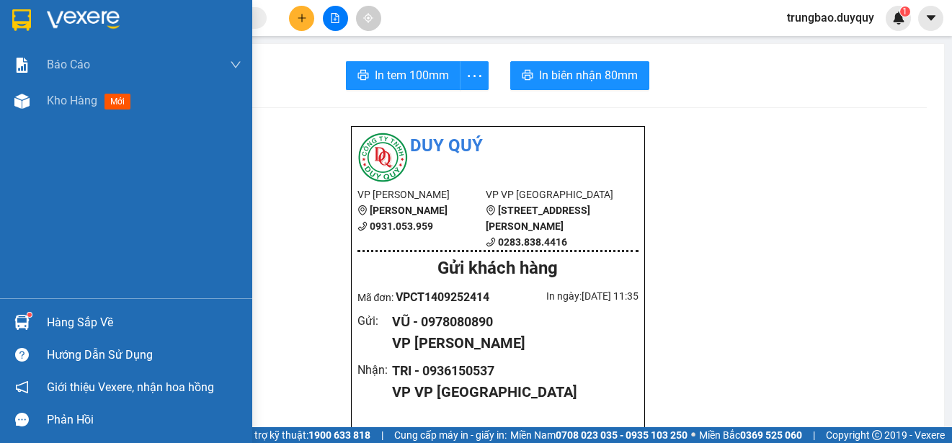
click at [25, 20] on img at bounding box center [21, 20] width 19 height 22
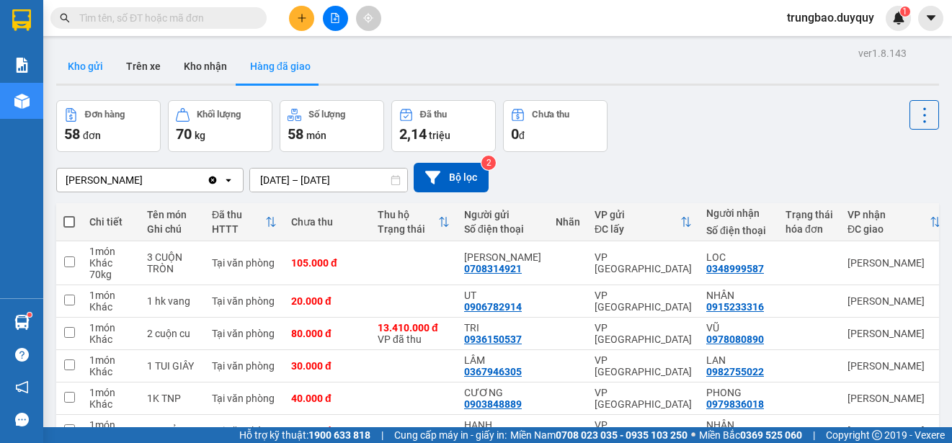
click at [85, 63] on button "Kho gửi" at bounding box center [85, 66] width 58 height 35
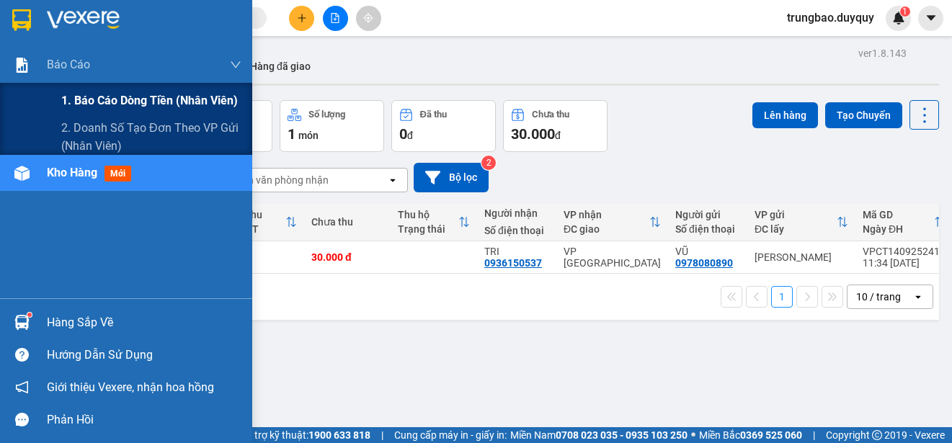
click at [82, 102] on span "1. Báo cáo dòng tiền (nhân viên)" at bounding box center [149, 101] width 177 height 18
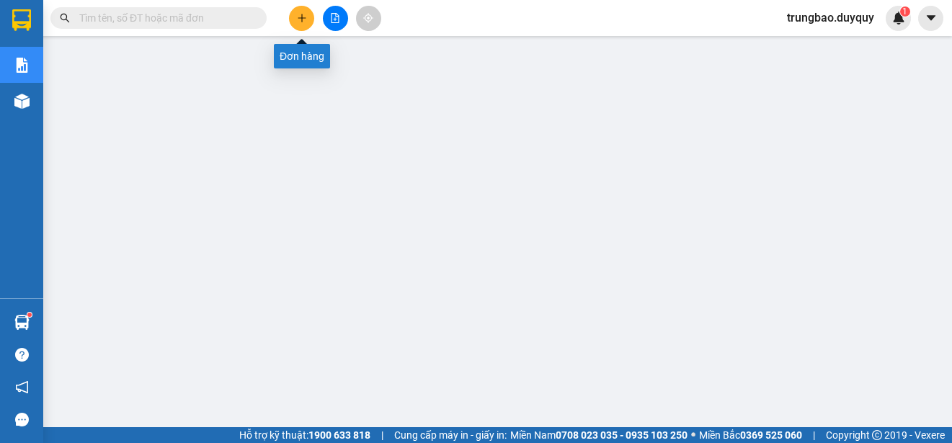
click at [303, 25] on button at bounding box center [301, 18] width 25 height 25
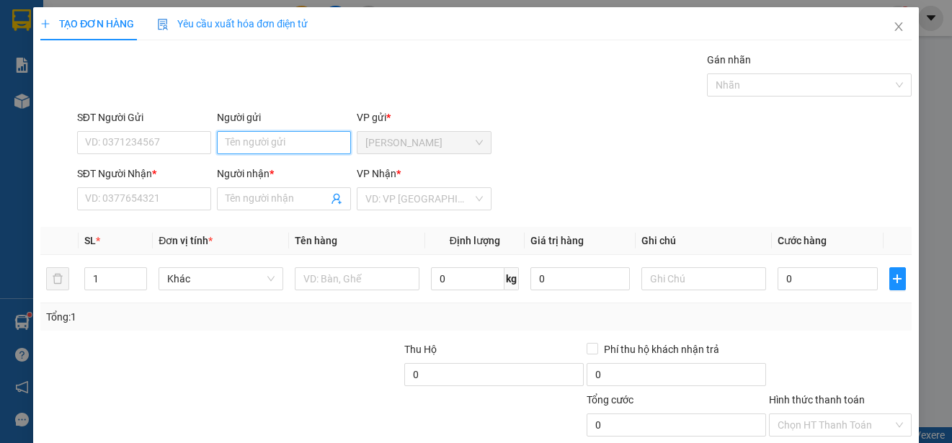
click at [296, 140] on input "Người gửi" at bounding box center [284, 142] width 134 height 23
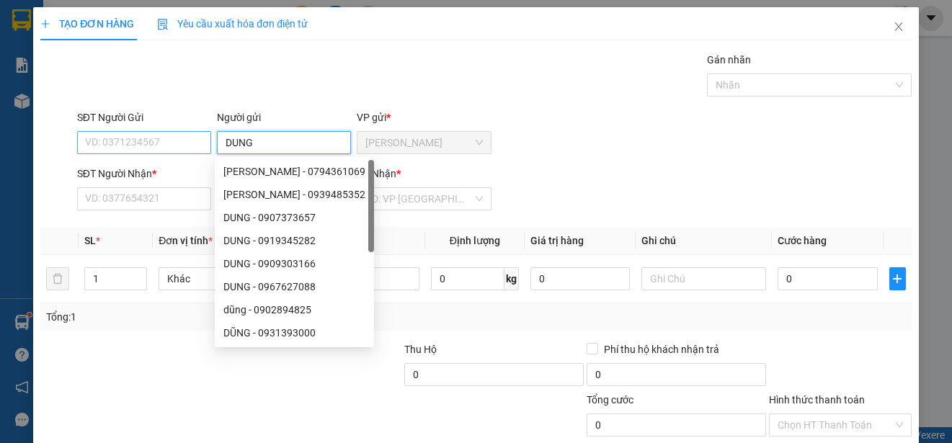
type input "DUNG"
click at [191, 141] on input "SĐT Người Gửi" at bounding box center [144, 142] width 134 height 23
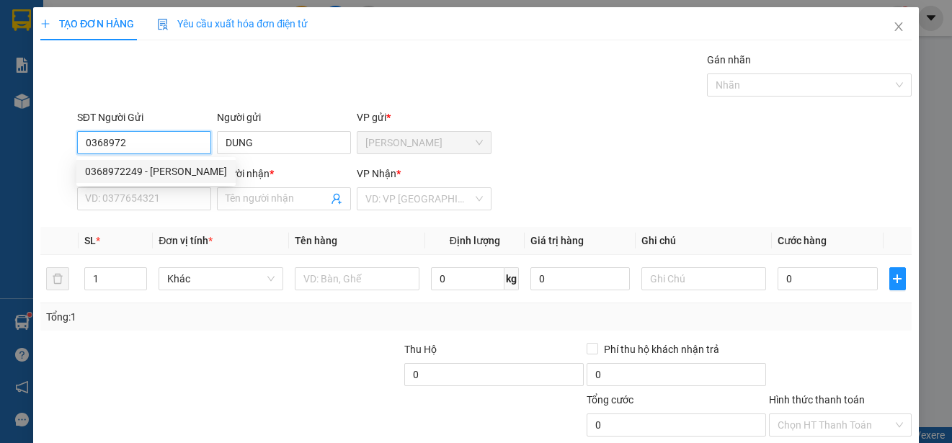
click at [190, 170] on div "0368972249 - [PERSON_NAME]" at bounding box center [156, 172] width 142 height 16
type input "0368972249"
type input "0392486972"
type input "MAI"
type input "20.000"
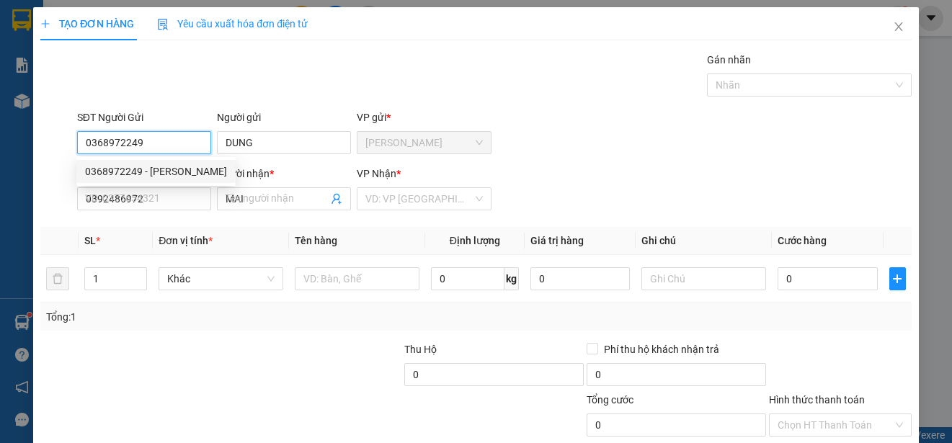
type input "20.000"
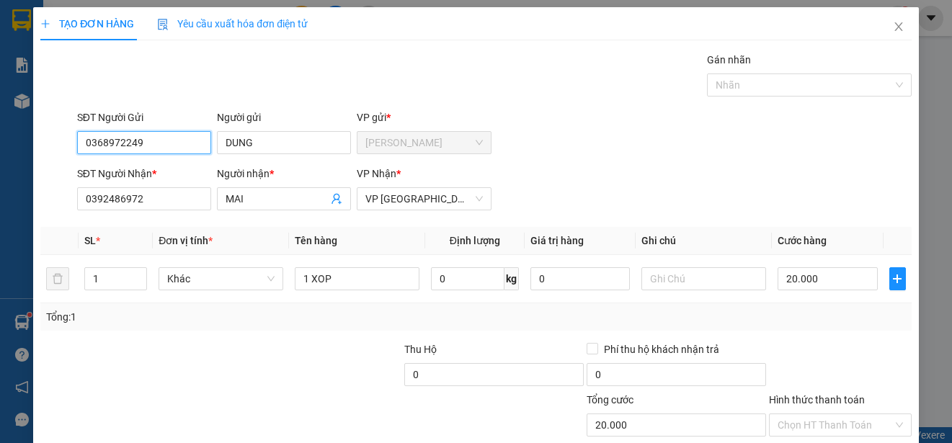
scroll to position [90, 0]
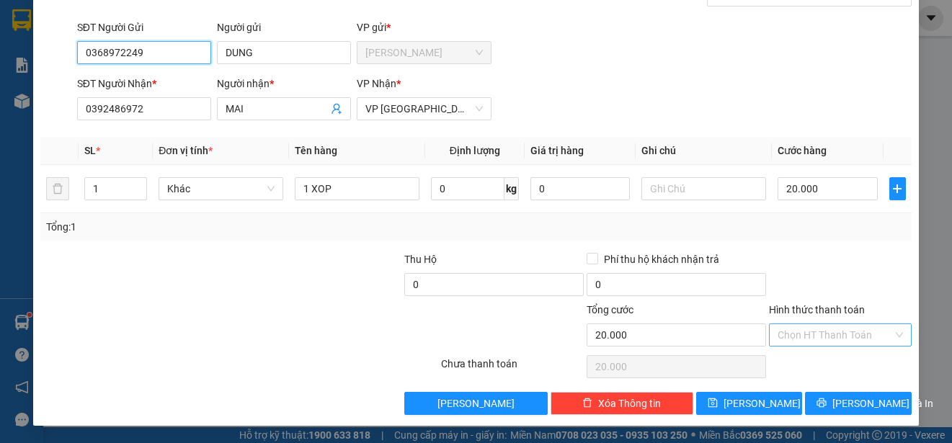
type input "0368972249"
click at [860, 335] on input "Hình thức thanh toán" at bounding box center [835, 335] width 115 height 22
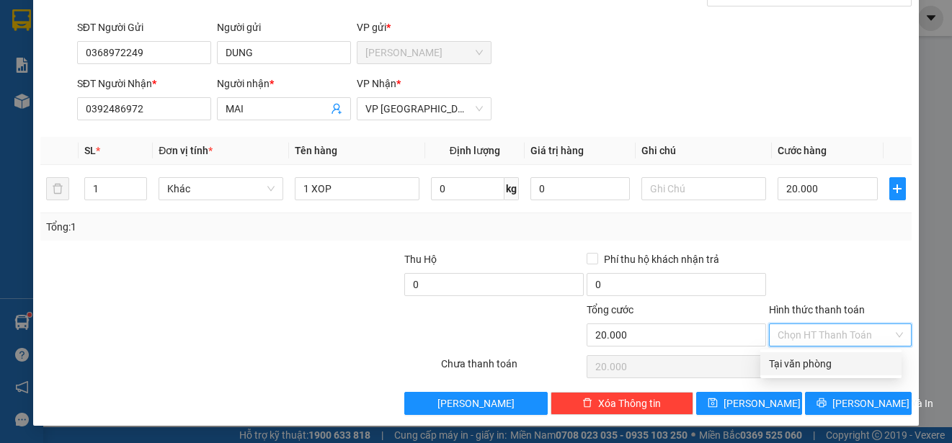
click at [862, 368] on div "Tại văn phòng" at bounding box center [831, 364] width 124 height 16
type input "0"
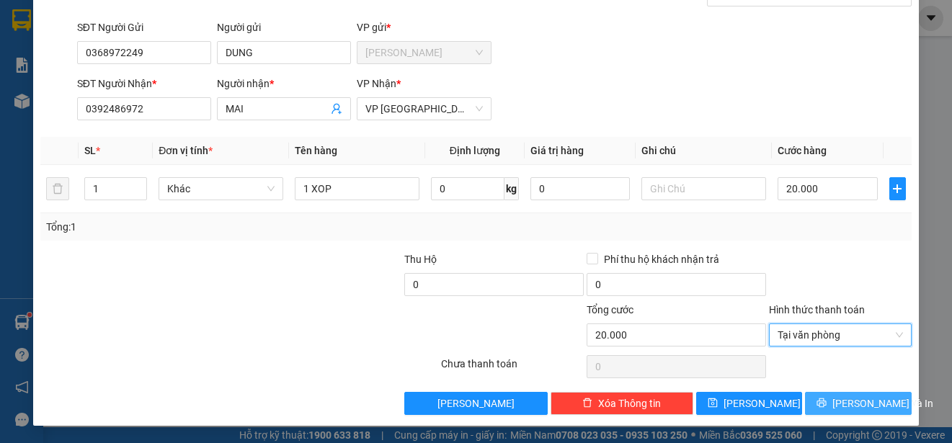
click at [867, 401] on span "[PERSON_NAME] và In" at bounding box center [883, 404] width 101 height 16
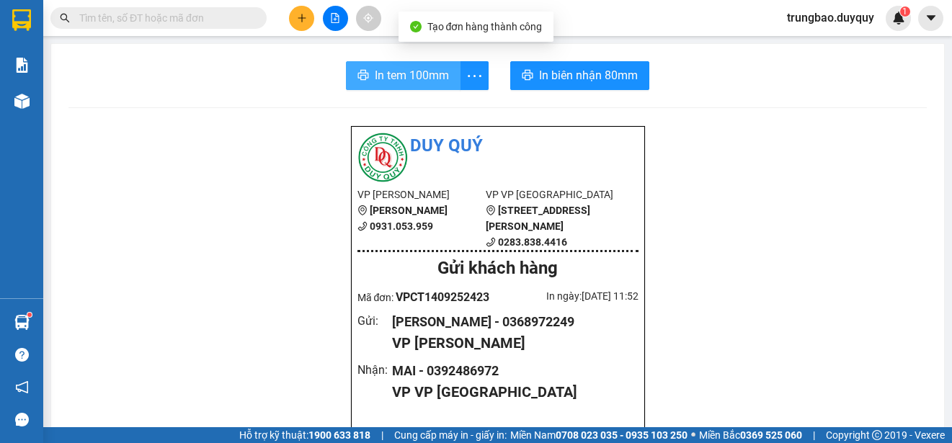
click at [431, 73] on span "In tem 100mm" at bounding box center [412, 75] width 74 height 18
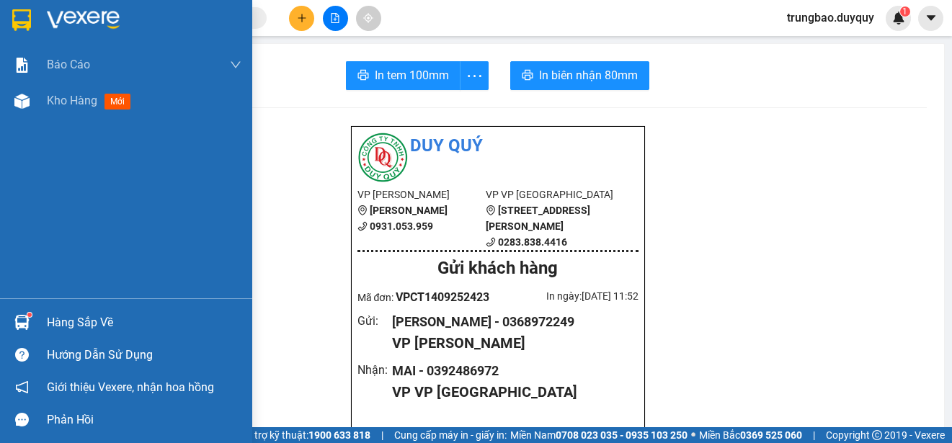
click at [21, 17] on img at bounding box center [21, 20] width 19 height 22
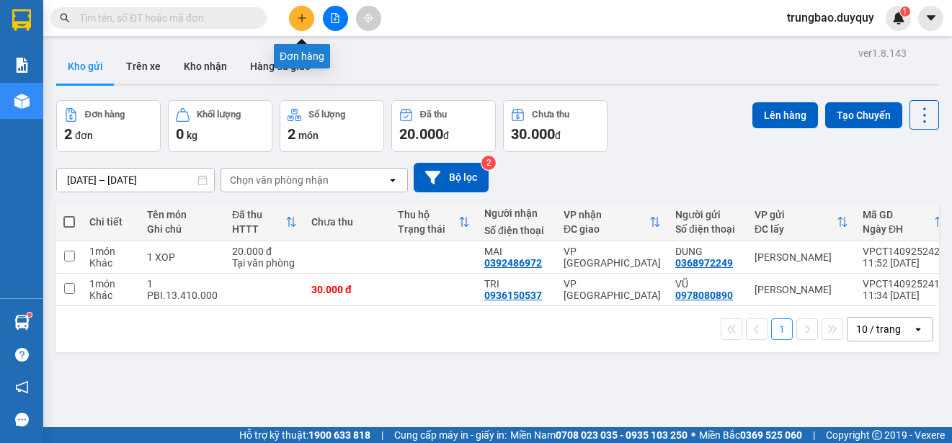
click at [303, 19] on icon "plus" at bounding box center [302, 18] width 10 height 10
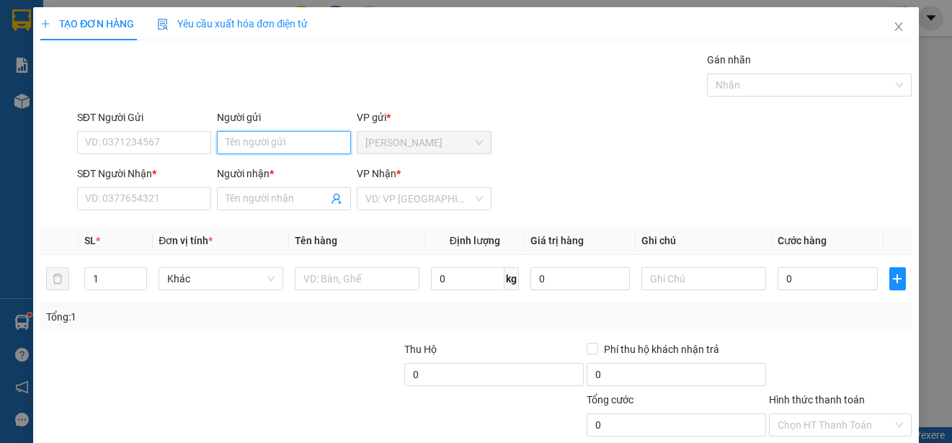
click at [309, 143] on input "Người gửi" at bounding box center [284, 142] width 134 height 23
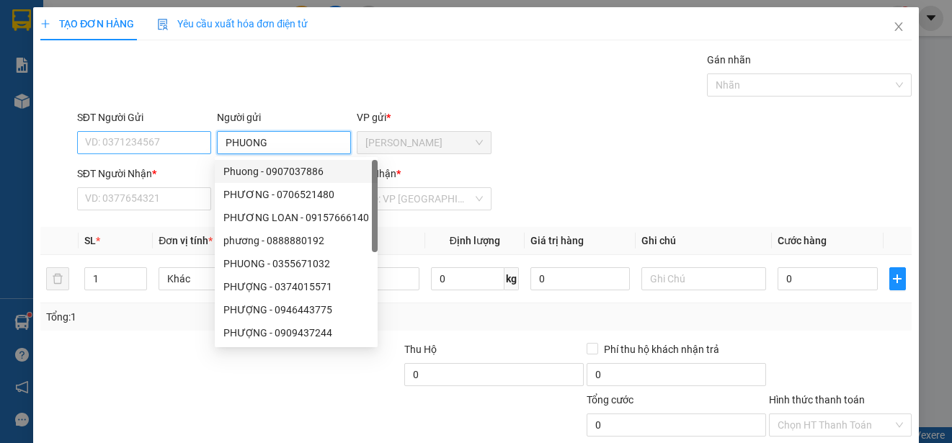
type input "PHUONG"
click at [184, 141] on input "SĐT Người Gửi" at bounding box center [144, 142] width 134 height 23
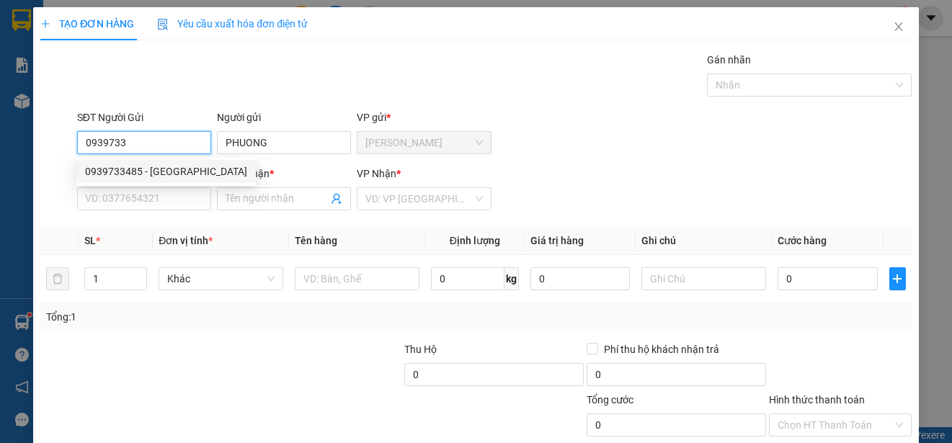
click at [181, 166] on div "0939733485 - [GEOGRAPHIC_DATA]" at bounding box center [166, 172] width 162 height 16
type input "0939733485"
type input "0899498958"
type input "TAM"
type input "30.000"
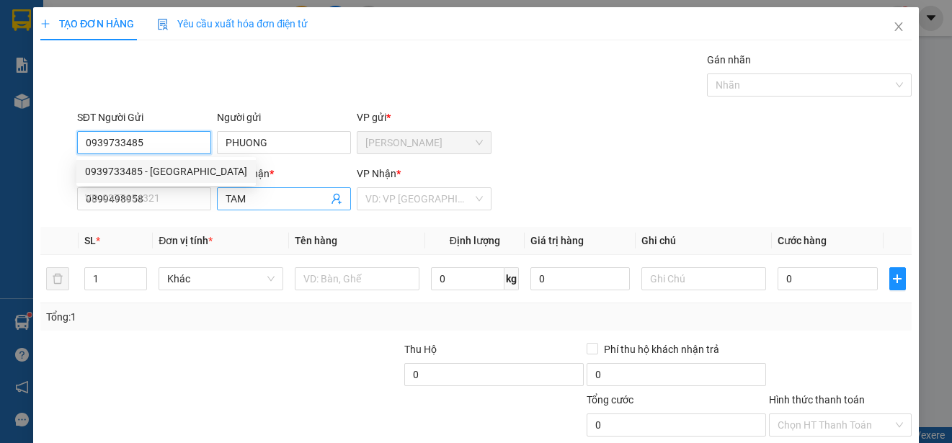
type input "30.000"
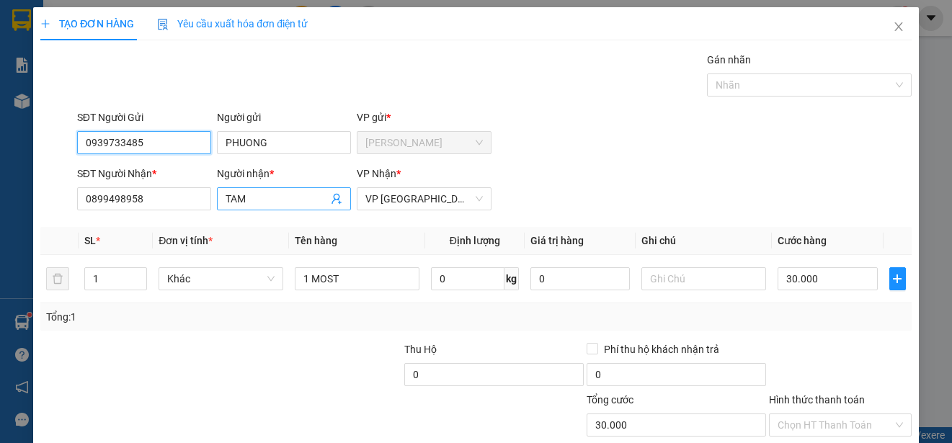
type input "0939733485"
click at [257, 202] on input "TAM" at bounding box center [277, 199] width 102 height 16
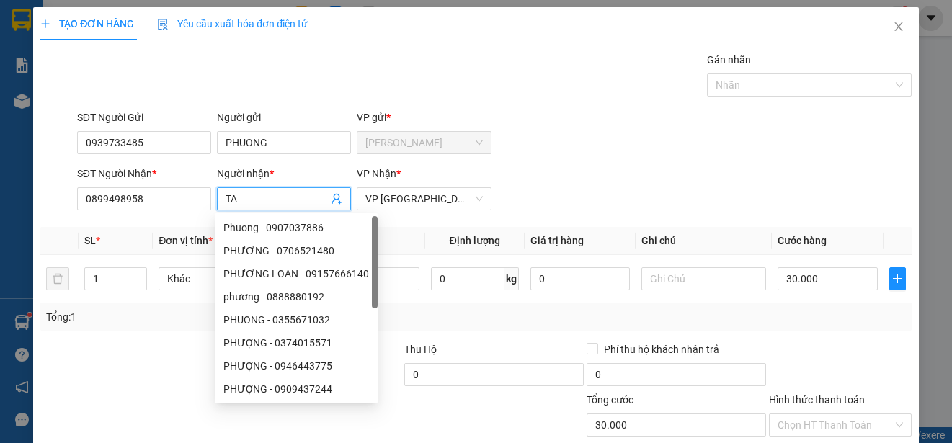
type input "T"
type input "PHUONG"
click at [195, 198] on input "0899498958" at bounding box center [144, 198] width 134 height 23
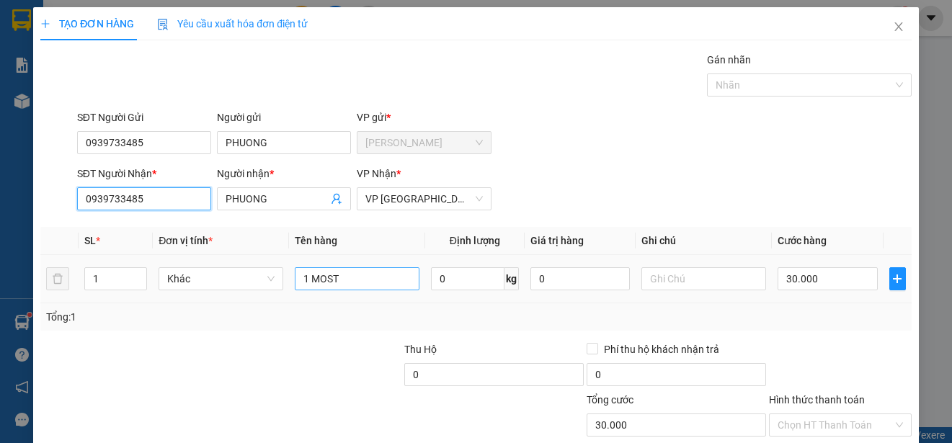
type input "0939733485"
click at [351, 284] on input "1 MOST" at bounding box center [357, 278] width 125 height 23
type input "1 TNP"
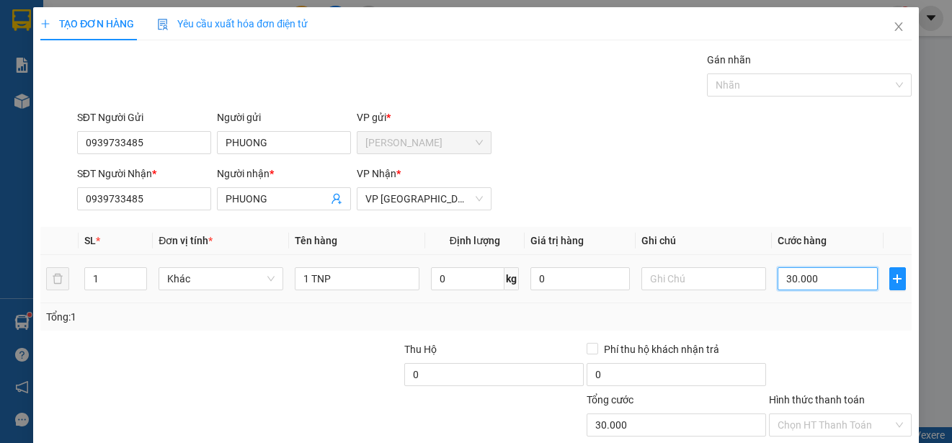
click at [778, 280] on input "30.000" at bounding box center [828, 278] width 100 height 23
type input "0"
click at [778, 280] on input "0" at bounding box center [828, 278] width 100 height 23
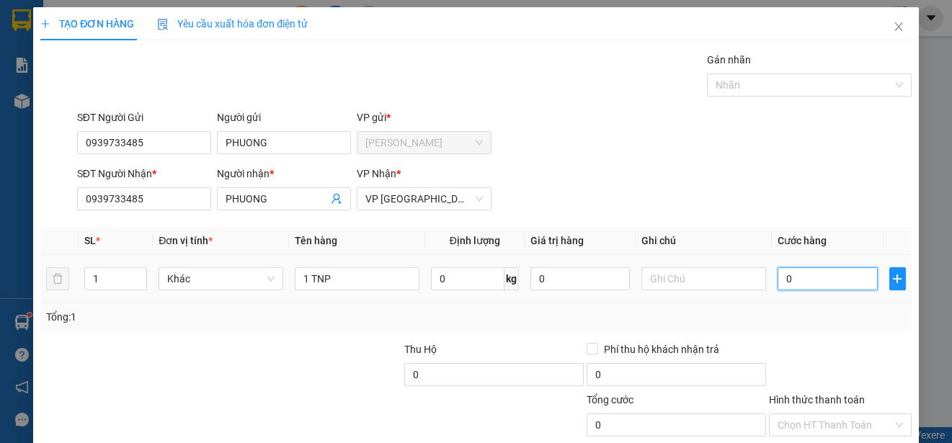
type input "20"
type input "250"
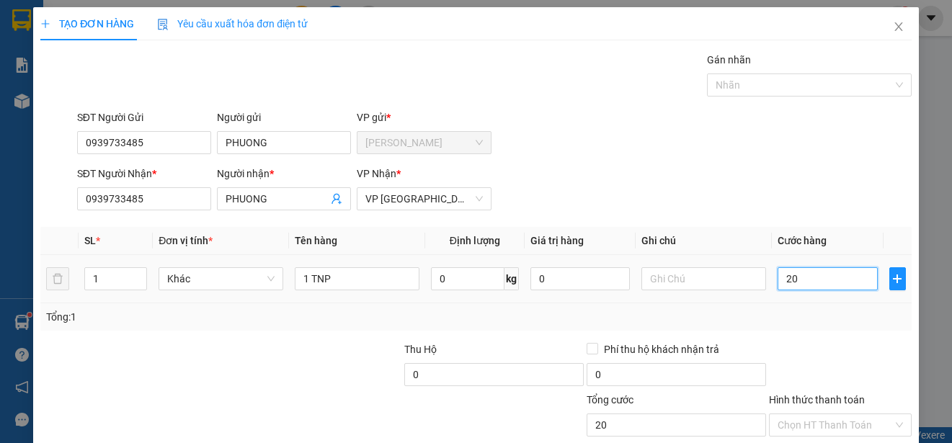
type input "250"
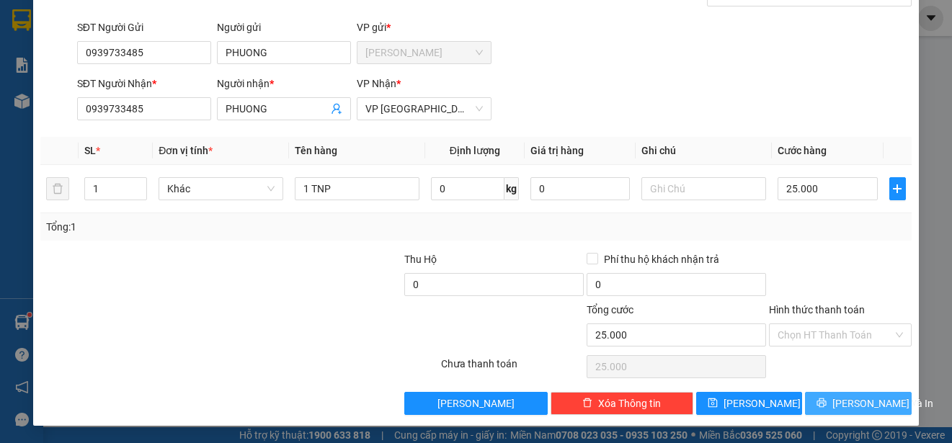
click at [879, 406] on button "[PERSON_NAME] và In" at bounding box center [858, 403] width 107 height 23
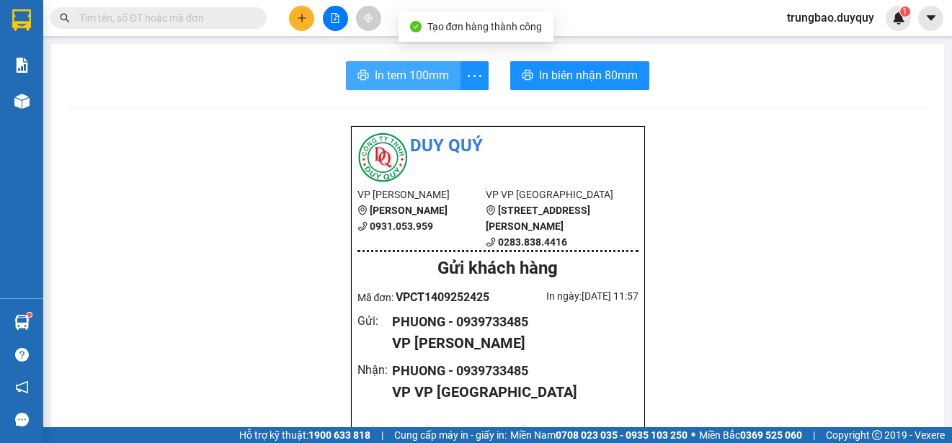
click at [420, 81] on span "In tem 100mm" at bounding box center [412, 75] width 74 height 18
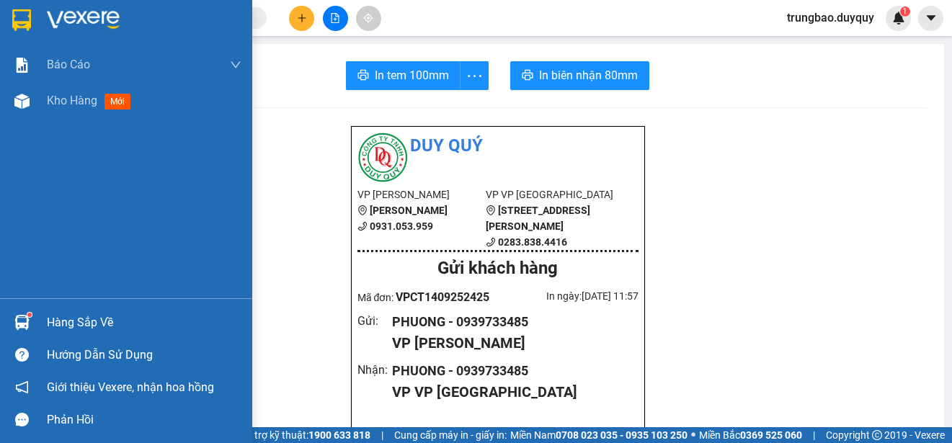
click at [24, 17] on img at bounding box center [21, 20] width 19 height 22
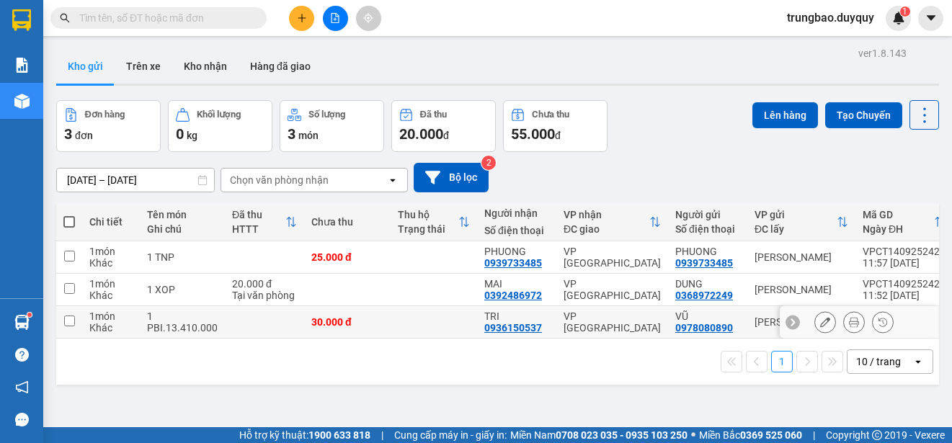
click at [66, 321] on input "checkbox" at bounding box center [69, 321] width 11 height 11
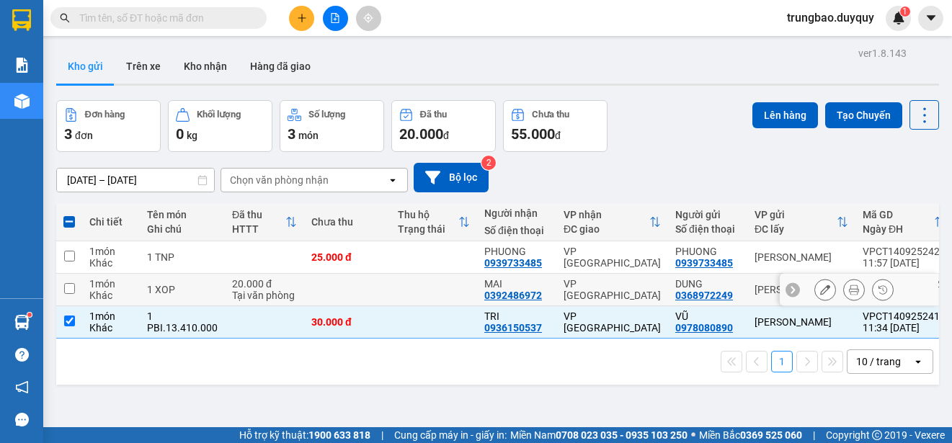
click at [69, 288] on input "checkbox" at bounding box center [69, 288] width 11 height 11
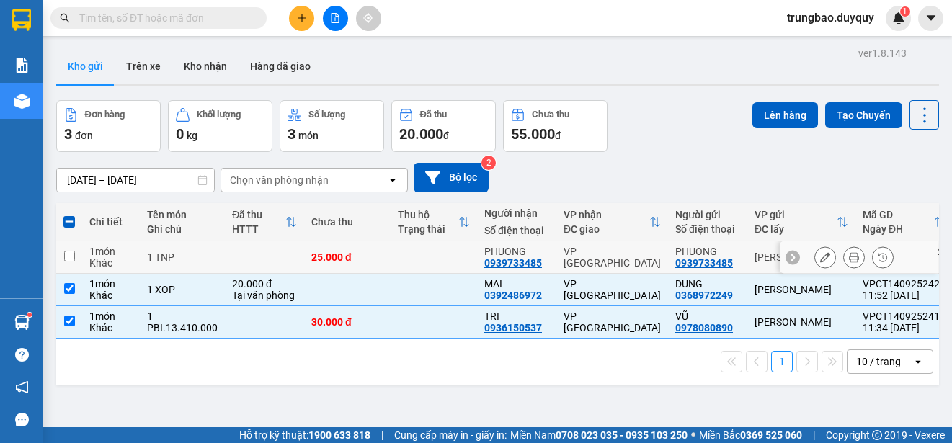
click at [66, 255] on input "checkbox" at bounding box center [69, 256] width 11 height 11
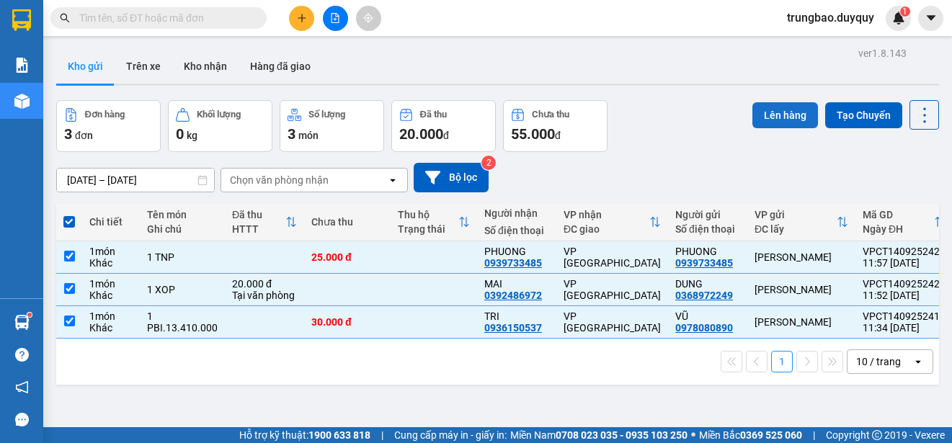
click at [769, 112] on button "Lên hàng" at bounding box center [786, 115] width 66 height 26
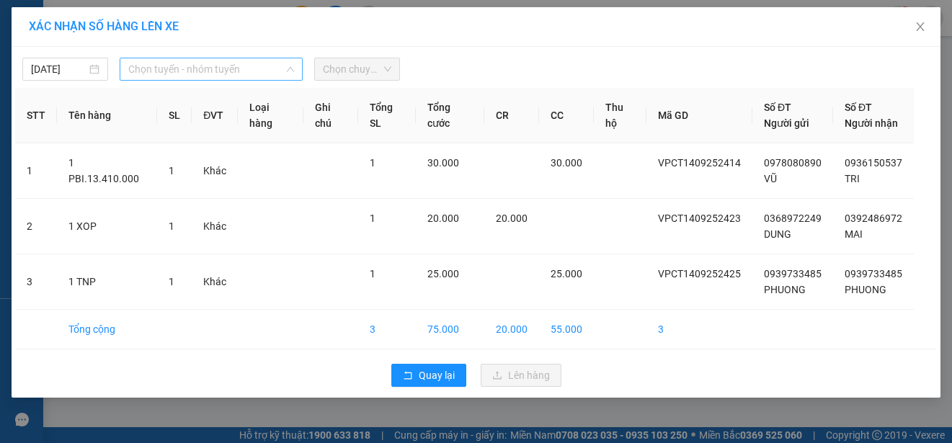
click at [232, 67] on span "Chọn tuyến - nhóm tuyến" at bounding box center [211, 69] width 166 height 22
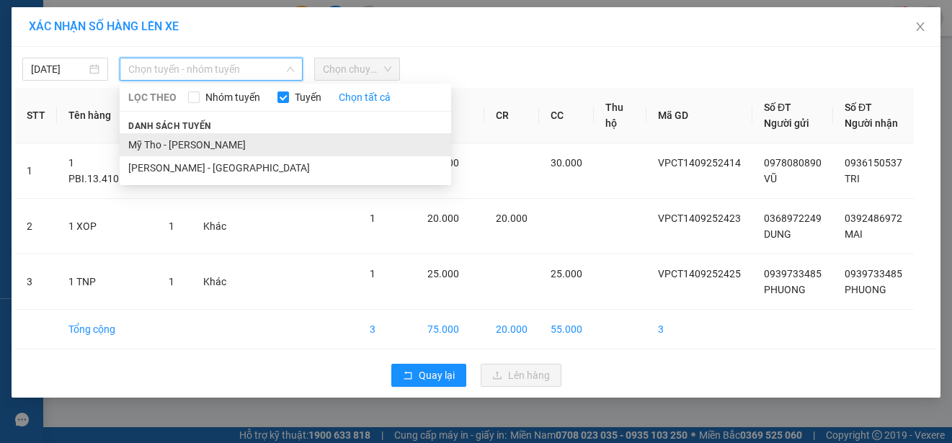
click at [243, 145] on li "Mỹ Tho - [PERSON_NAME]" at bounding box center [286, 144] width 332 height 23
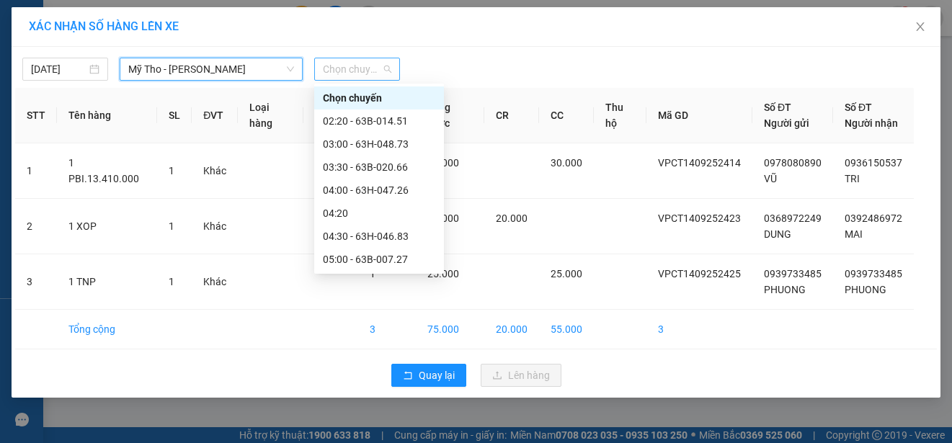
click at [380, 70] on span "Chọn chuyến" at bounding box center [357, 69] width 68 height 22
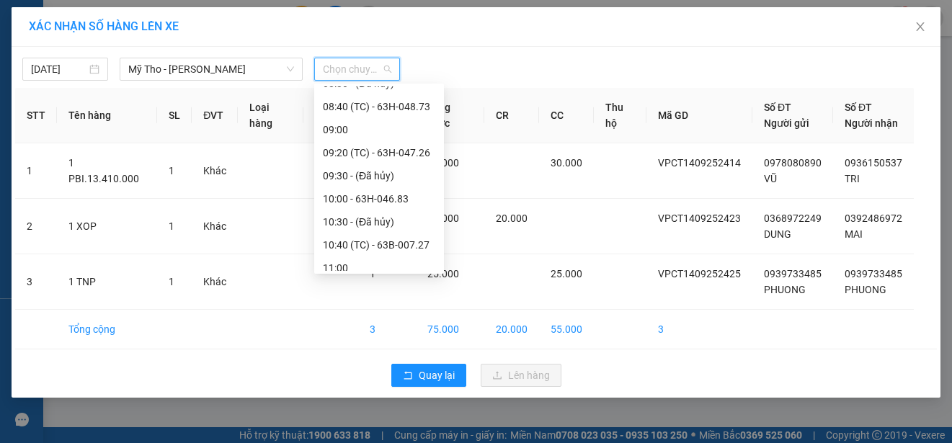
scroll to position [432, 0]
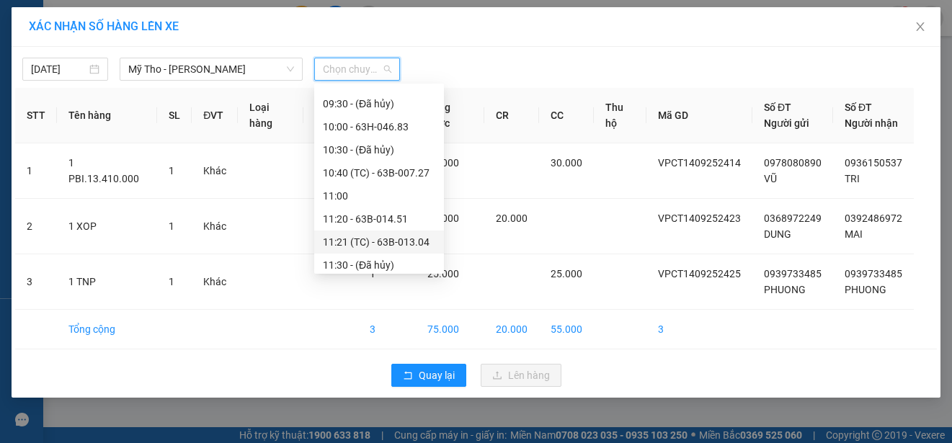
click at [417, 239] on div "11:21 (TC) - 63B-013.04" at bounding box center [379, 242] width 112 height 16
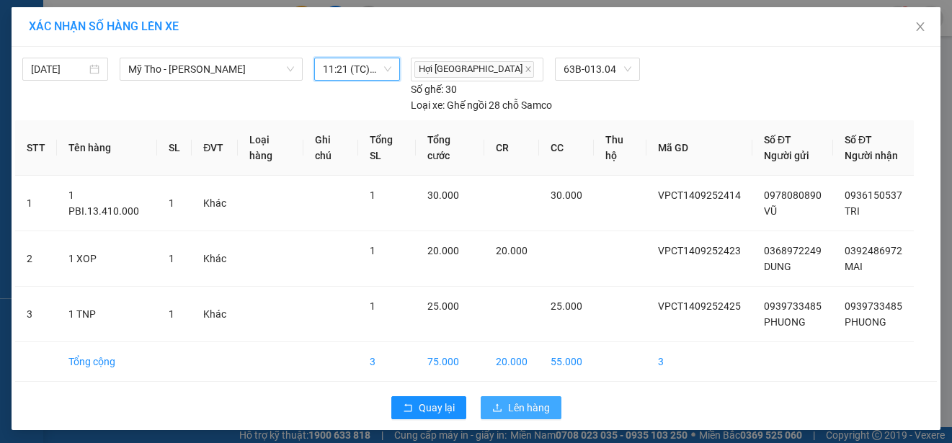
click at [520, 403] on span "Lên hàng" at bounding box center [529, 408] width 42 height 16
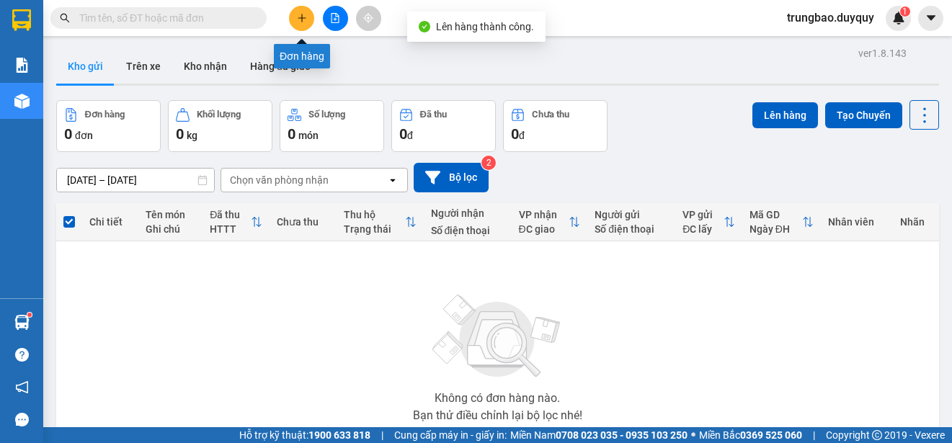
click at [304, 23] on button at bounding box center [301, 18] width 25 height 25
